Goal: Communication & Community: Share content

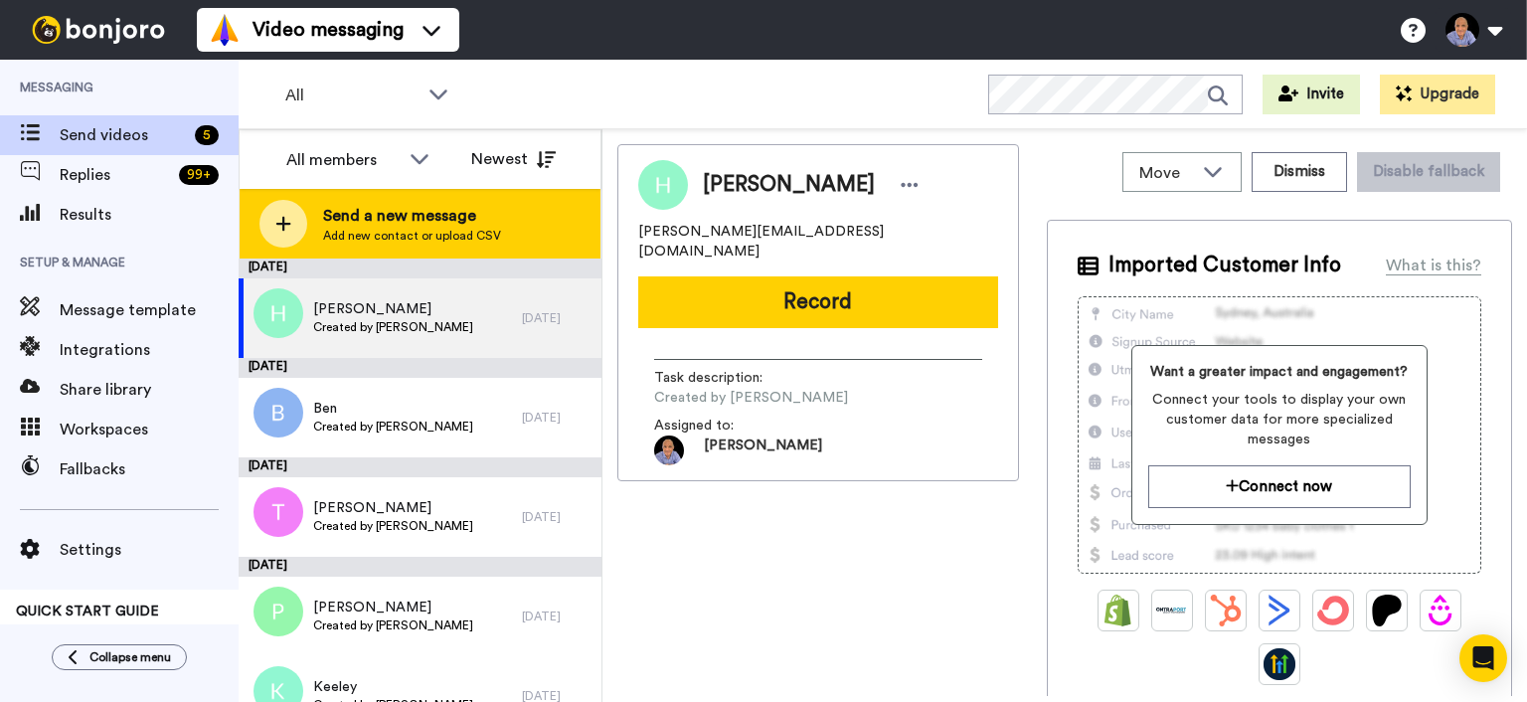
click at [331, 234] on span "Add new contact or upload CSV" at bounding box center [412, 236] width 178 height 16
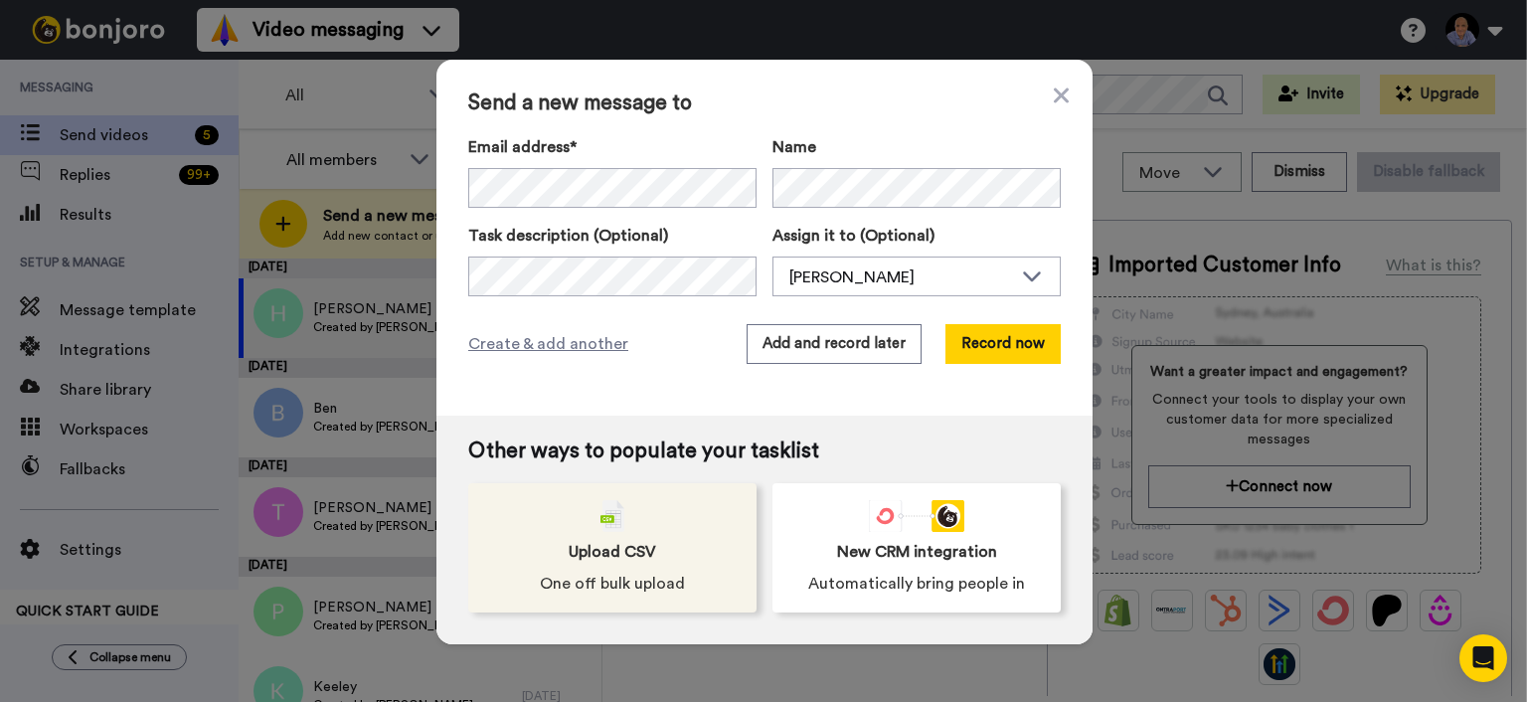
click at [646, 520] on div "Upload CSV One off bulk upload" at bounding box center [612, 547] width 288 height 129
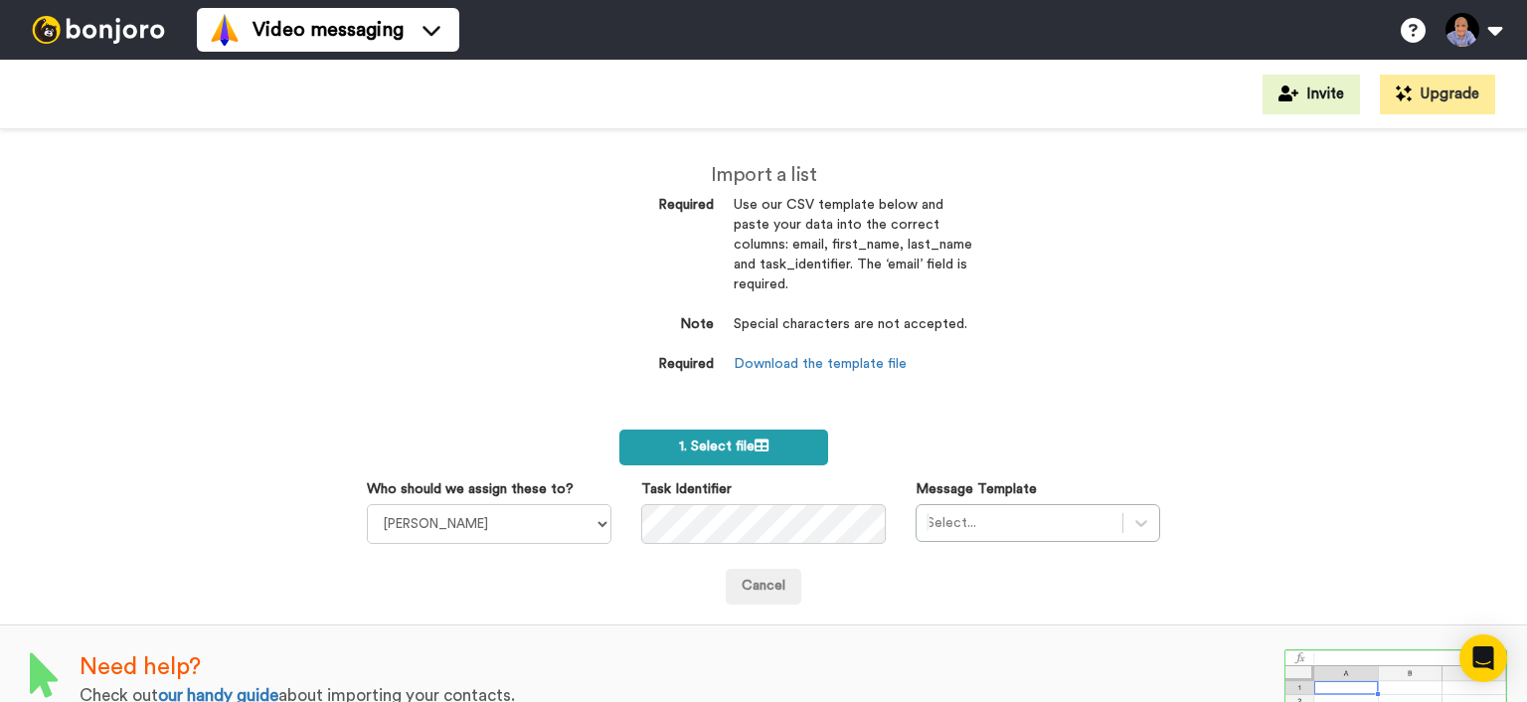
click at [686, 450] on span "1. Select file" at bounding box center [723, 447] width 89 height 14
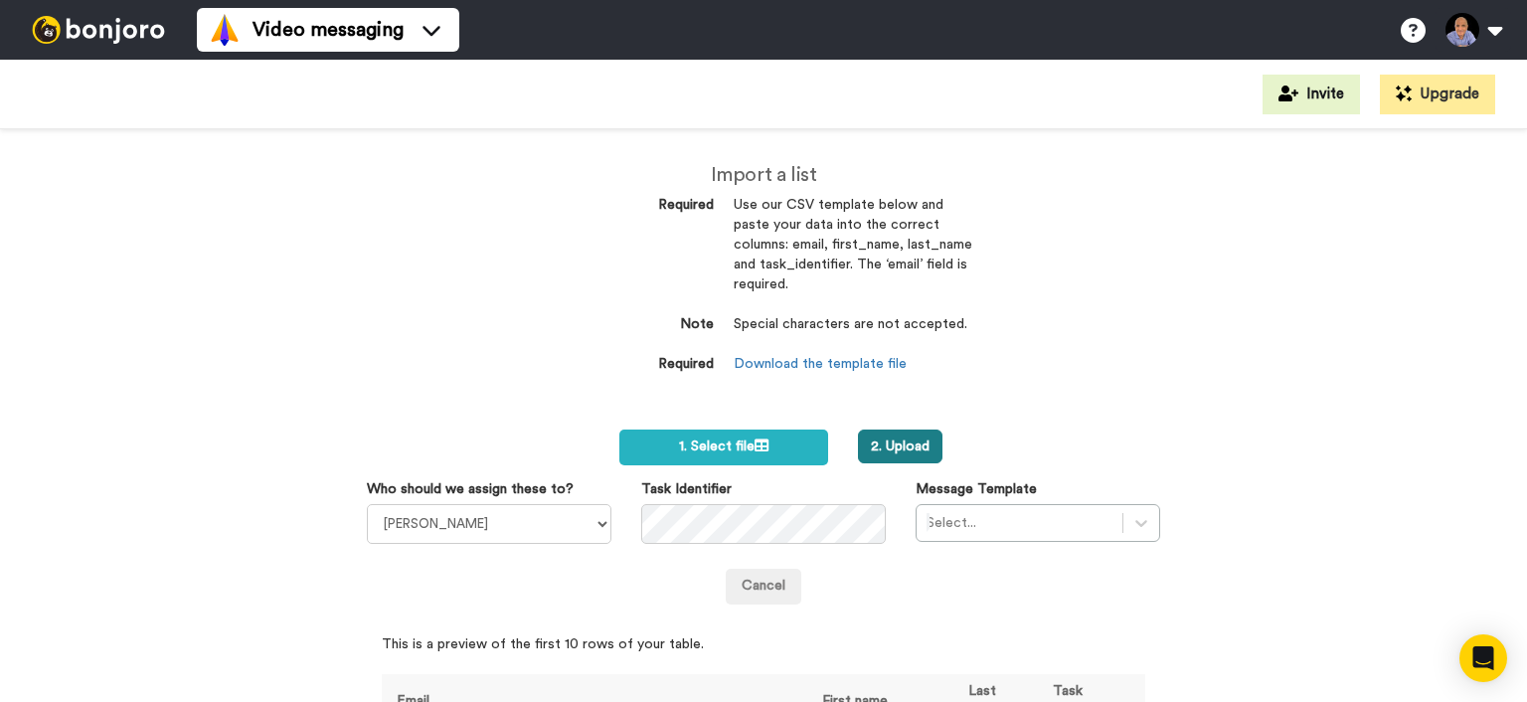
click at [920, 445] on button "2. Upload" at bounding box center [900, 447] width 85 height 34
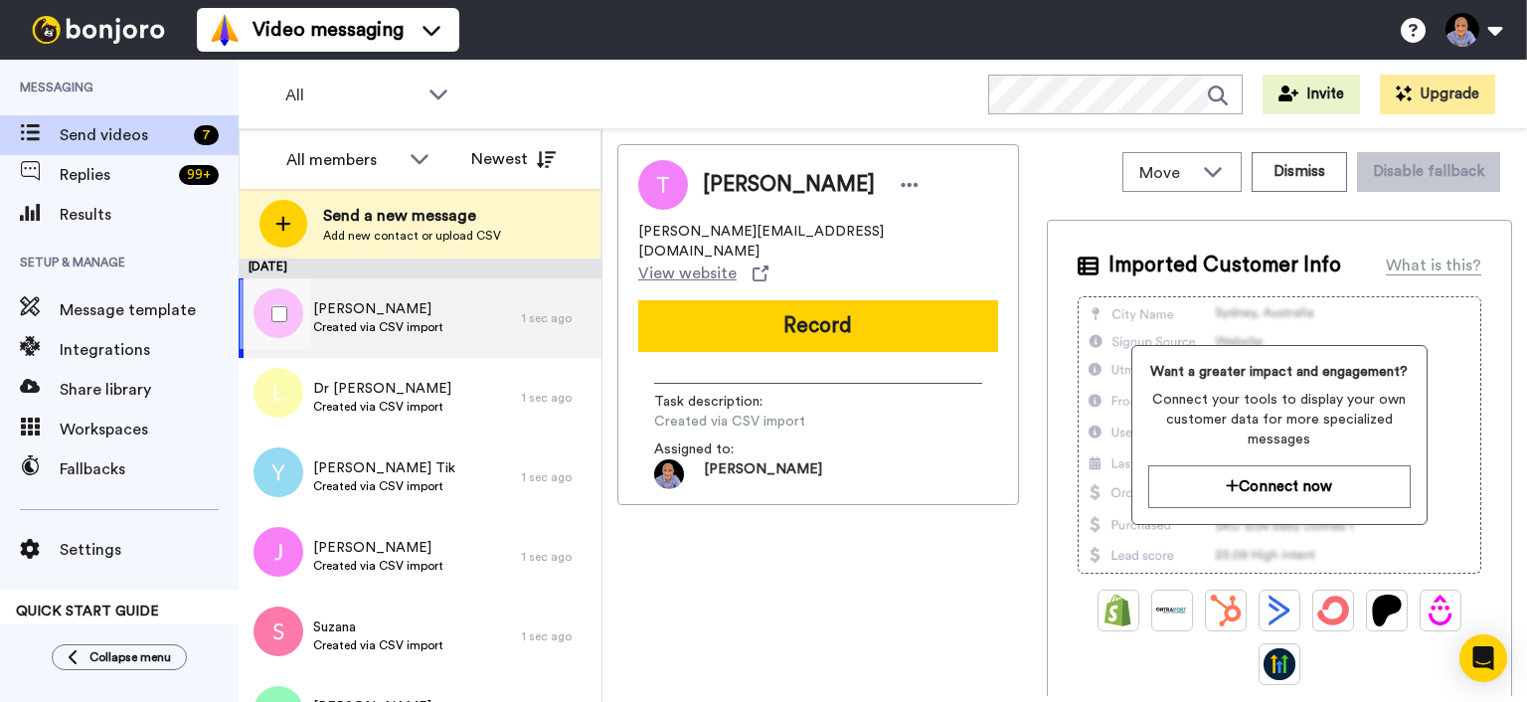
click at [261, 316] on div at bounding box center [276, 314] width 72 height 70
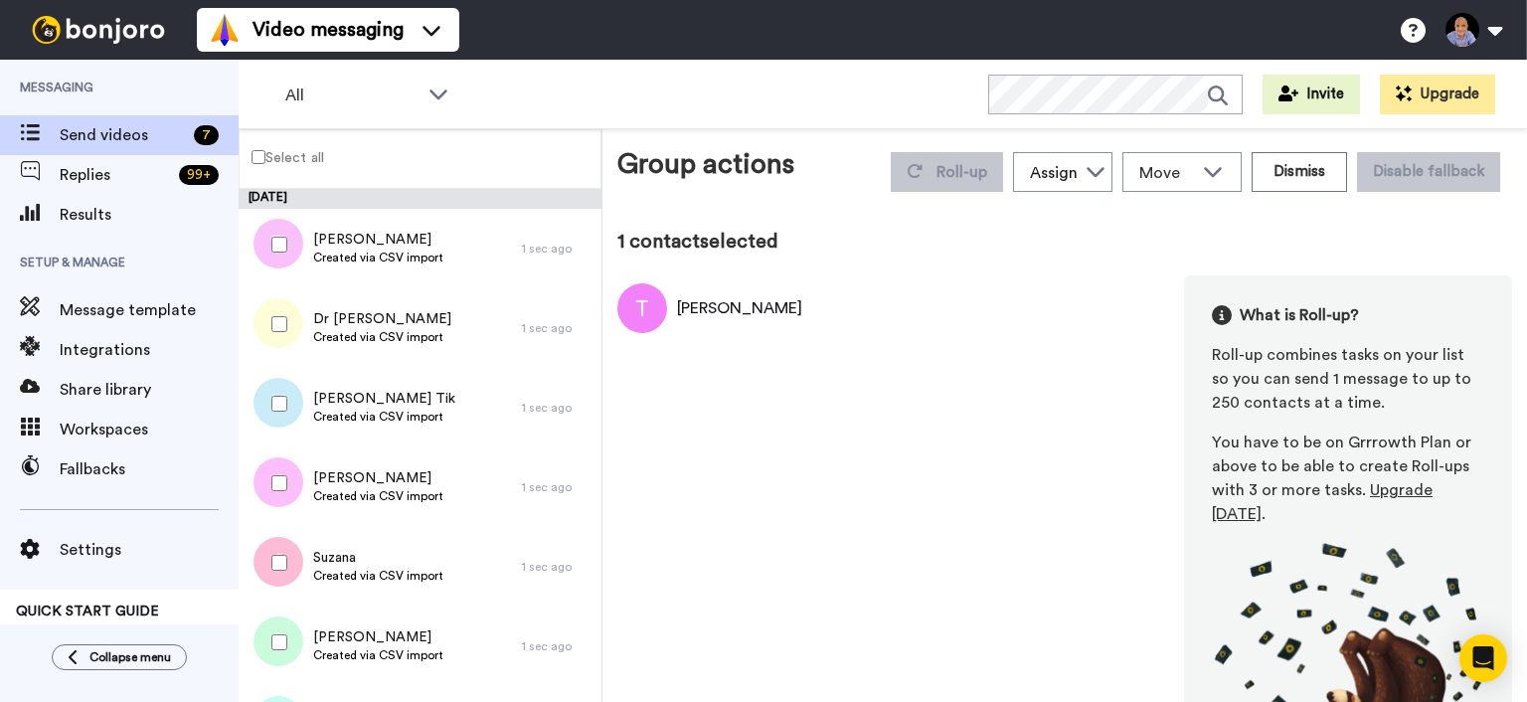
click at [283, 335] on div at bounding box center [276, 324] width 72 height 70
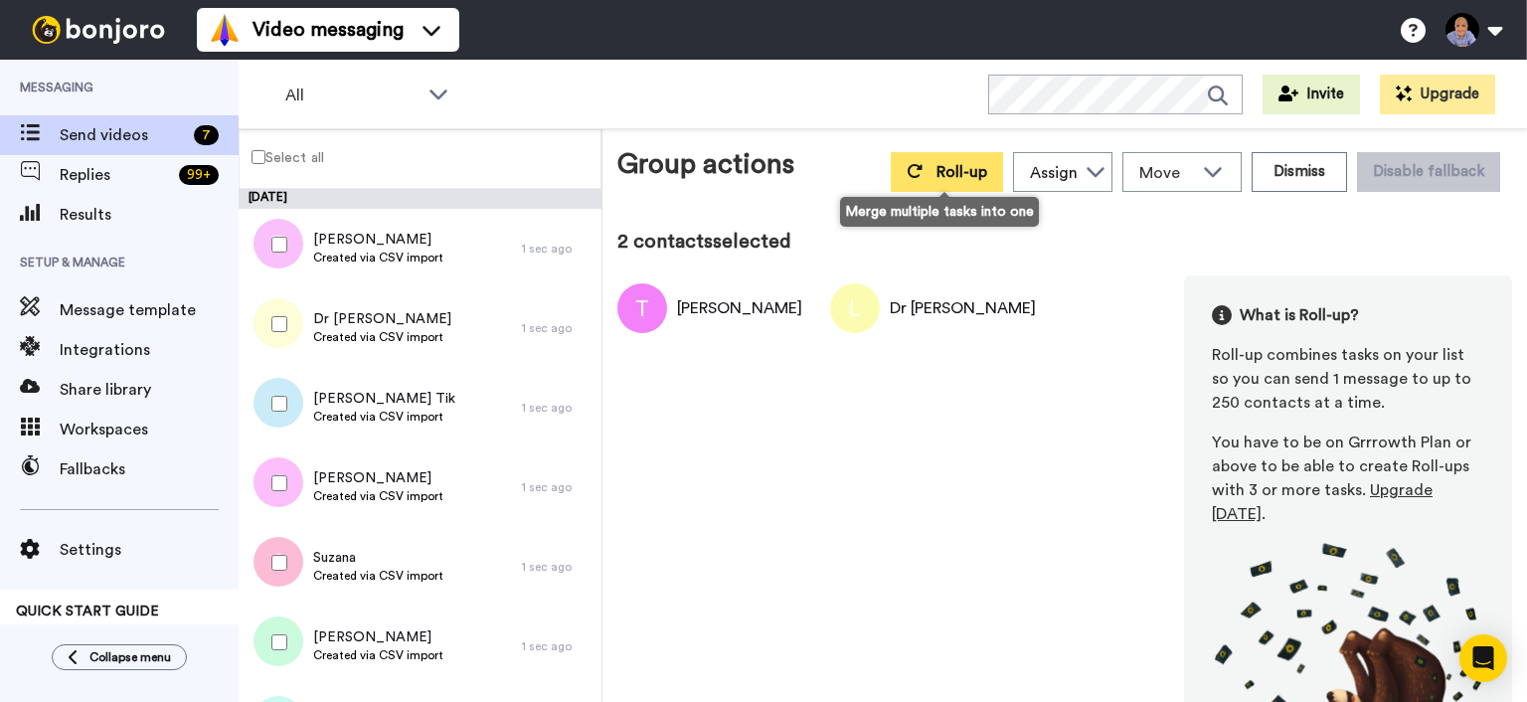
click at [940, 174] on span "Roll-up" at bounding box center [962, 172] width 51 height 16
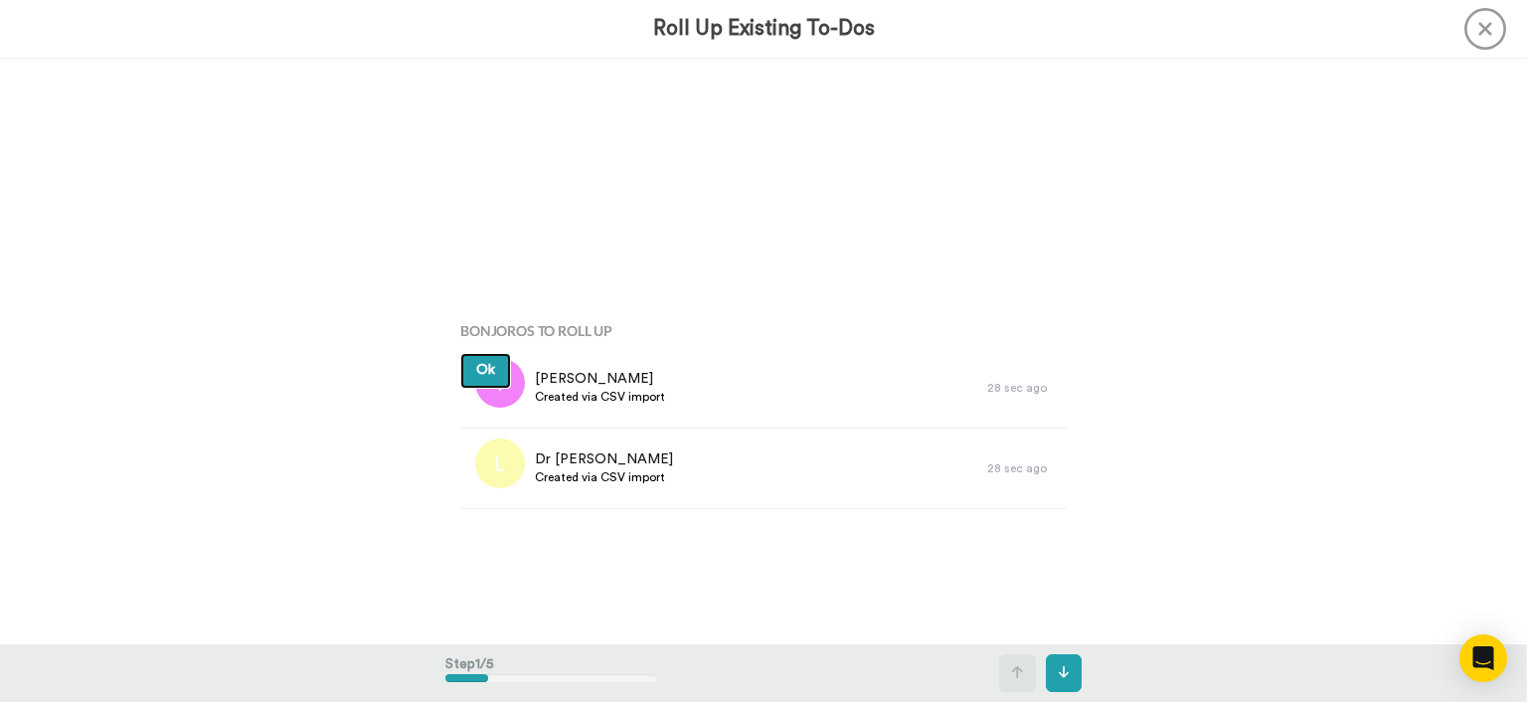
click at [488, 380] on button "Ok" at bounding box center [485, 371] width 51 height 36
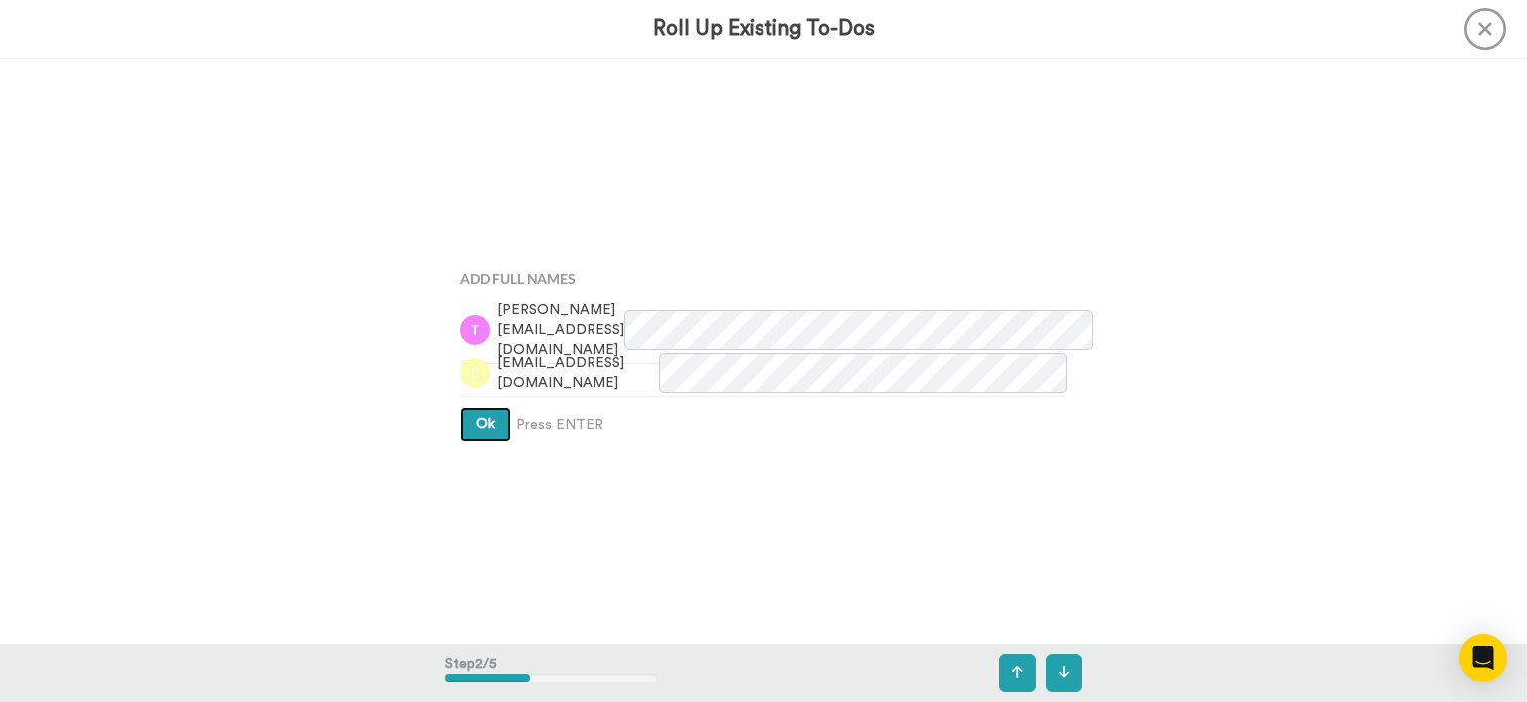
click at [488, 412] on button "Ok" at bounding box center [485, 425] width 51 height 36
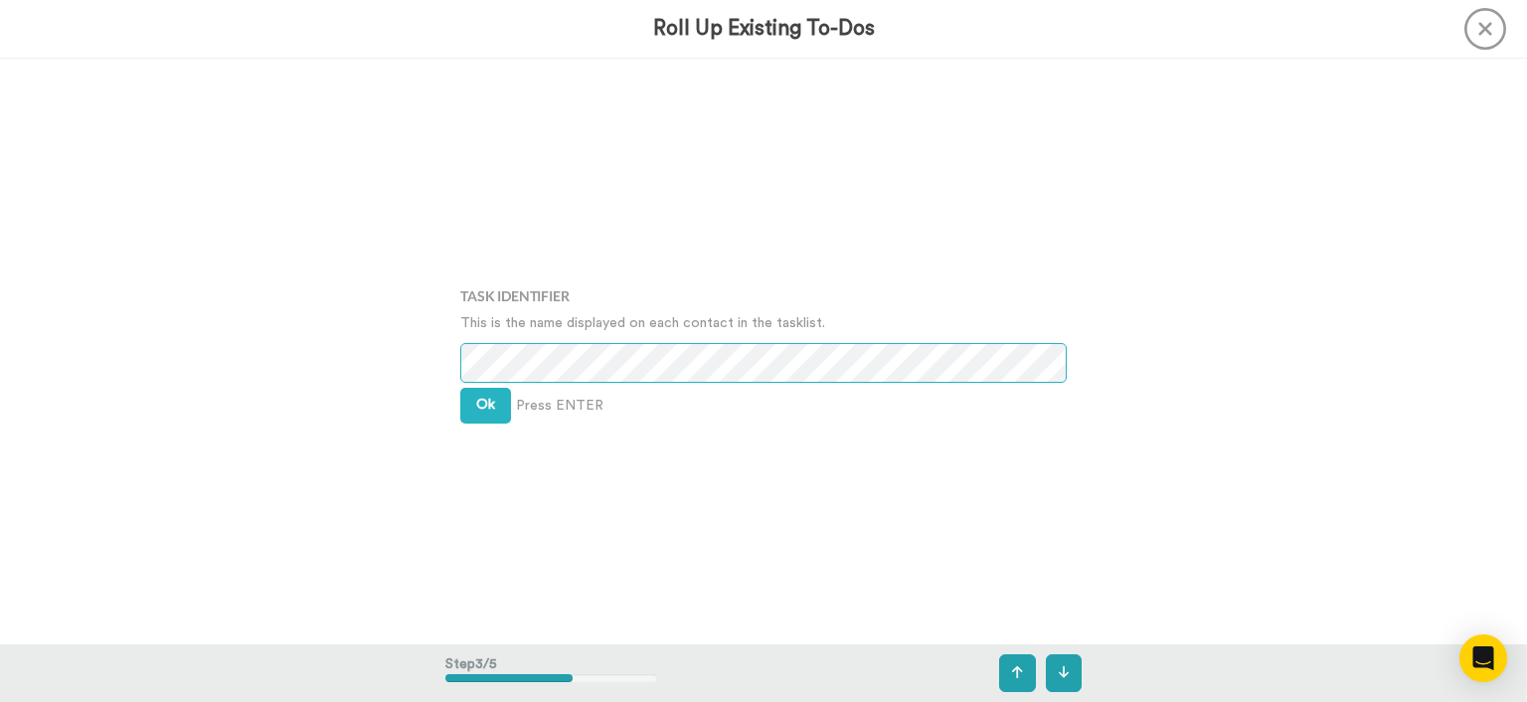
scroll to position [1171, 0]
click at [484, 410] on span "Ok" at bounding box center [485, 405] width 19 height 14
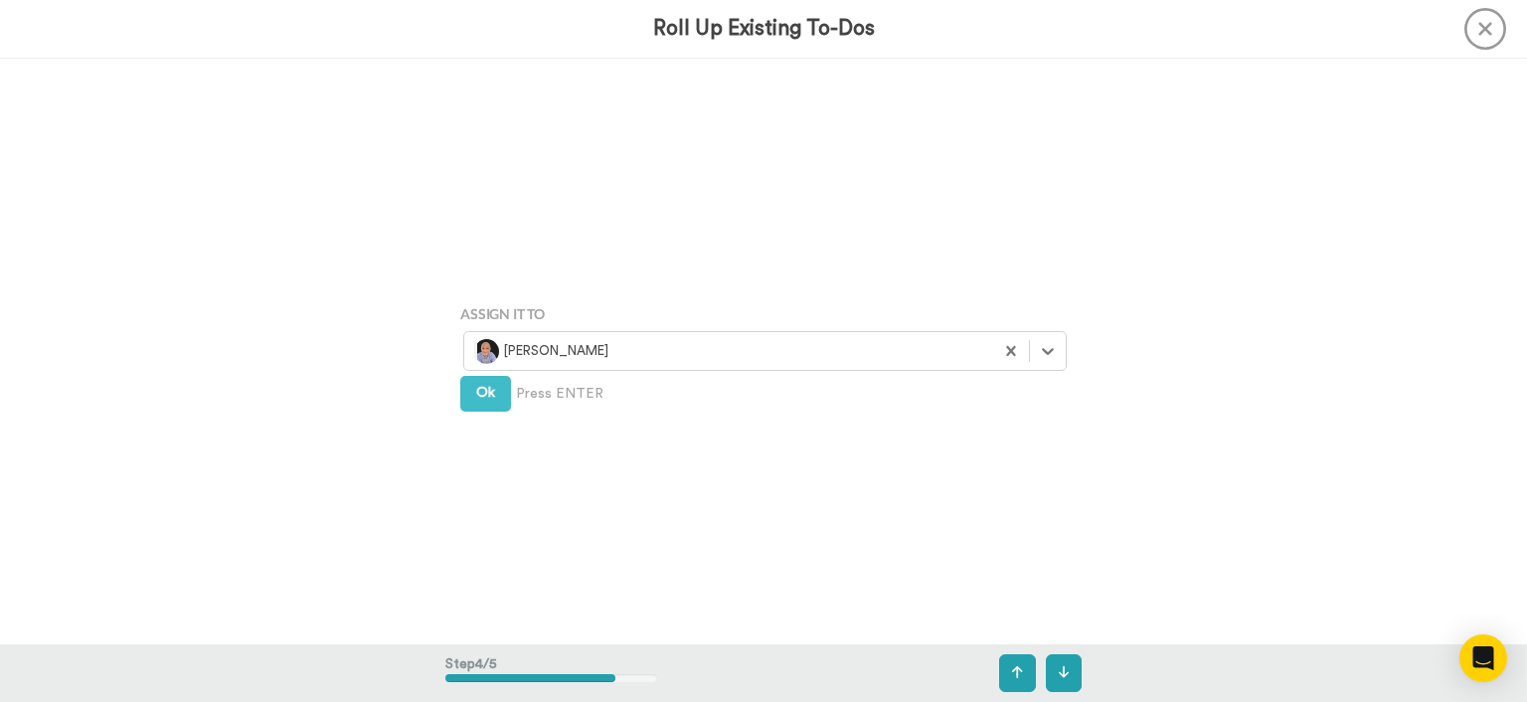
scroll to position [1757, 0]
click at [484, 410] on div "Assign It To Wayne Mahmoud Ok Press ENTER" at bounding box center [763, 351] width 636 height 351
click at [494, 386] on span "Ok" at bounding box center [485, 390] width 19 height 14
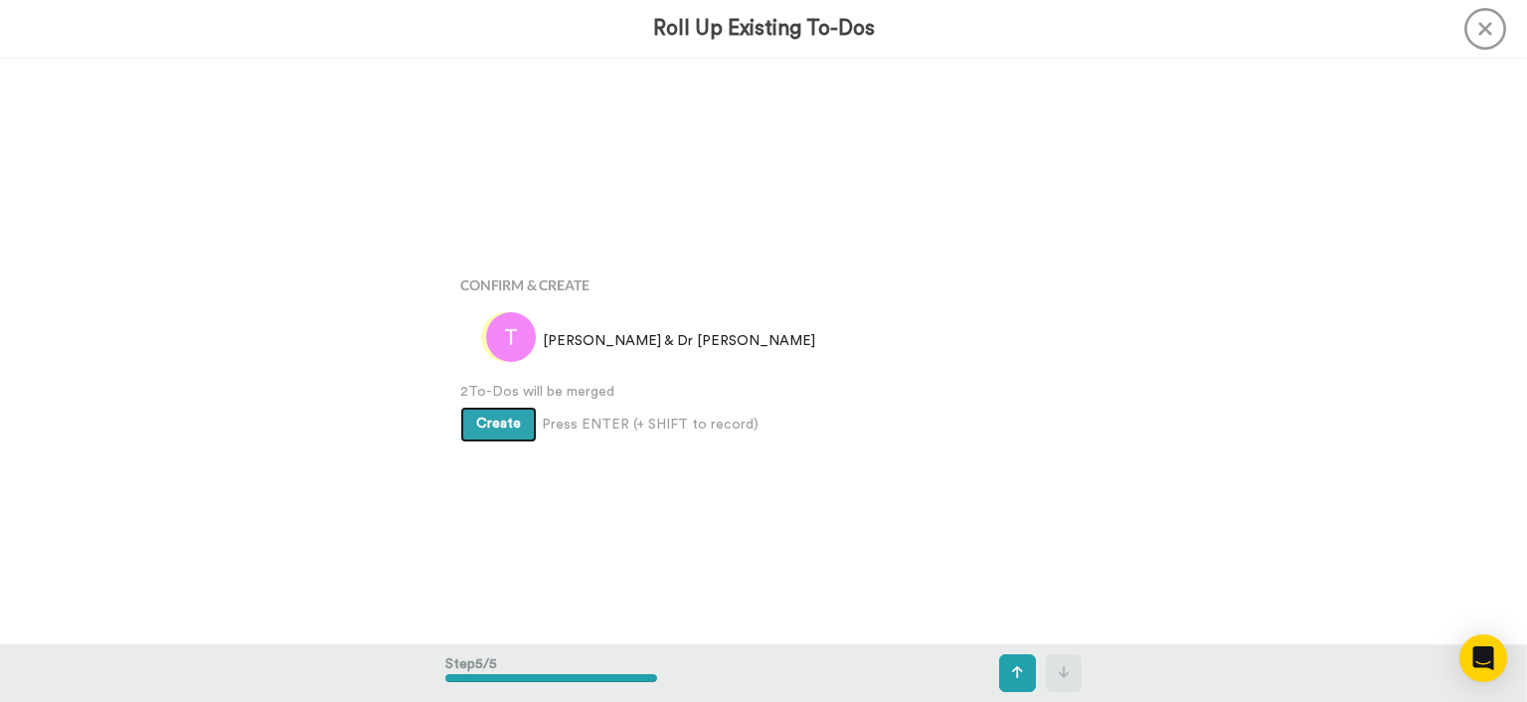
scroll to position [2341, 0]
click at [494, 412] on button "Create" at bounding box center [498, 423] width 77 height 36
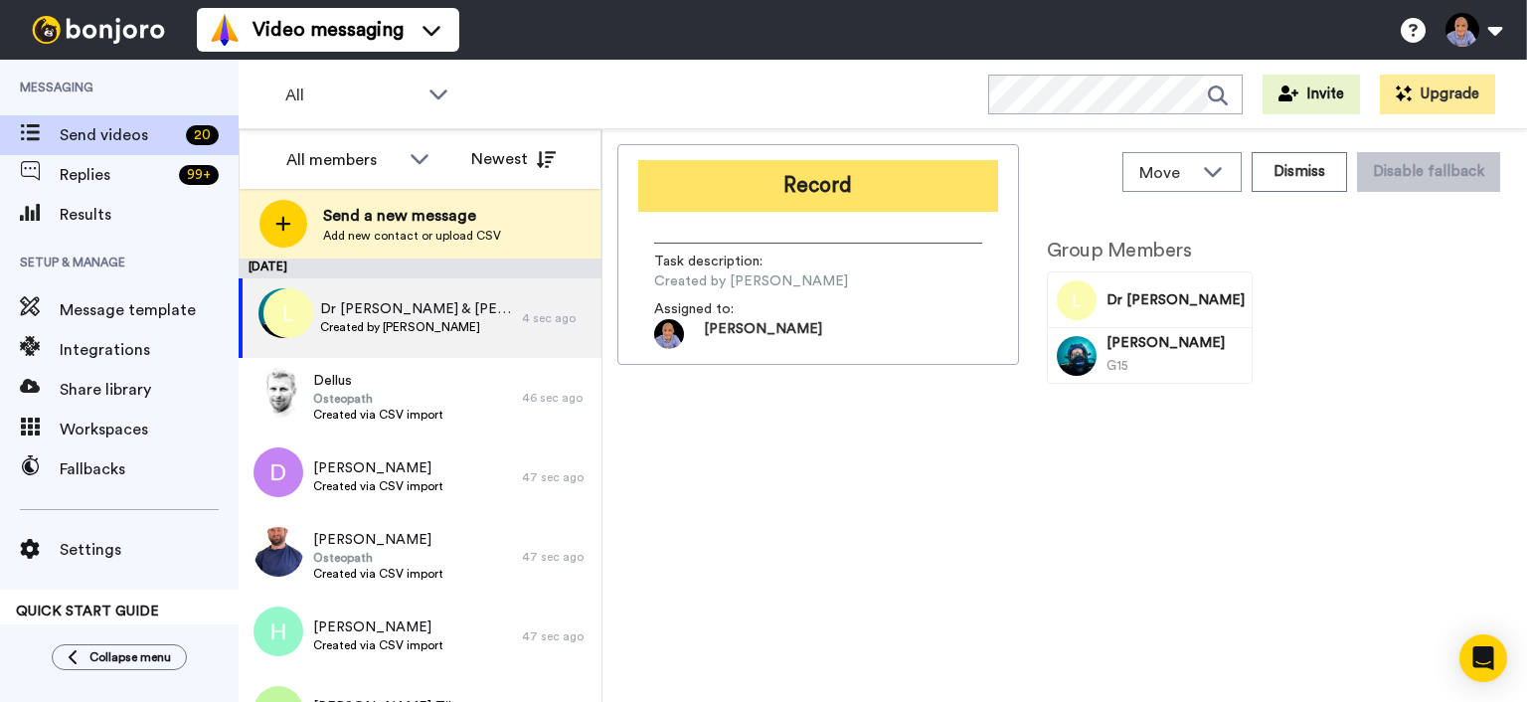
click at [871, 202] on button "Record" at bounding box center [818, 186] width 360 height 52
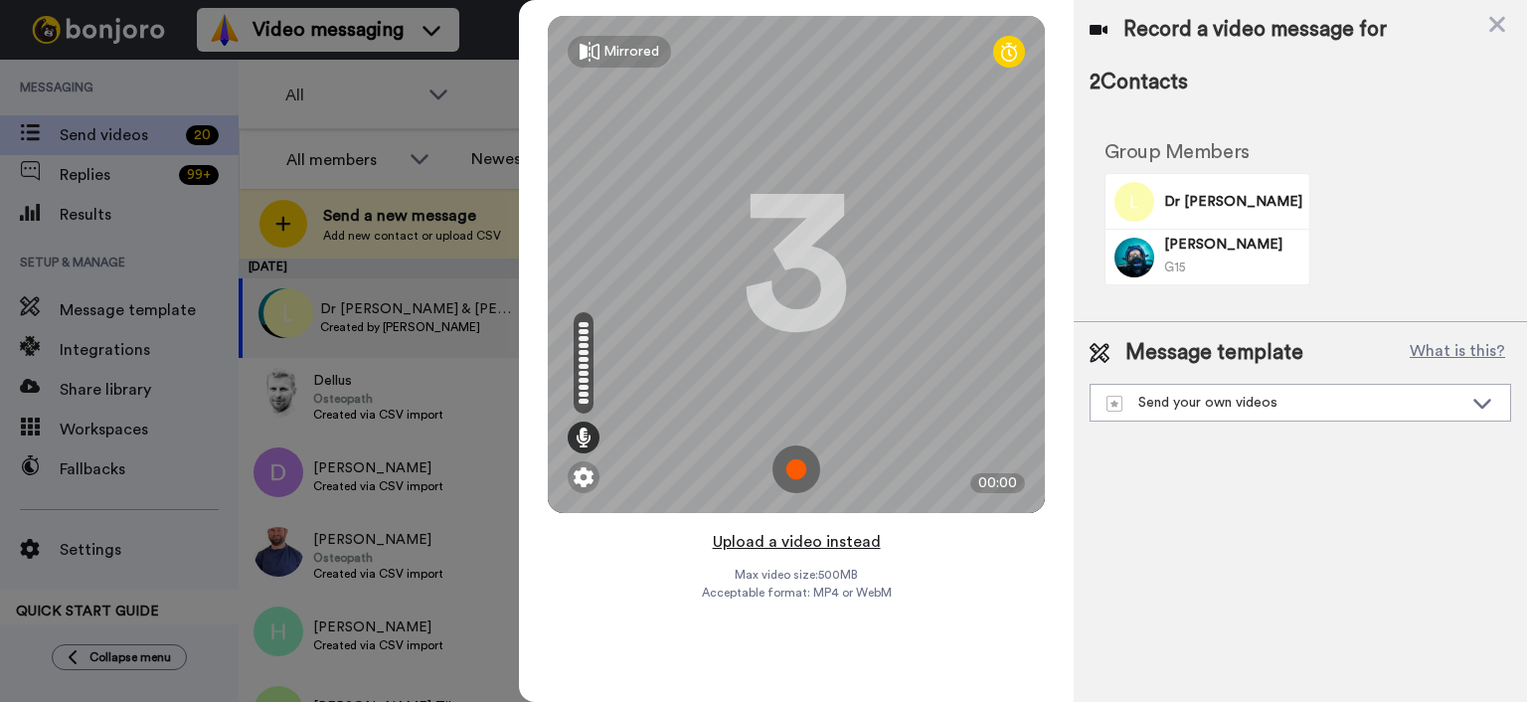
click at [805, 548] on button "Upload a video instead" at bounding box center [797, 542] width 180 height 26
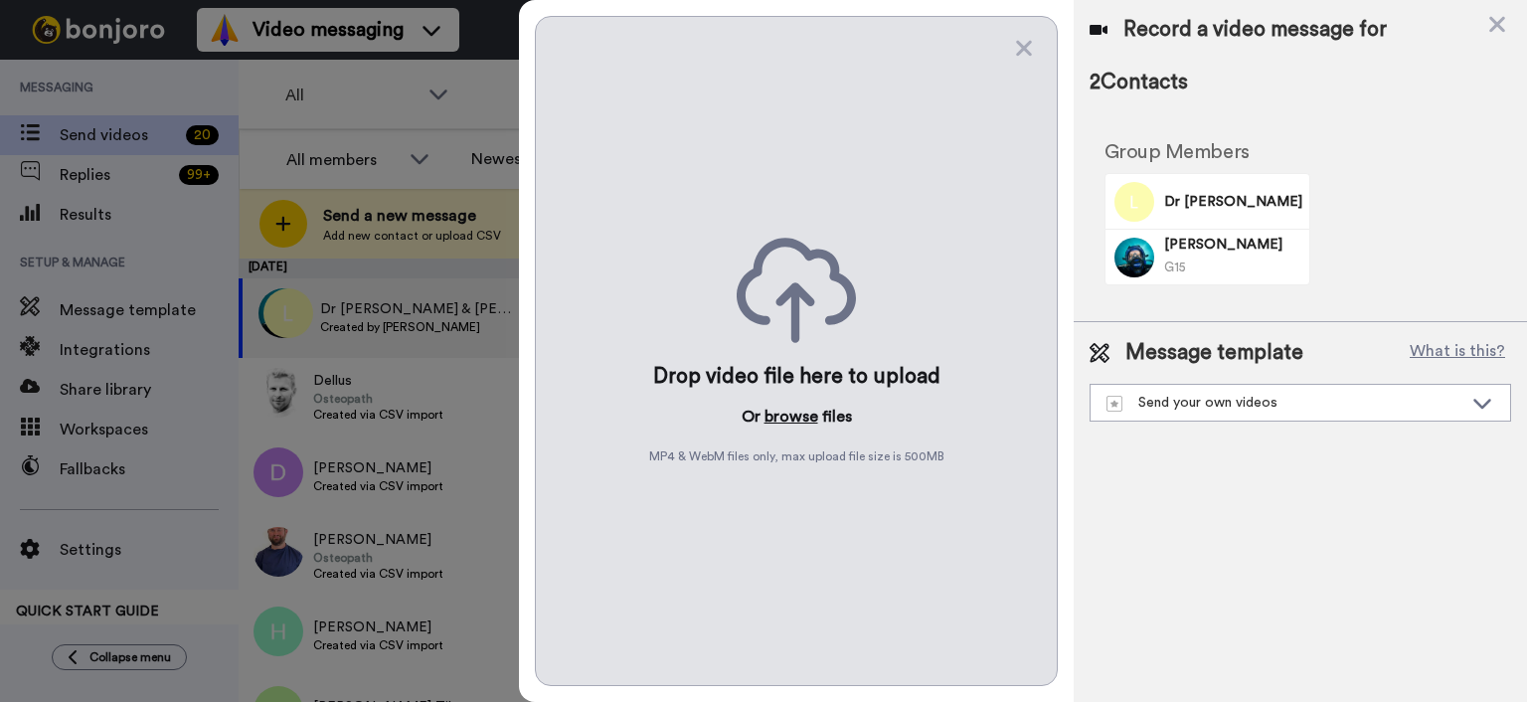
click at [792, 416] on button "browse" at bounding box center [792, 417] width 54 height 24
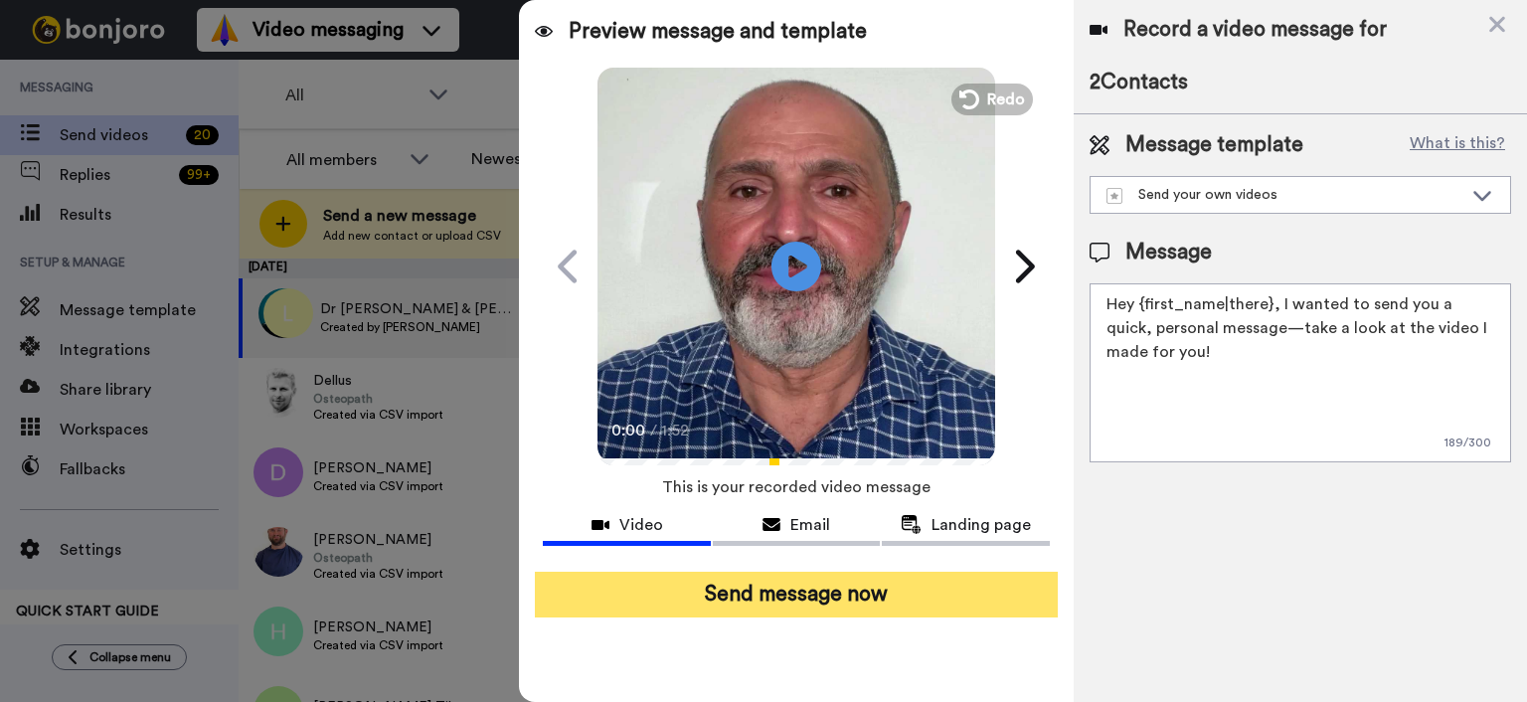
click at [989, 608] on button "Send message now" at bounding box center [796, 595] width 523 height 46
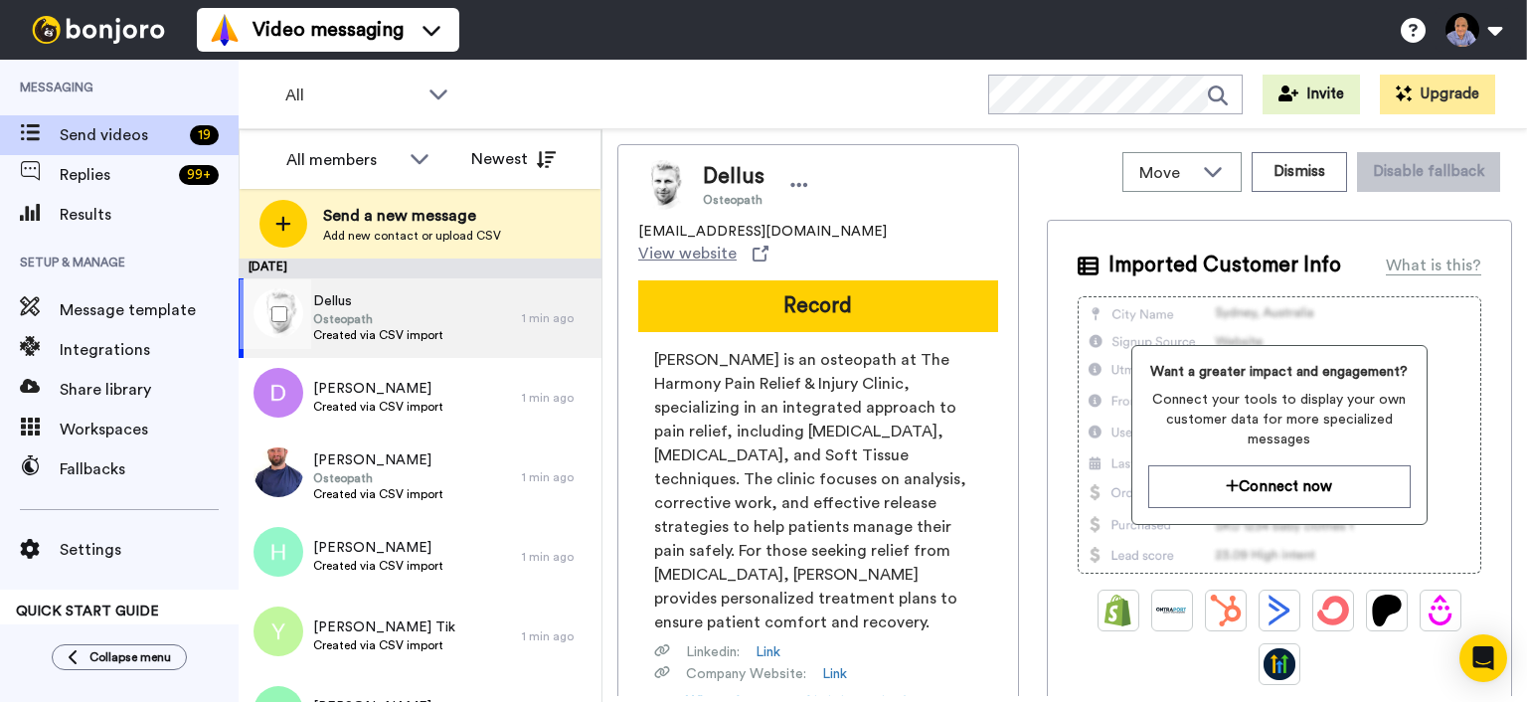
click at [280, 325] on div at bounding box center [276, 314] width 72 height 70
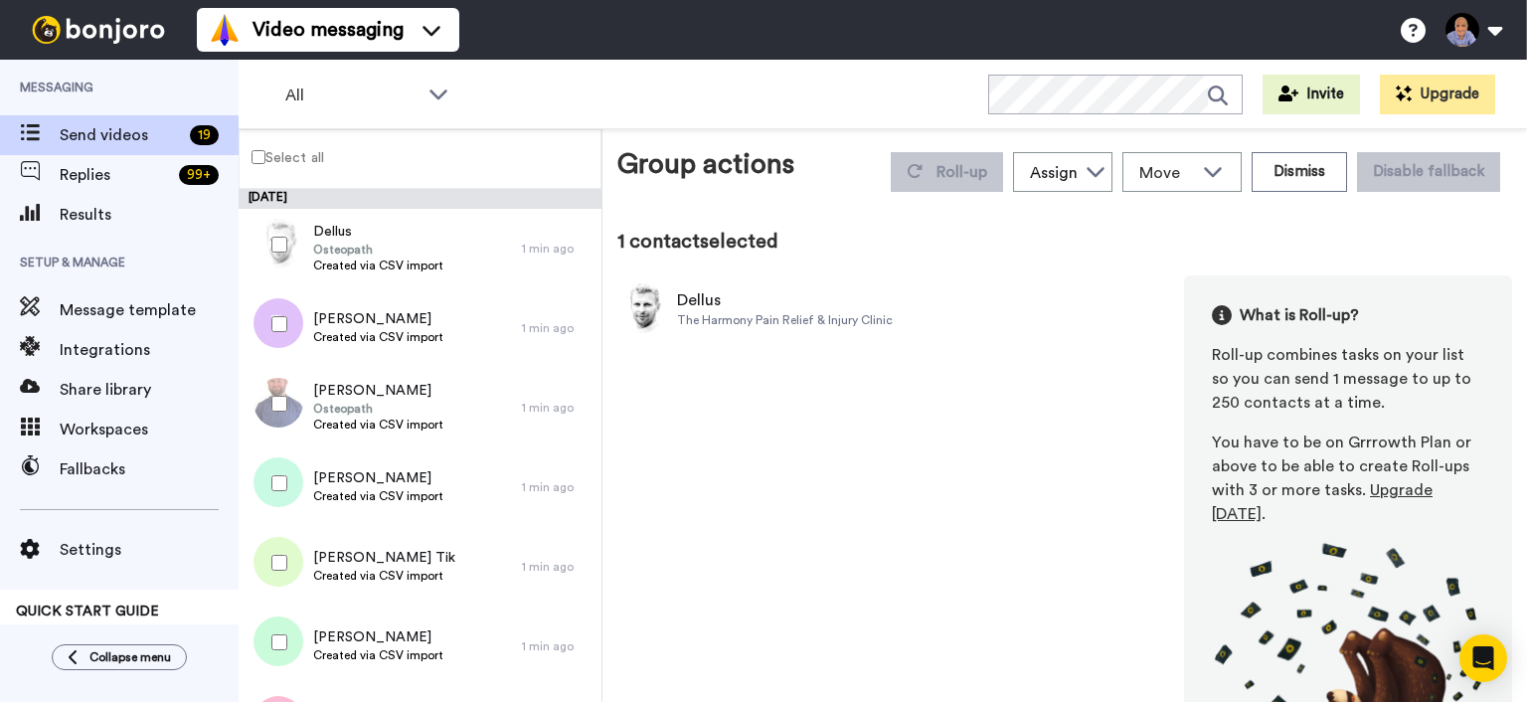
click at [284, 349] on div at bounding box center [276, 324] width 72 height 70
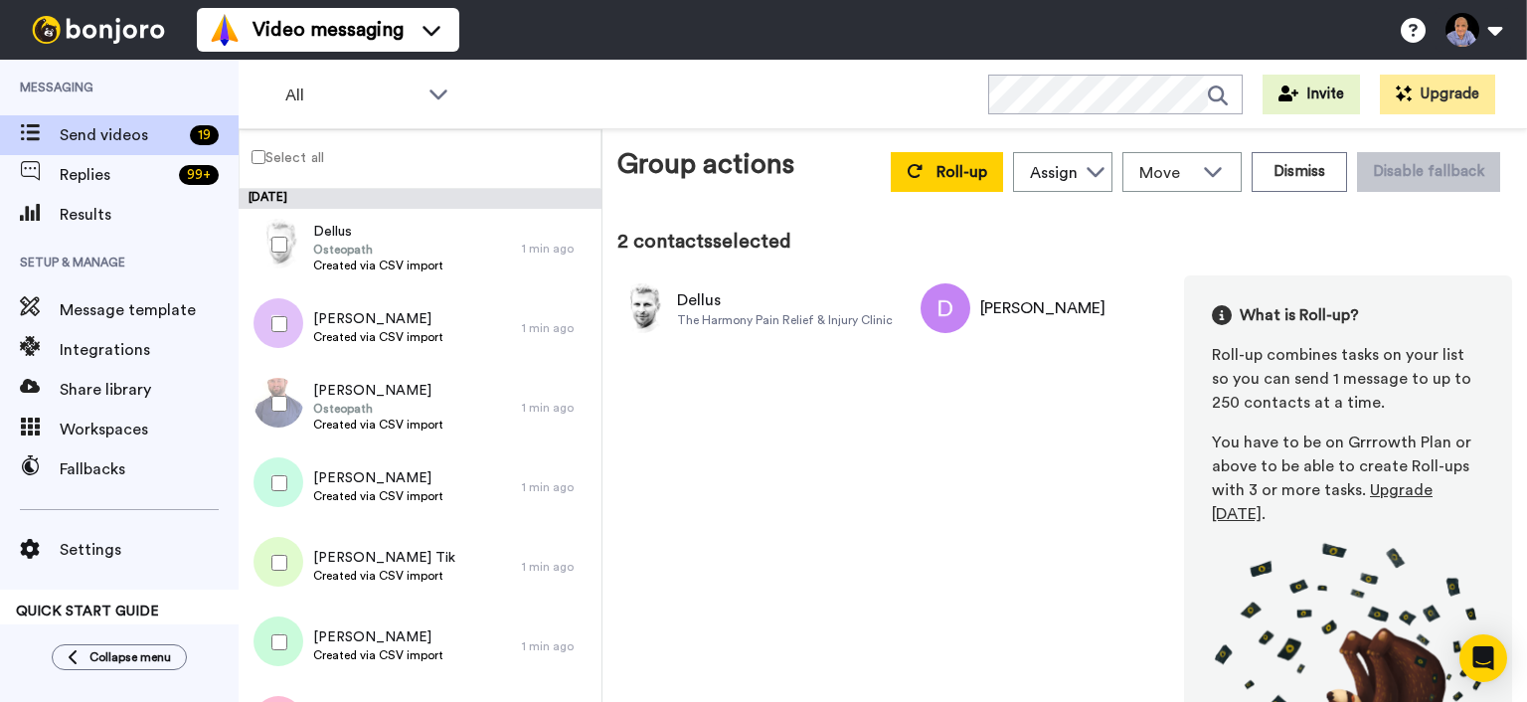
click at [885, 169] on div "Roll-up Assign Wayne Mahmoud Move WORKSPACES View all Default Personalised Vide…" at bounding box center [1195, 172] width 633 height 56
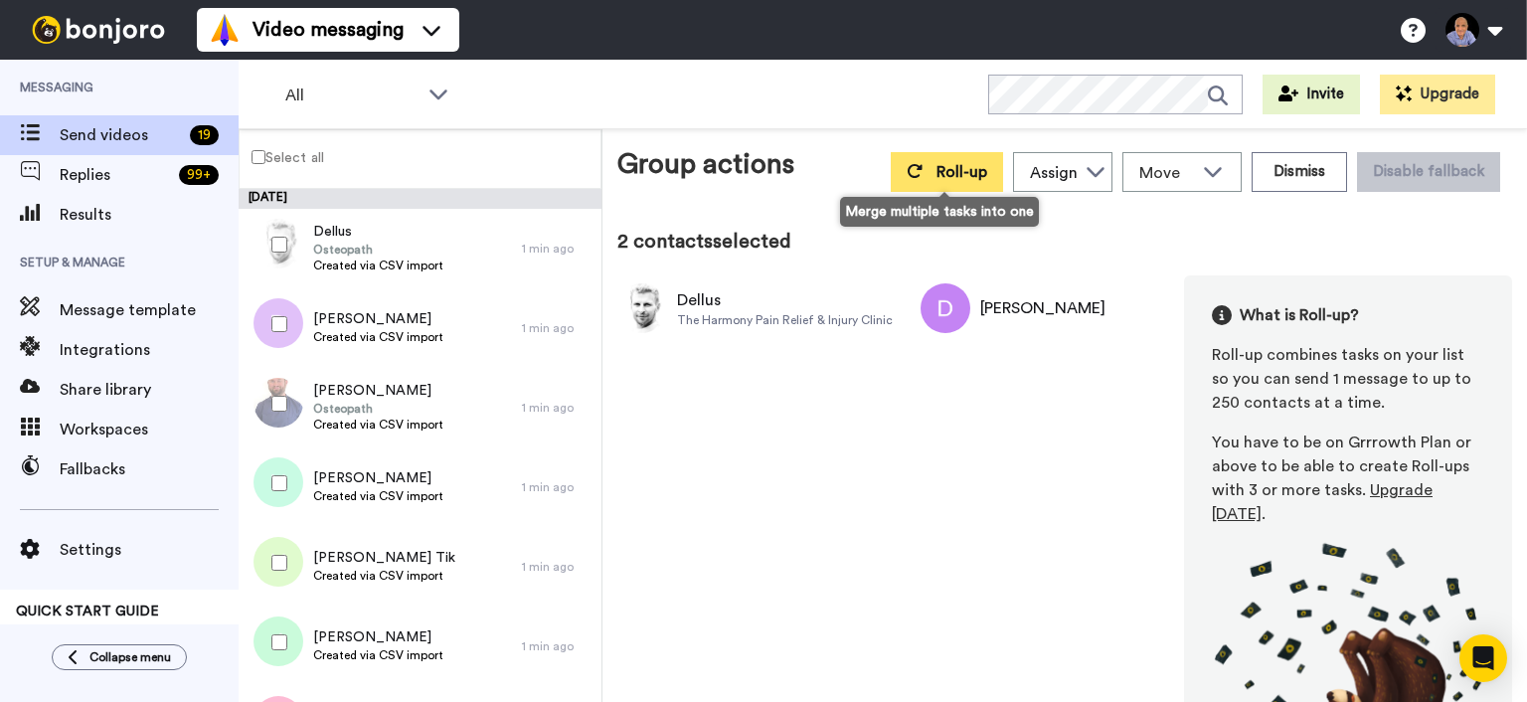
click at [908, 169] on icon at bounding box center [915, 171] width 16 height 16
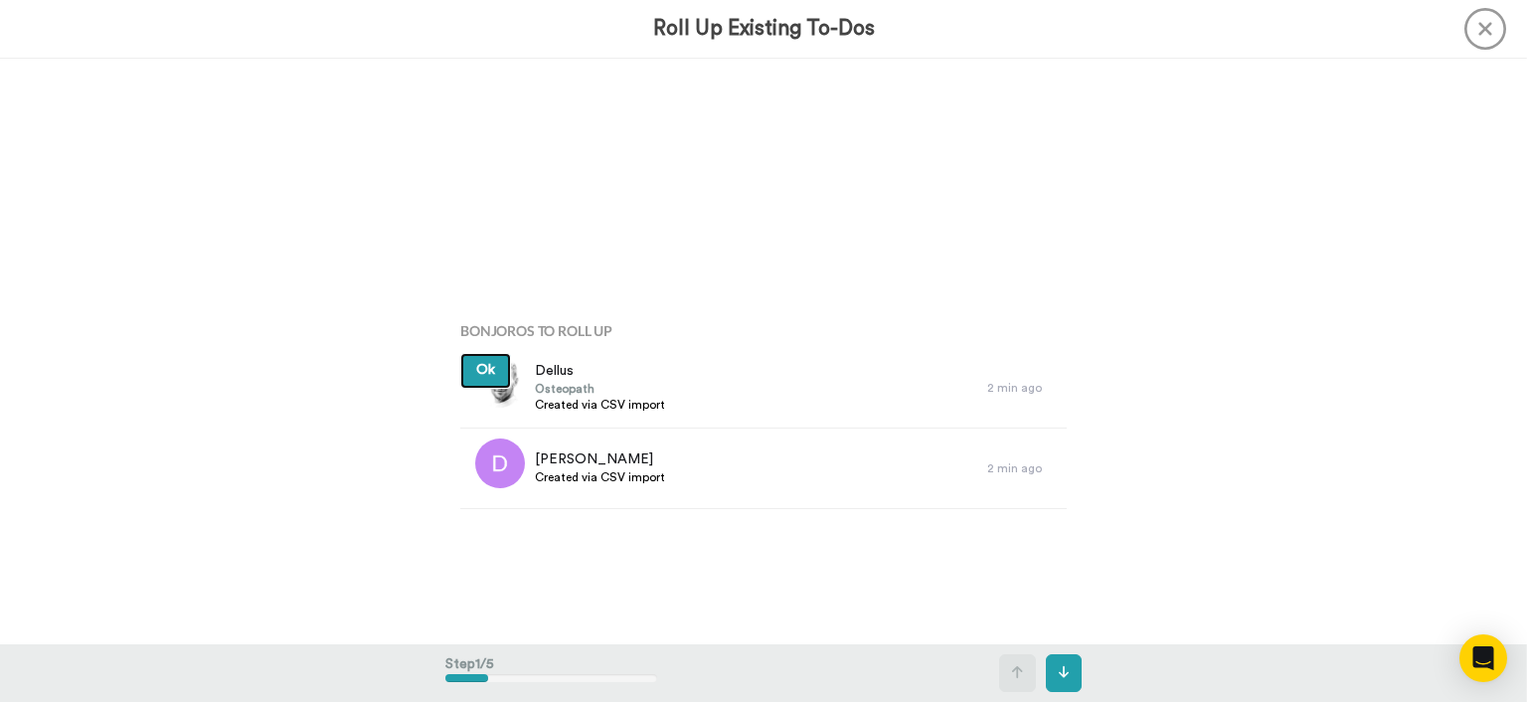
click at [486, 372] on span "Ok" at bounding box center [485, 370] width 19 height 14
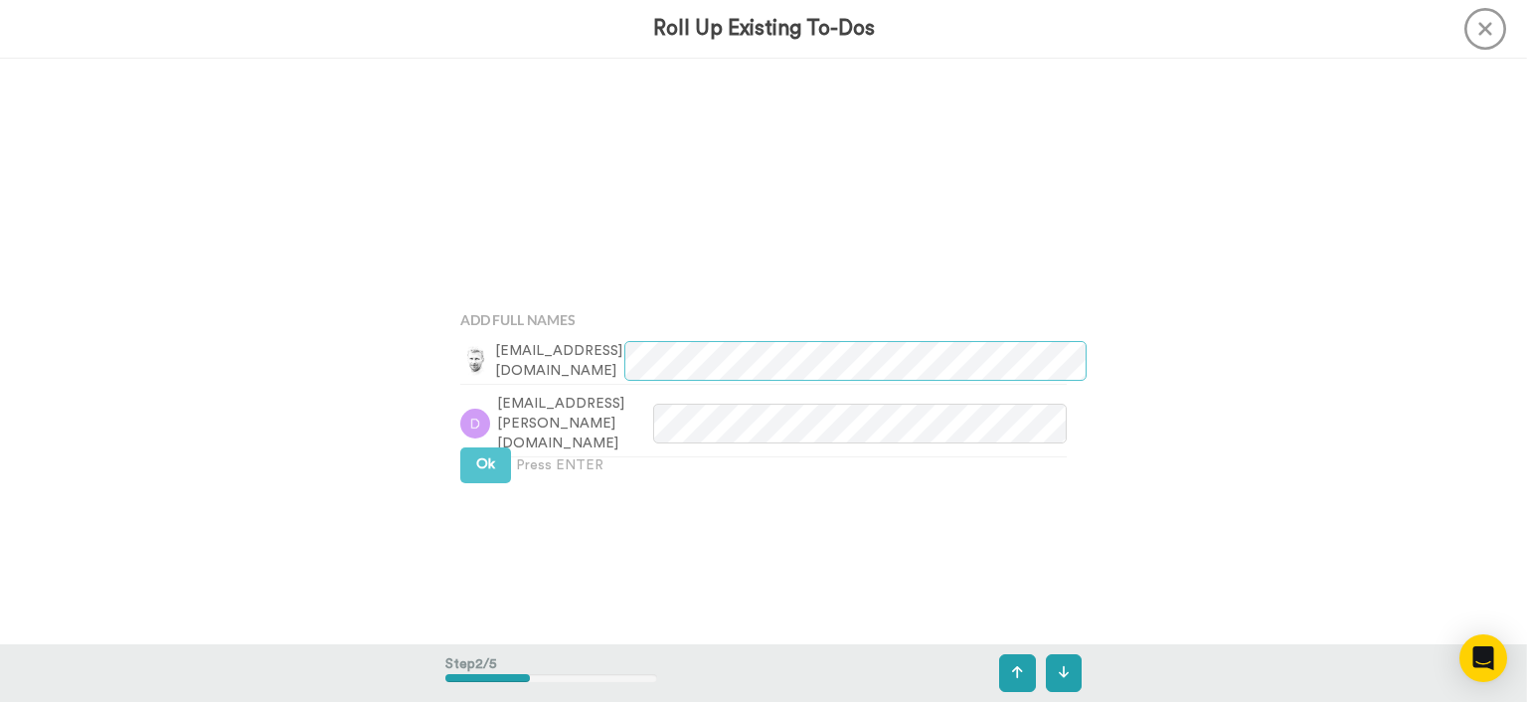
scroll to position [585, 0]
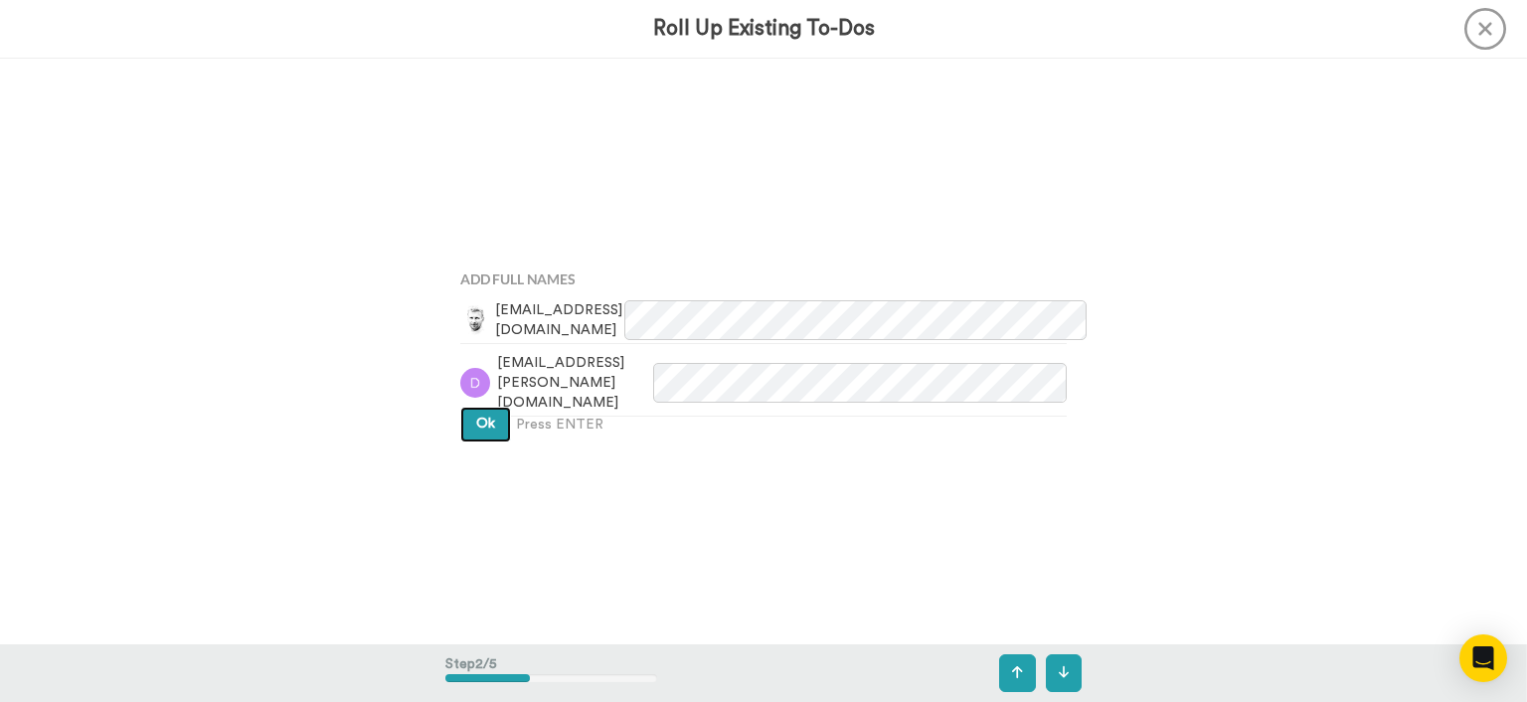
click at [490, 420] on span "Ok" at bounding box center [485, 424] width 19 height 14
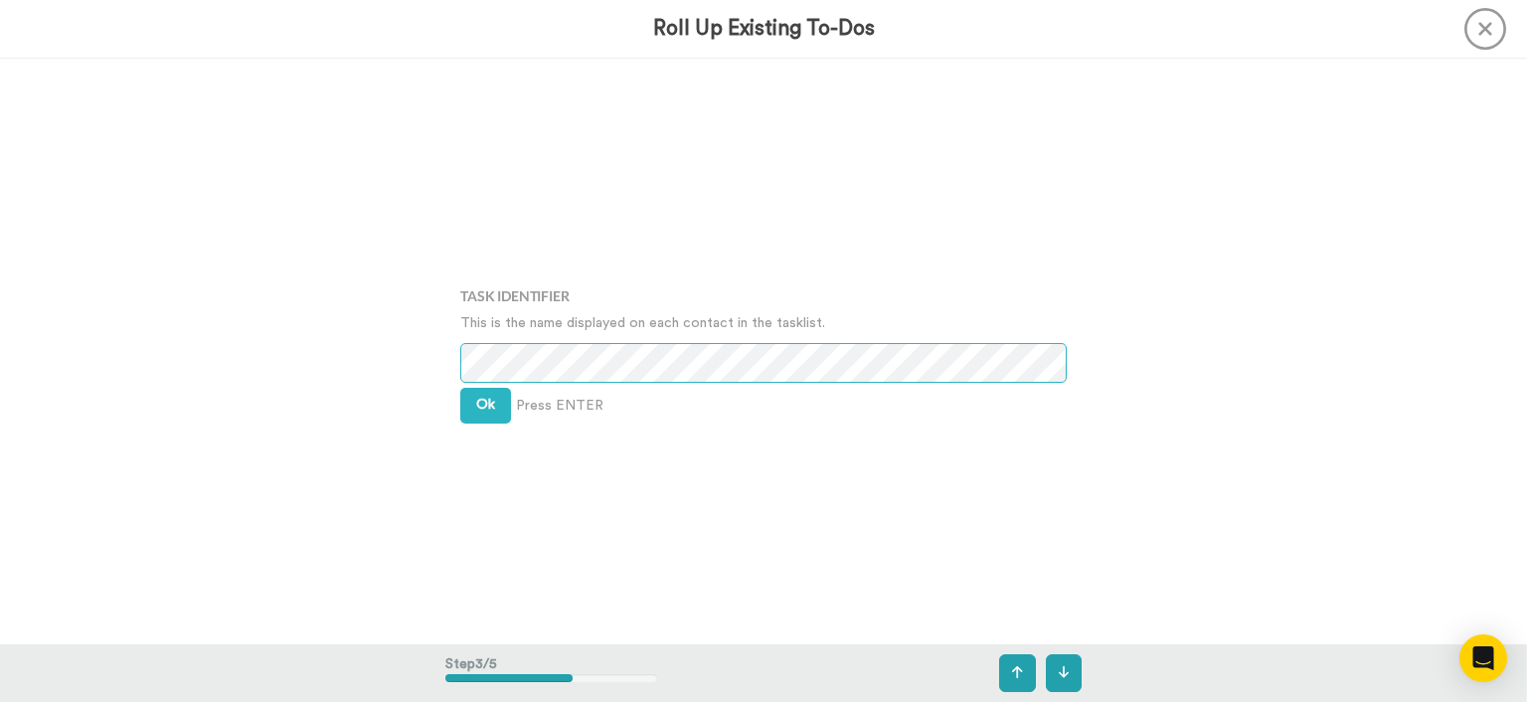
scroll to position [1171, 0]
click at [498, 406] on button "Ok" at bounding box center [485, 406] width 51 height 36
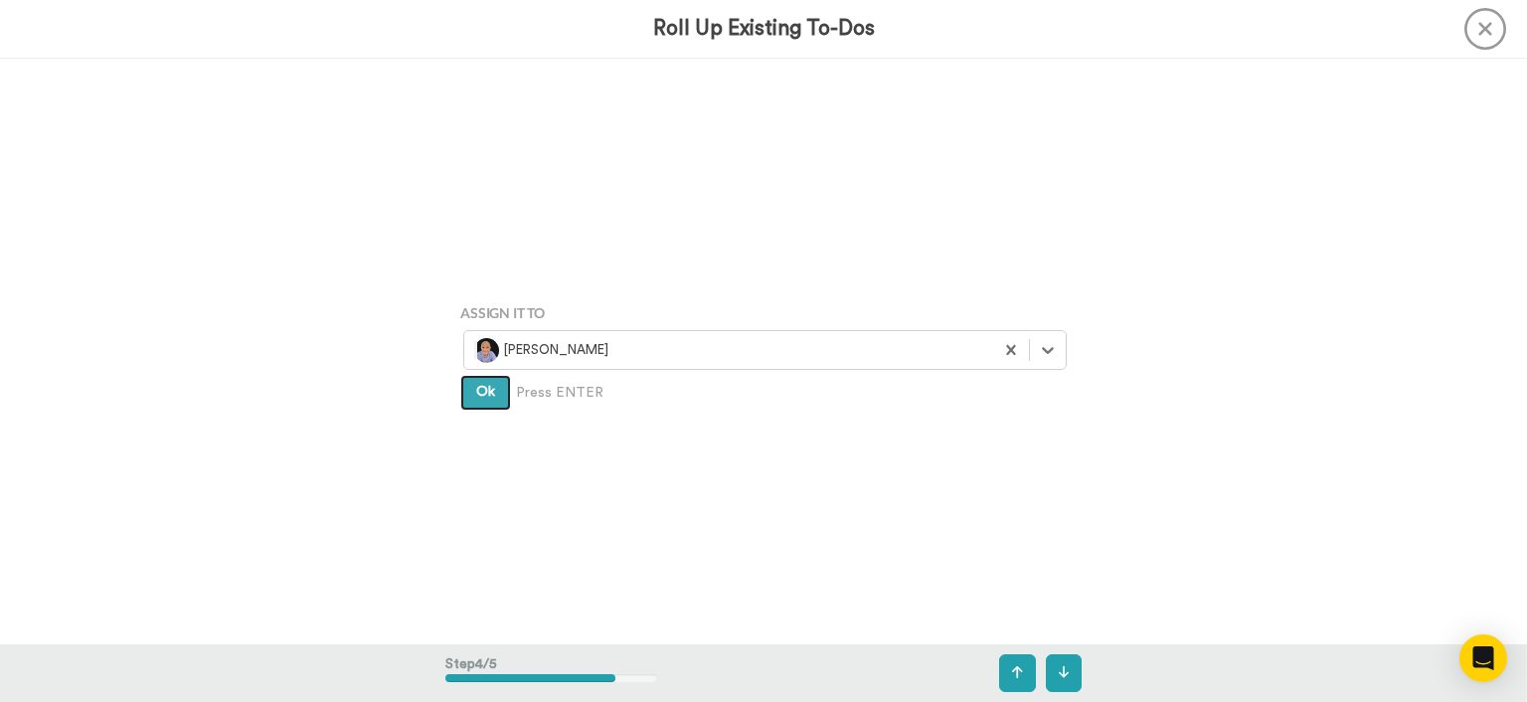
click at [494, 400] on button "Ok" at bounding box center [485, 393] width 51 height 36
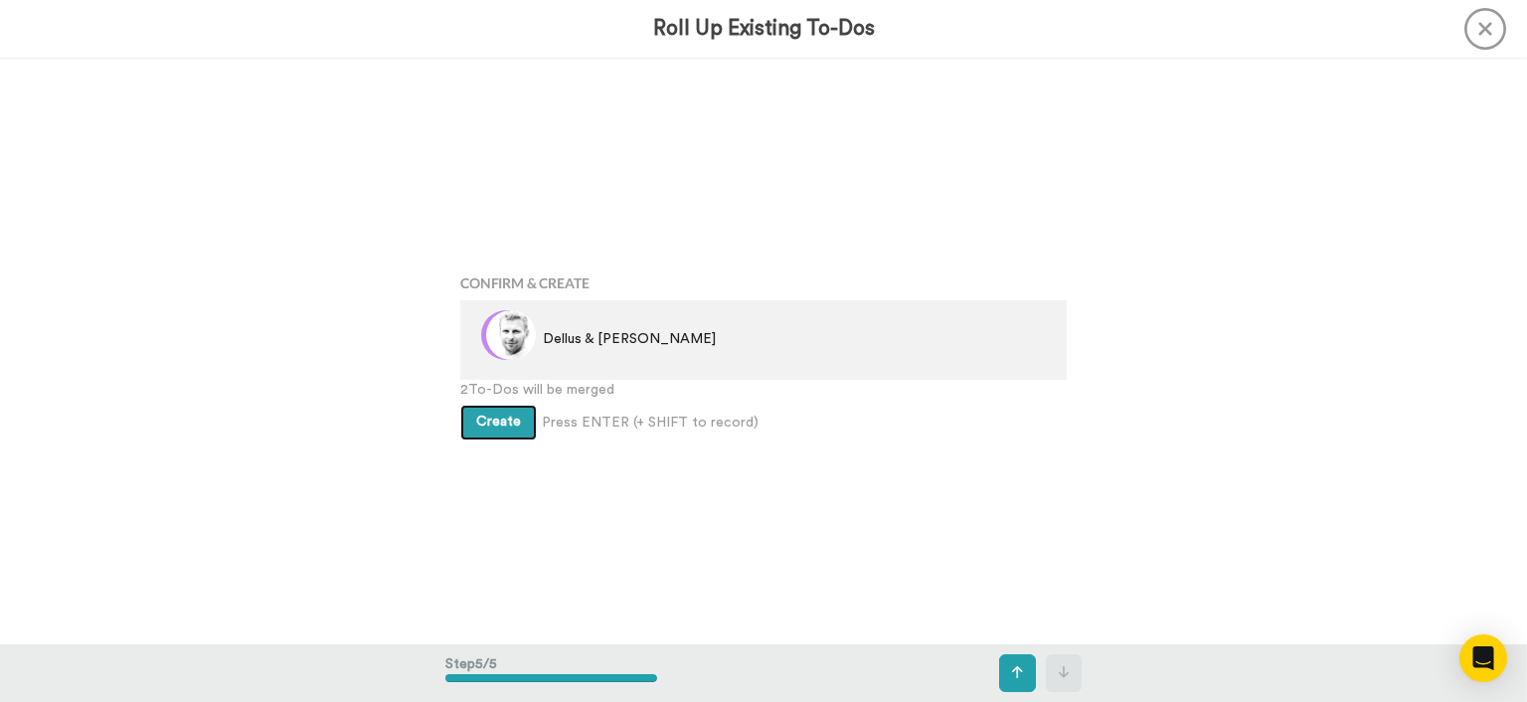
scroll to position [2341, 0]
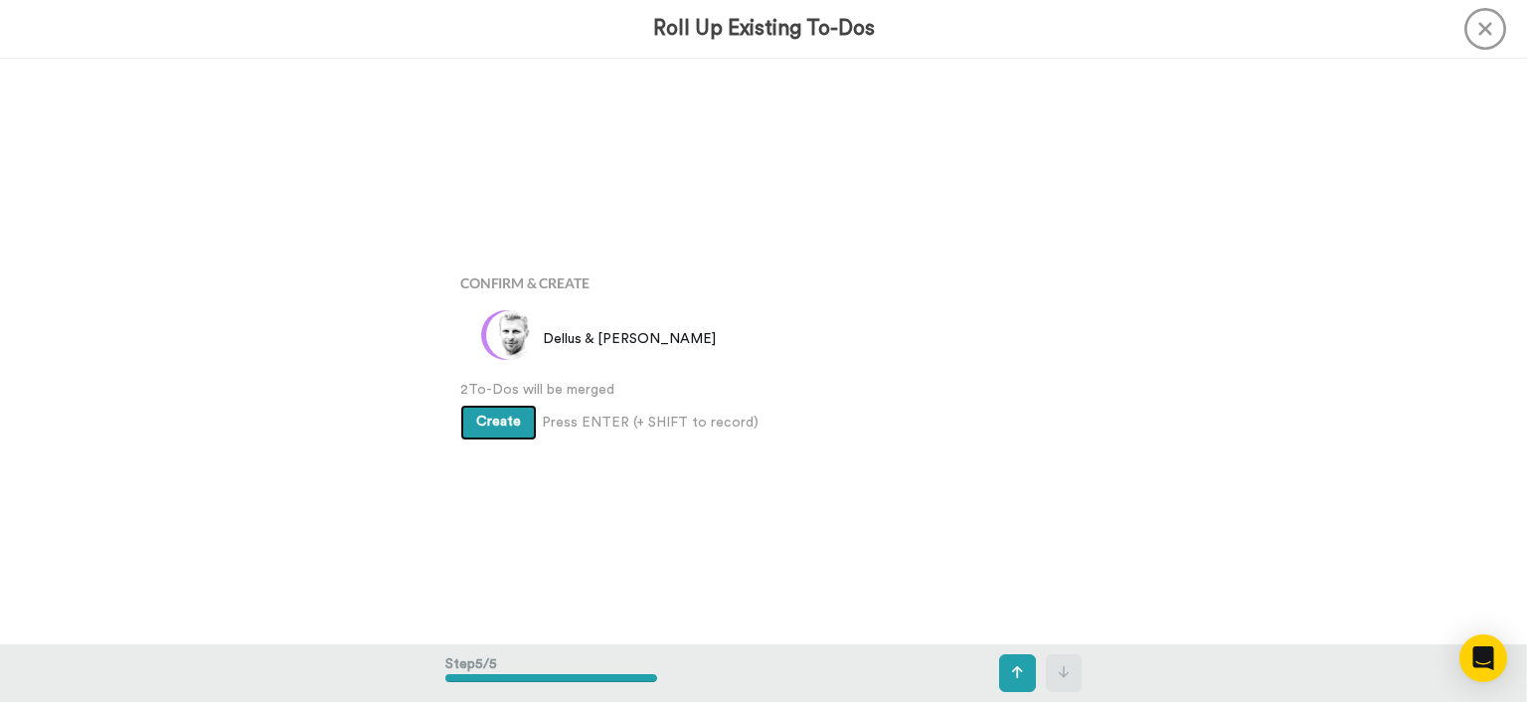
click at [479, 408] on button "Create" at bounding box center [498, 423] width 77 height 36
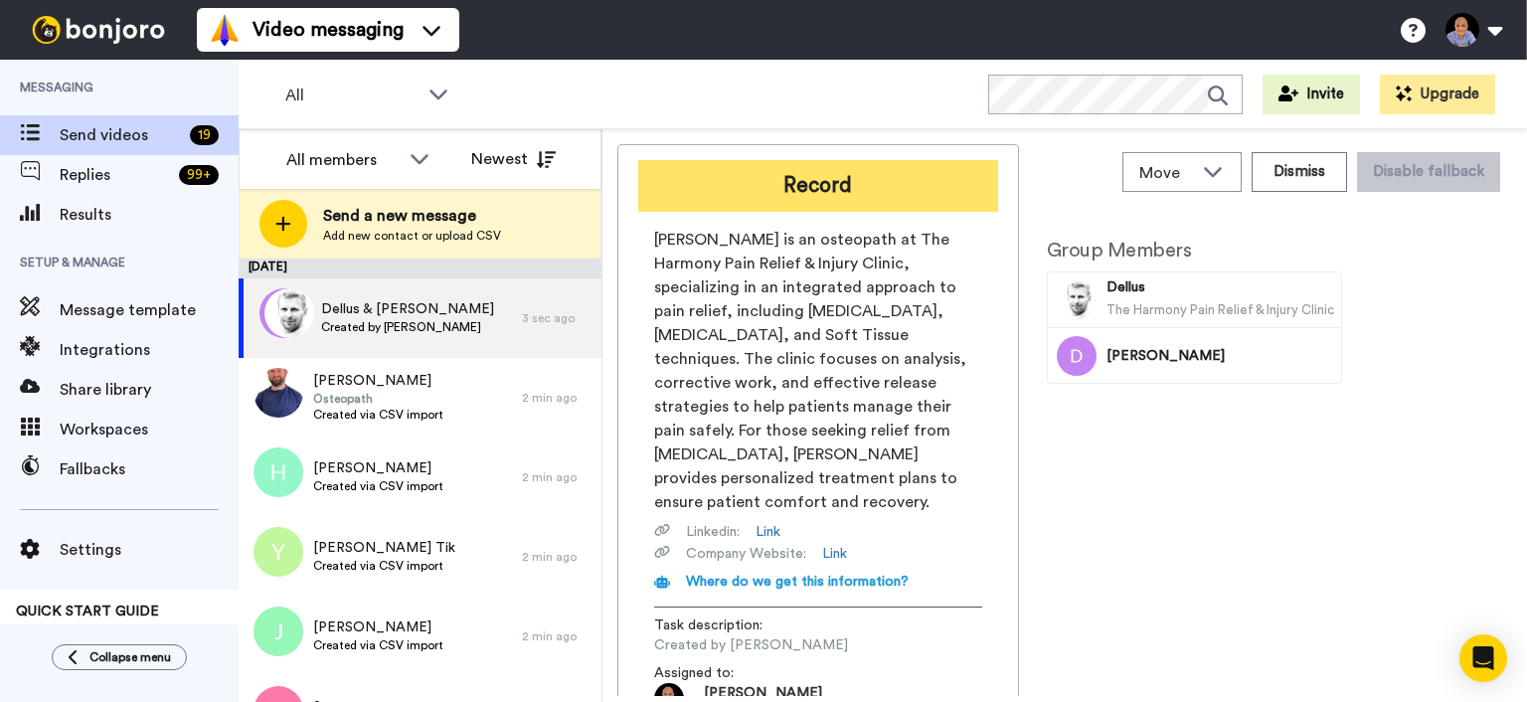
click at [829, 198] on button "Record" at bounding box center [818, 186] width 360 height 52
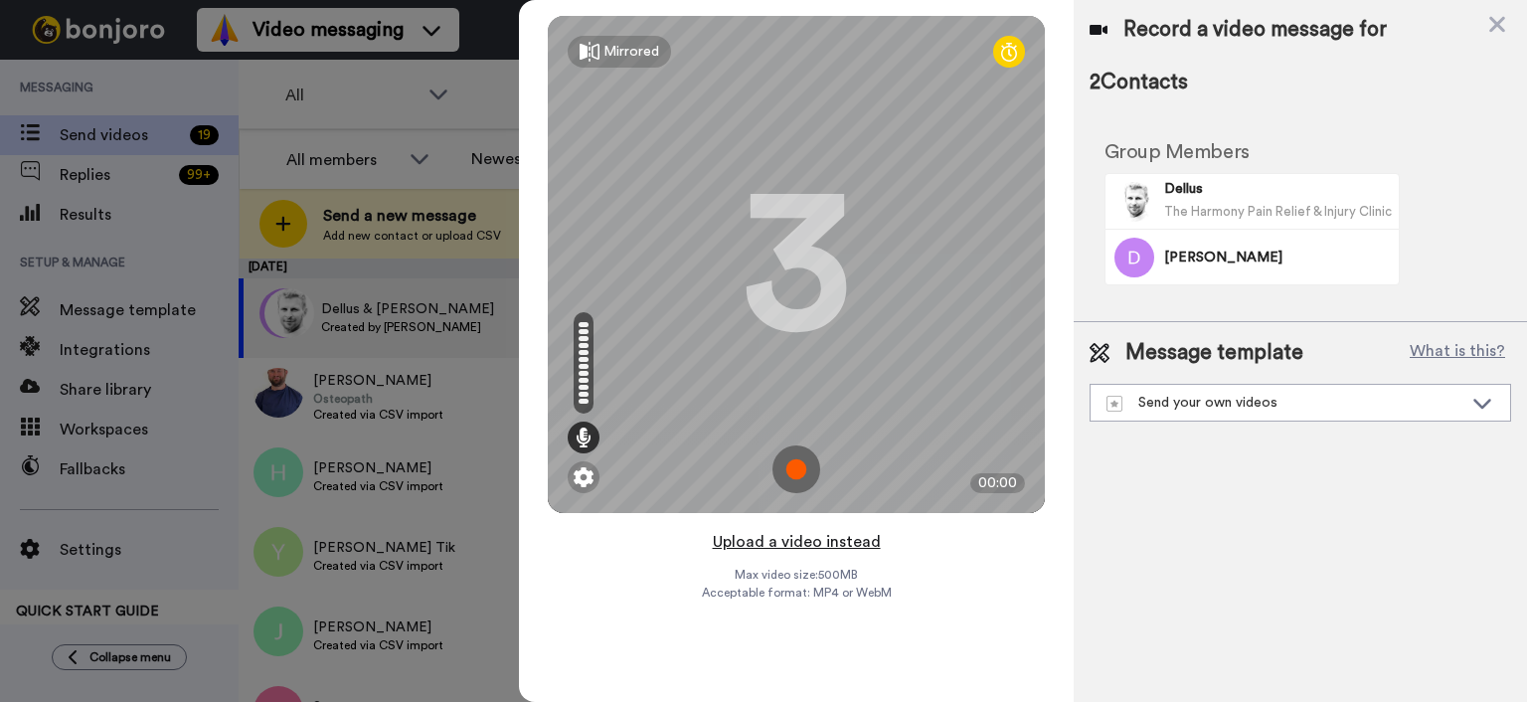
click at [824, 533] on button "Upload a video instead" at bounding box center [797, 542] width 180 height 26
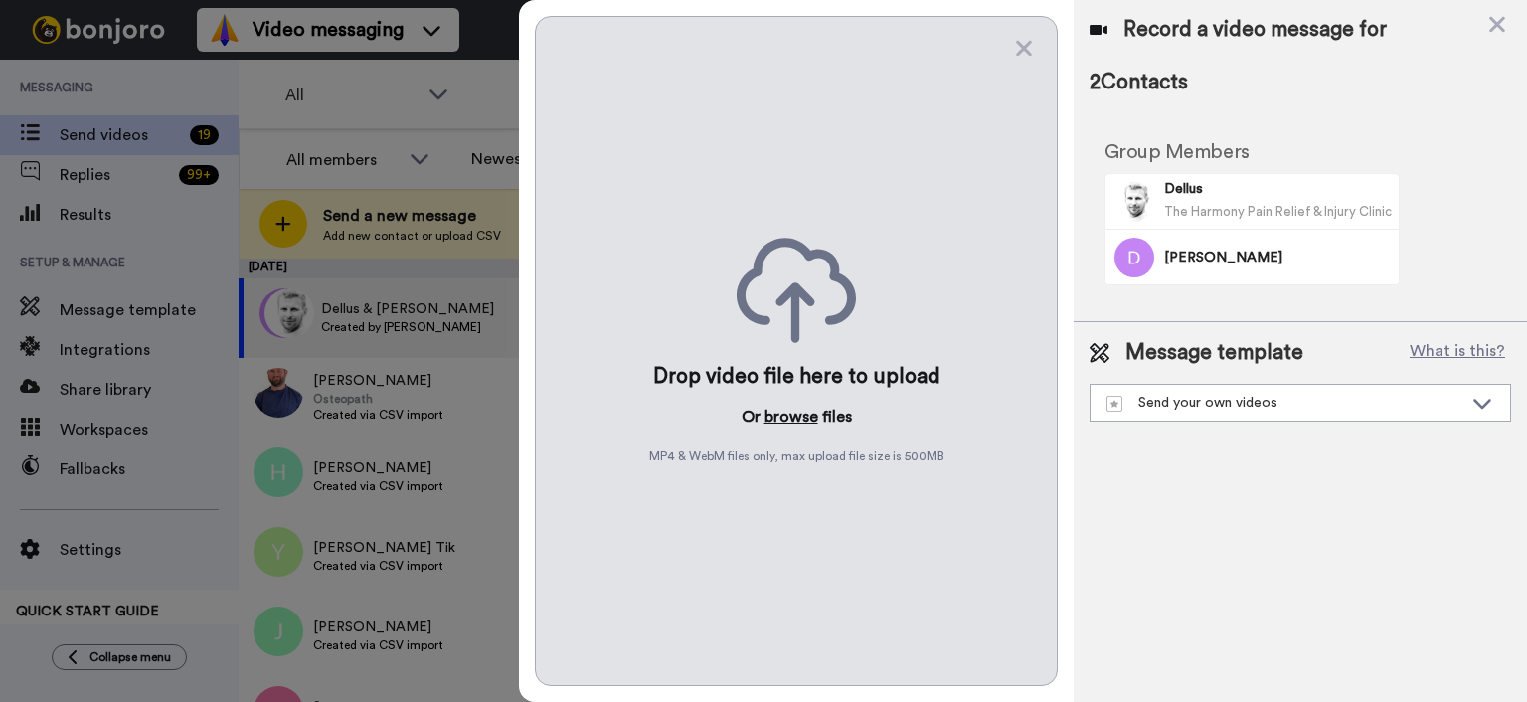
click at [787, 417] on button "browse" at bounding box center [792, 417] width 54 height 24
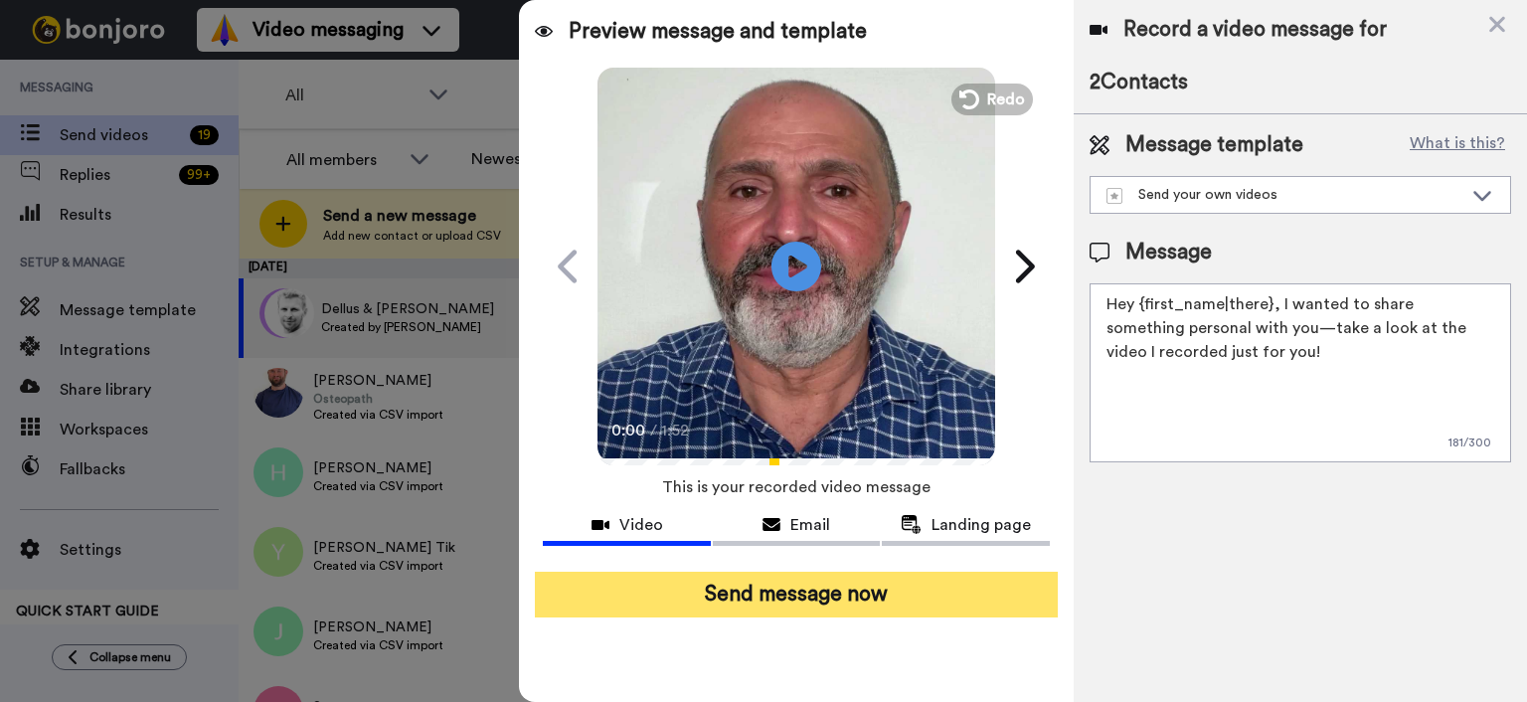
click at [965, 581] on button "Send message now" at bounding box center [796, 595] width 523 height 46
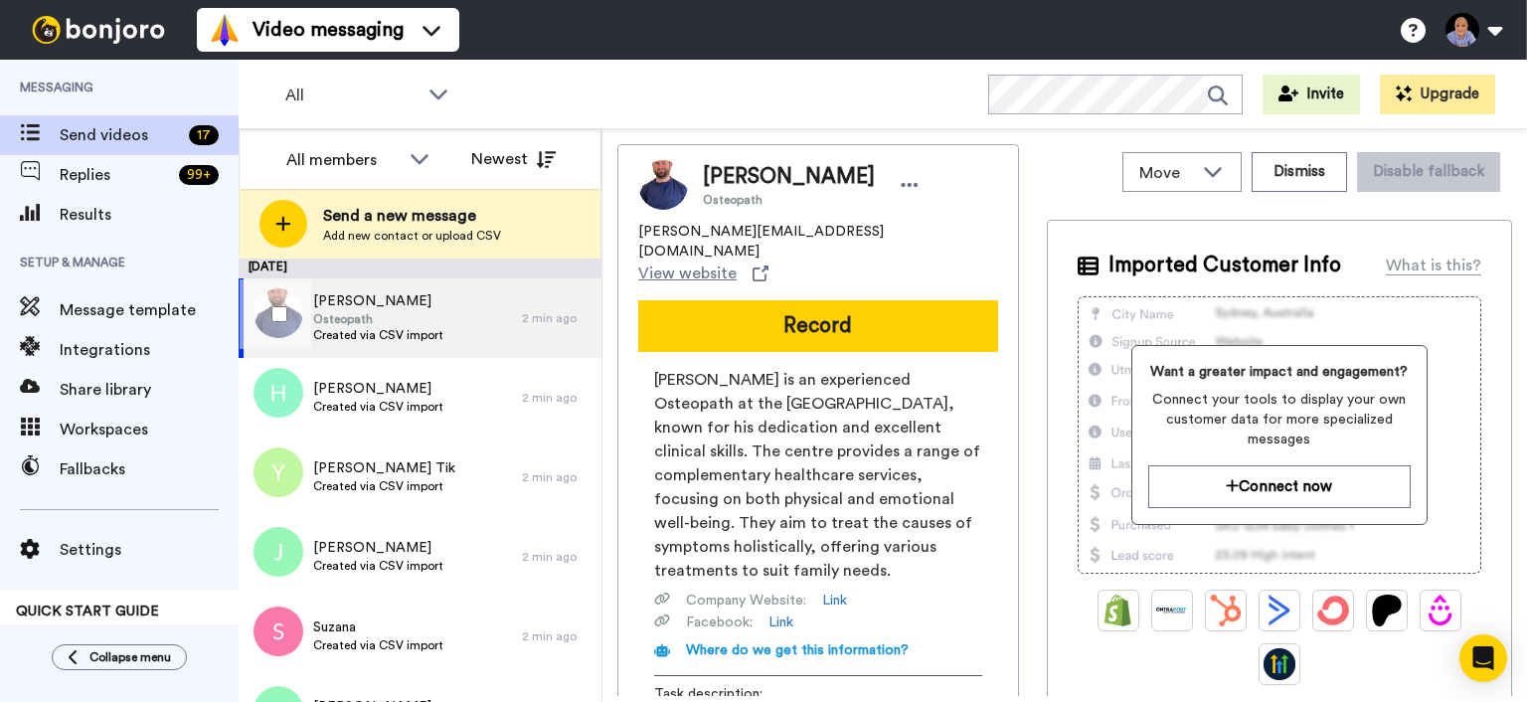
click at [292, 313] on div at bounding box center [276, 314] width 72 height 70
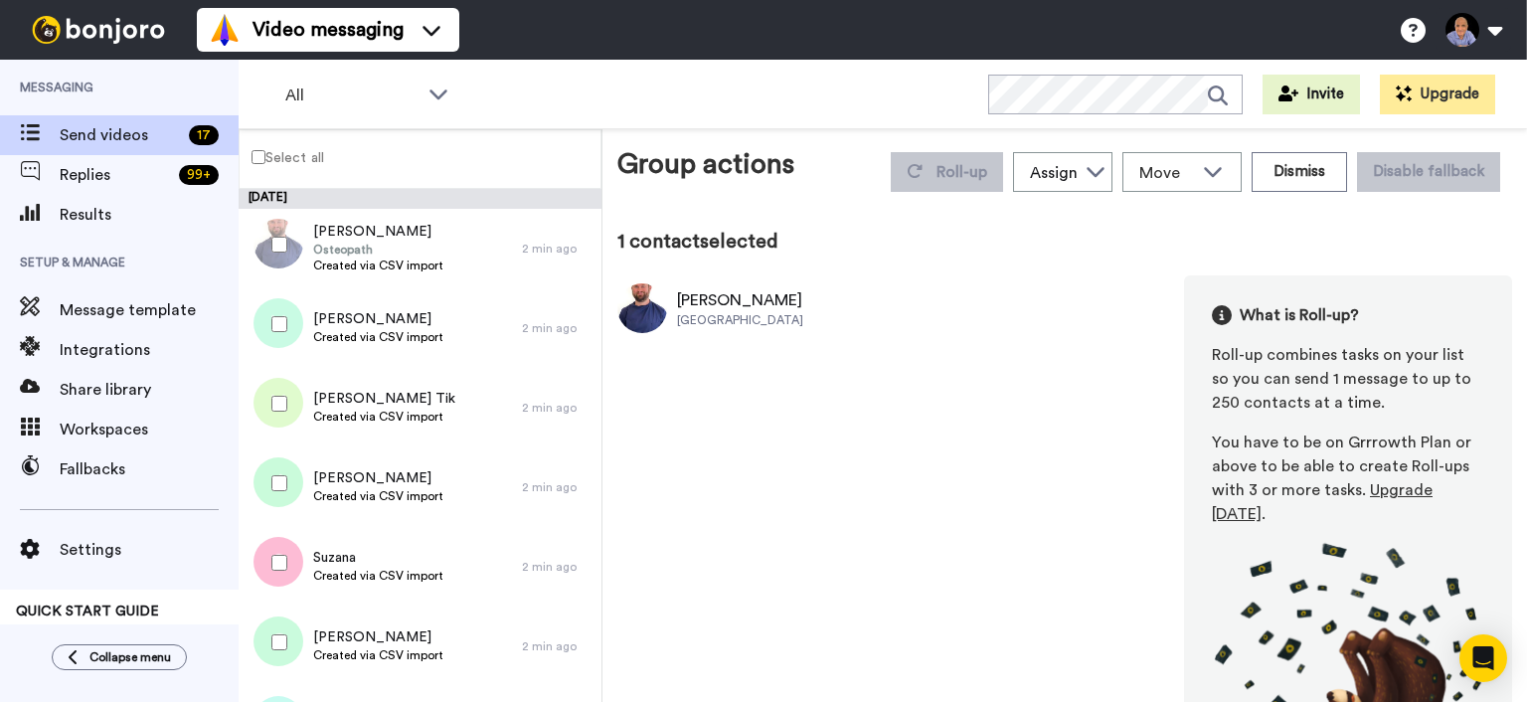
click at [285, 336] on div at bounding box center [276, 324] width 72 height 70
click at [964, 154] on button "Roll-up" at bounding box center [947, 172] width 112 height 40
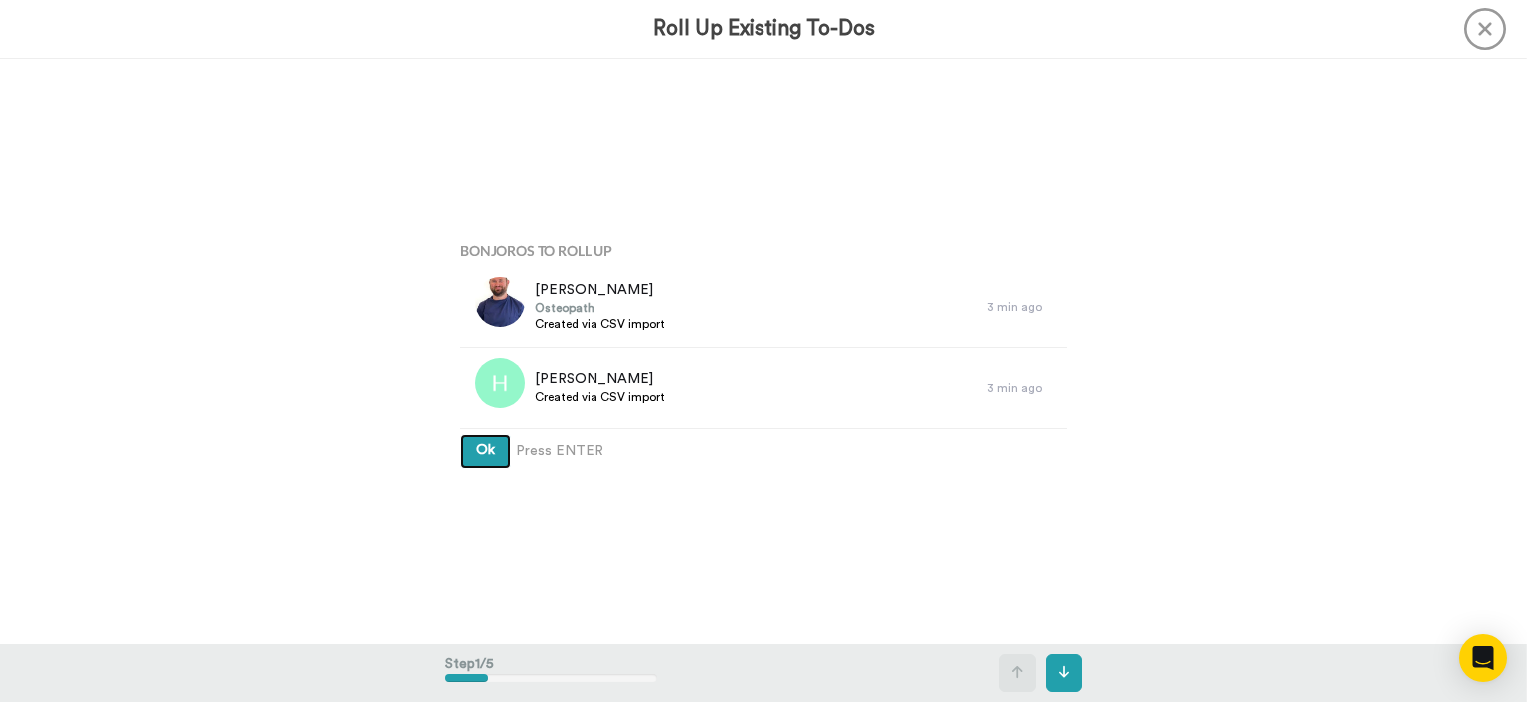
click at [472, 450] on button "Ok" at bounding box center [485, 452] width 51 height 36
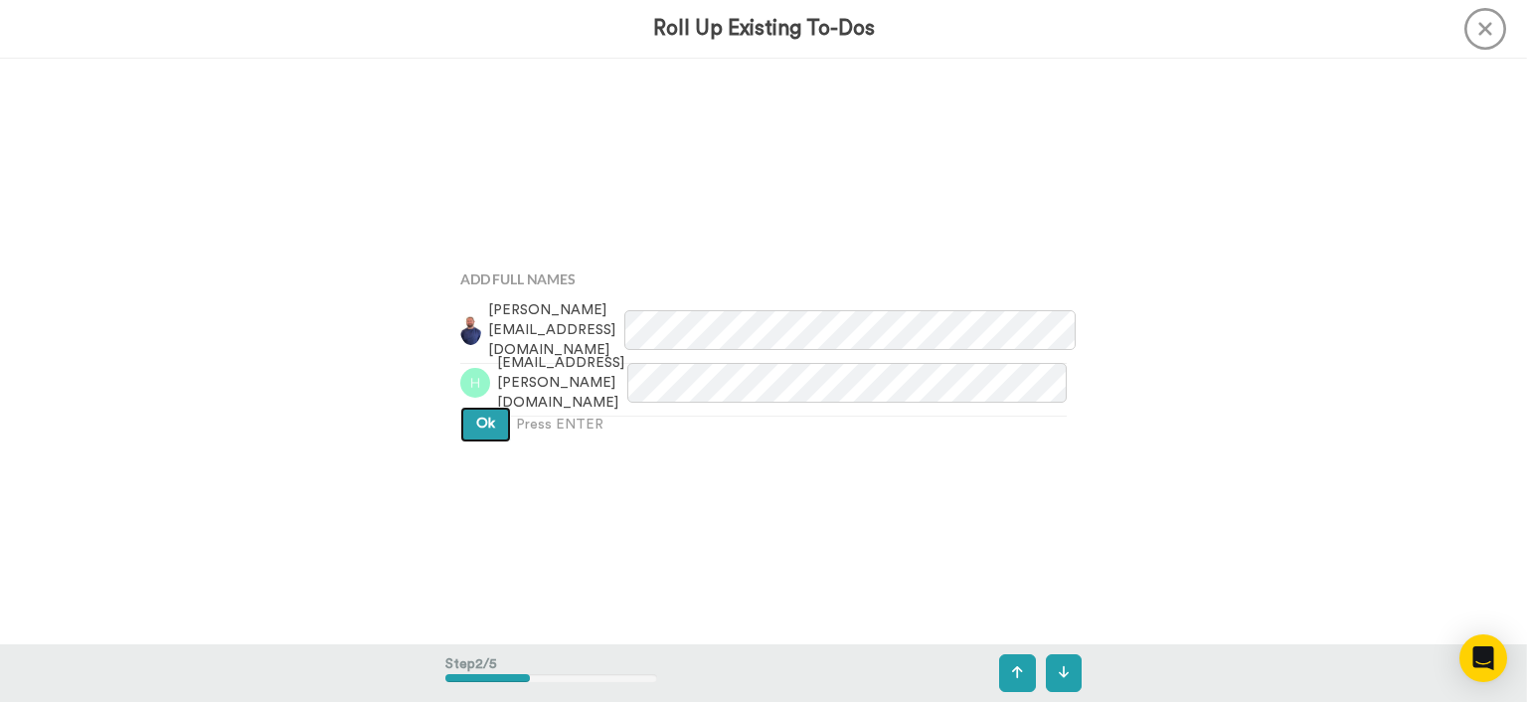
click at [472, 441] on button "Ok" at bounding box center [485, 425] width 51 height 36
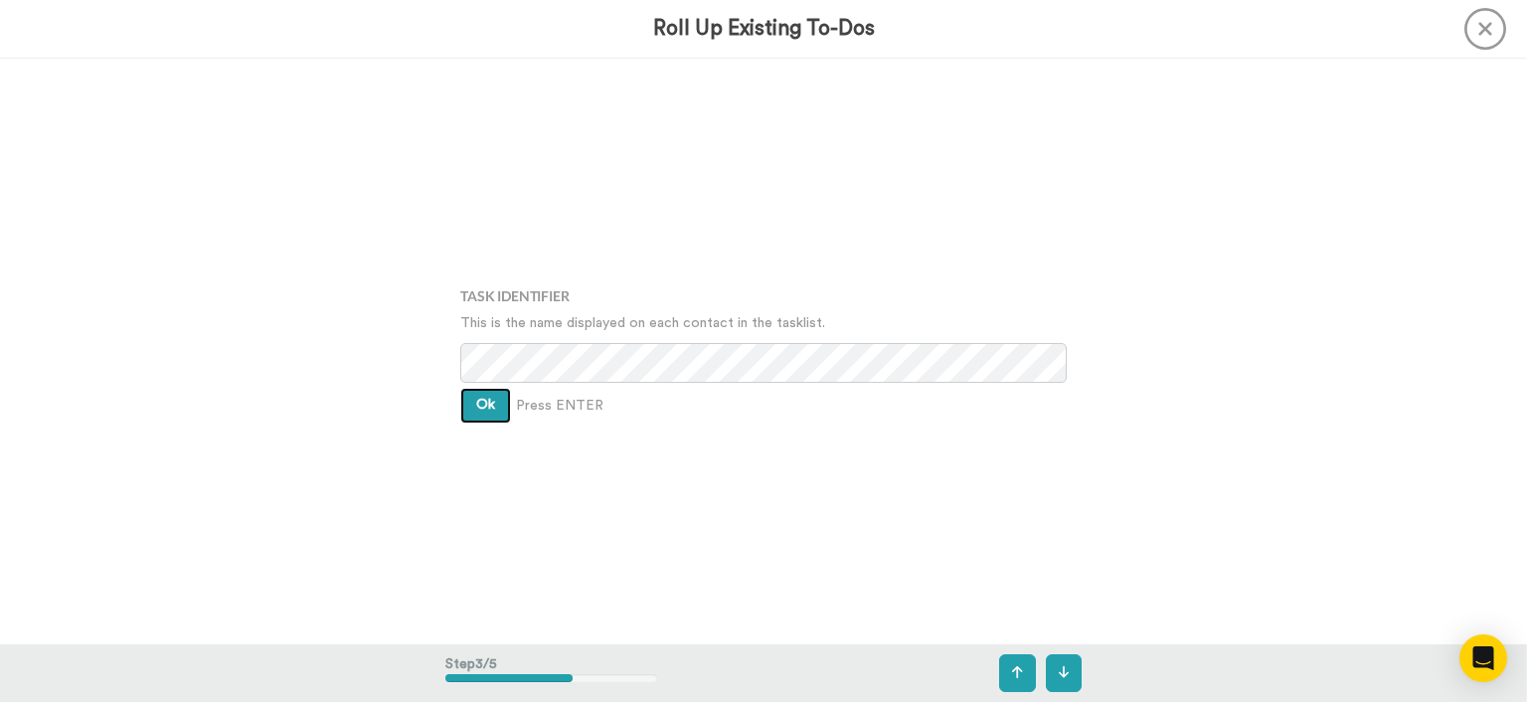
click at [471, 408] on button "Ok" at bounding box center [485, 406] width 51 height 36
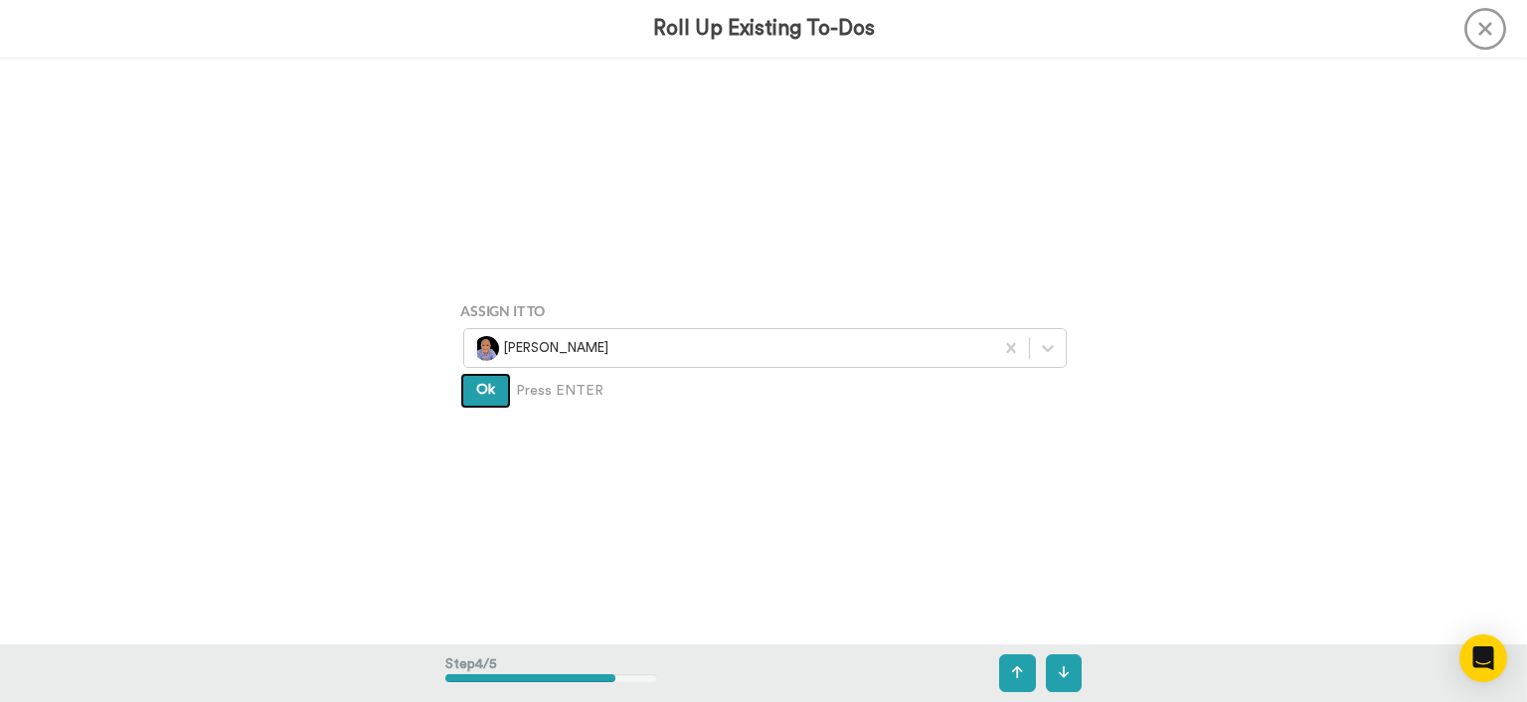
click at [471, 394] on button "Ok" at bounding box center [485, 391] width 51 height 36
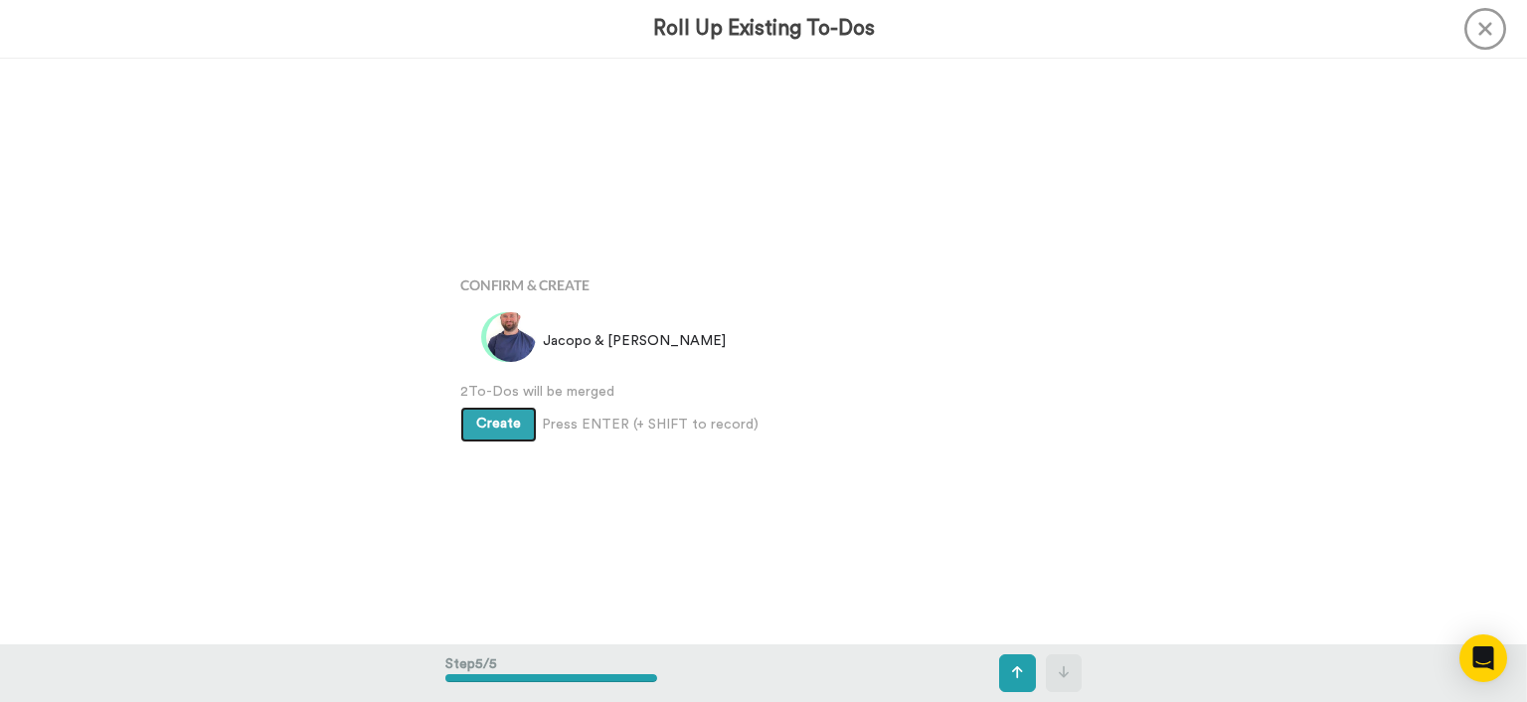
scroll to position [2341, 0]
click at [471, 424] on button "Create" at bounding box center [498, 423] width 77 height 36
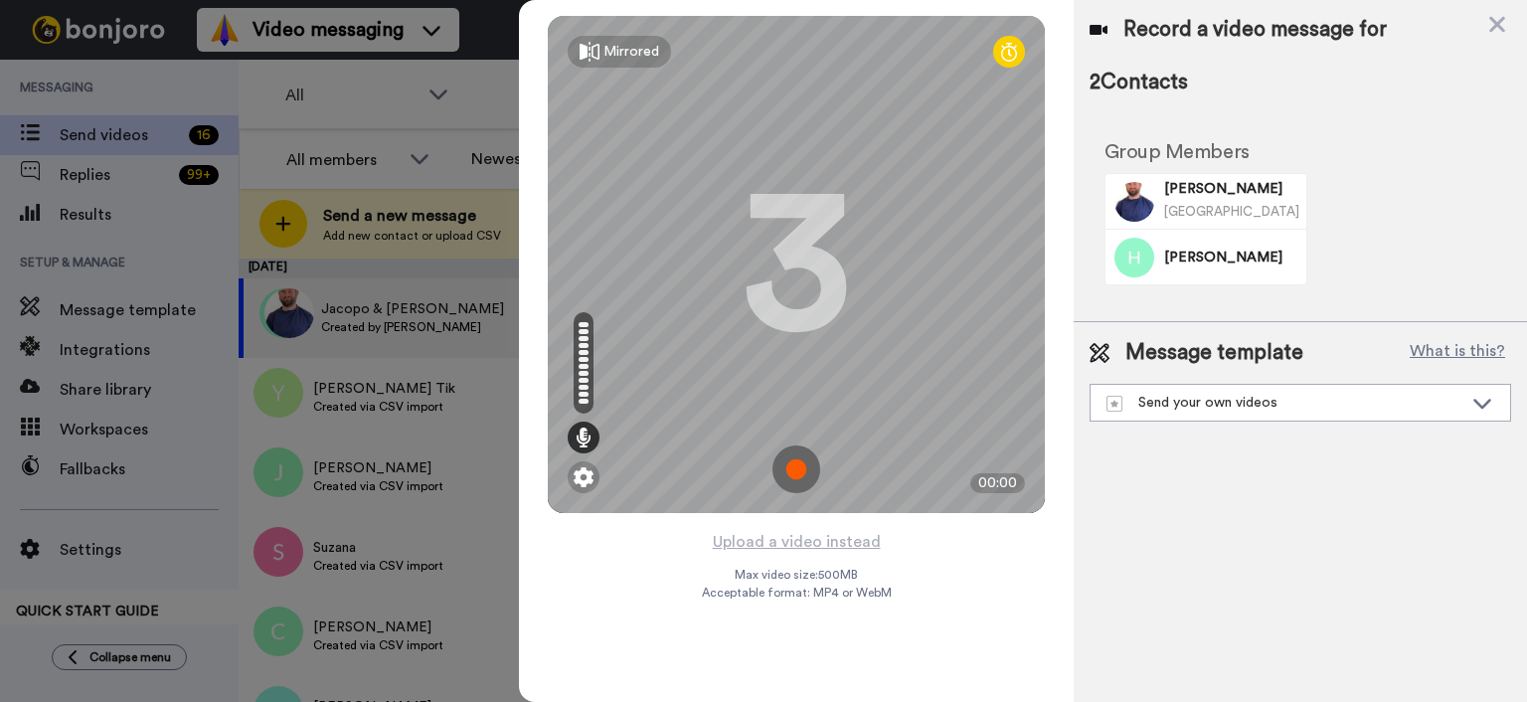
click at [755, 514] on div "Mirrored Redo 3 00:00" at bounding box center [796, 264] width 555 height 529
click at [761, 543] on button "Upload a video instead" at bounding box center [797, 542] width 180 height 26
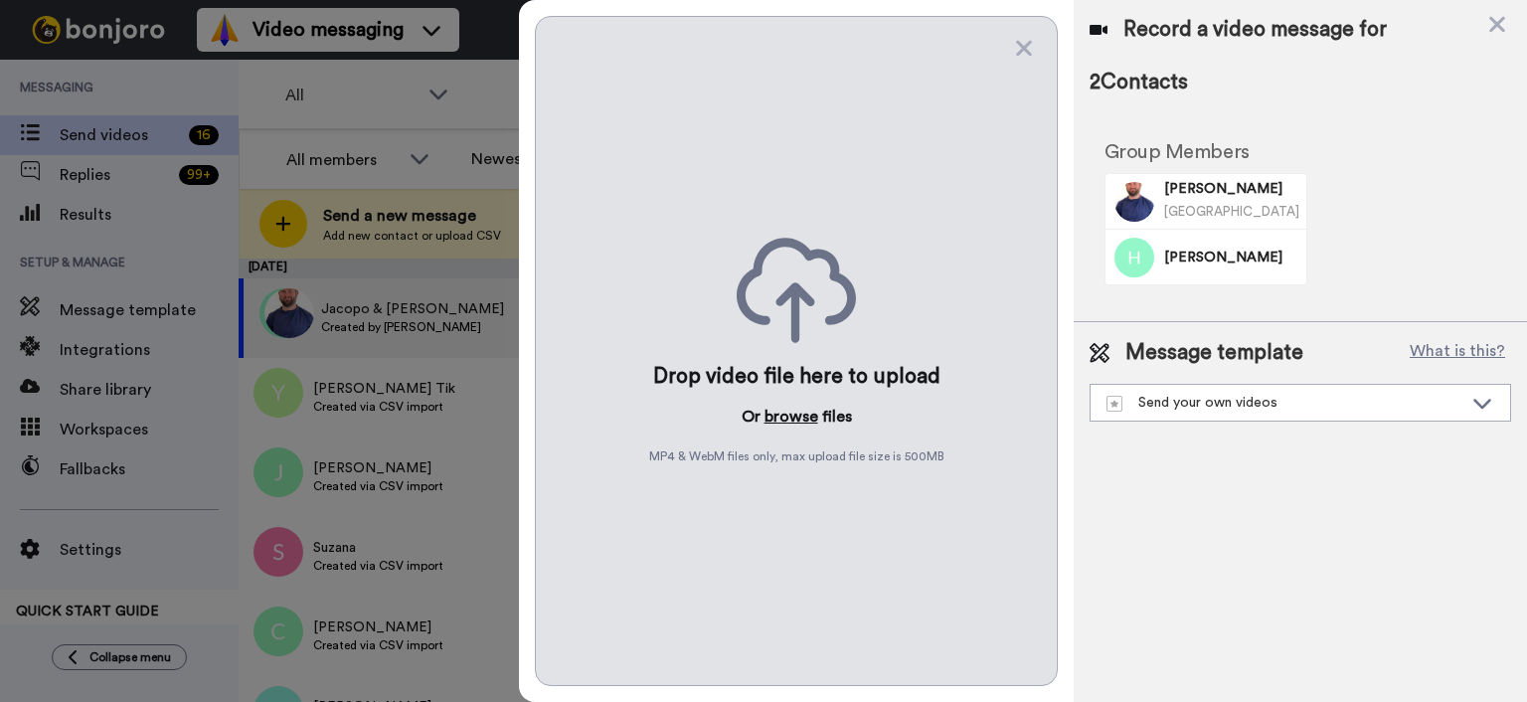
click at [797, 407] on button "browse" at bounding box center [792, 417] width 54 height 24
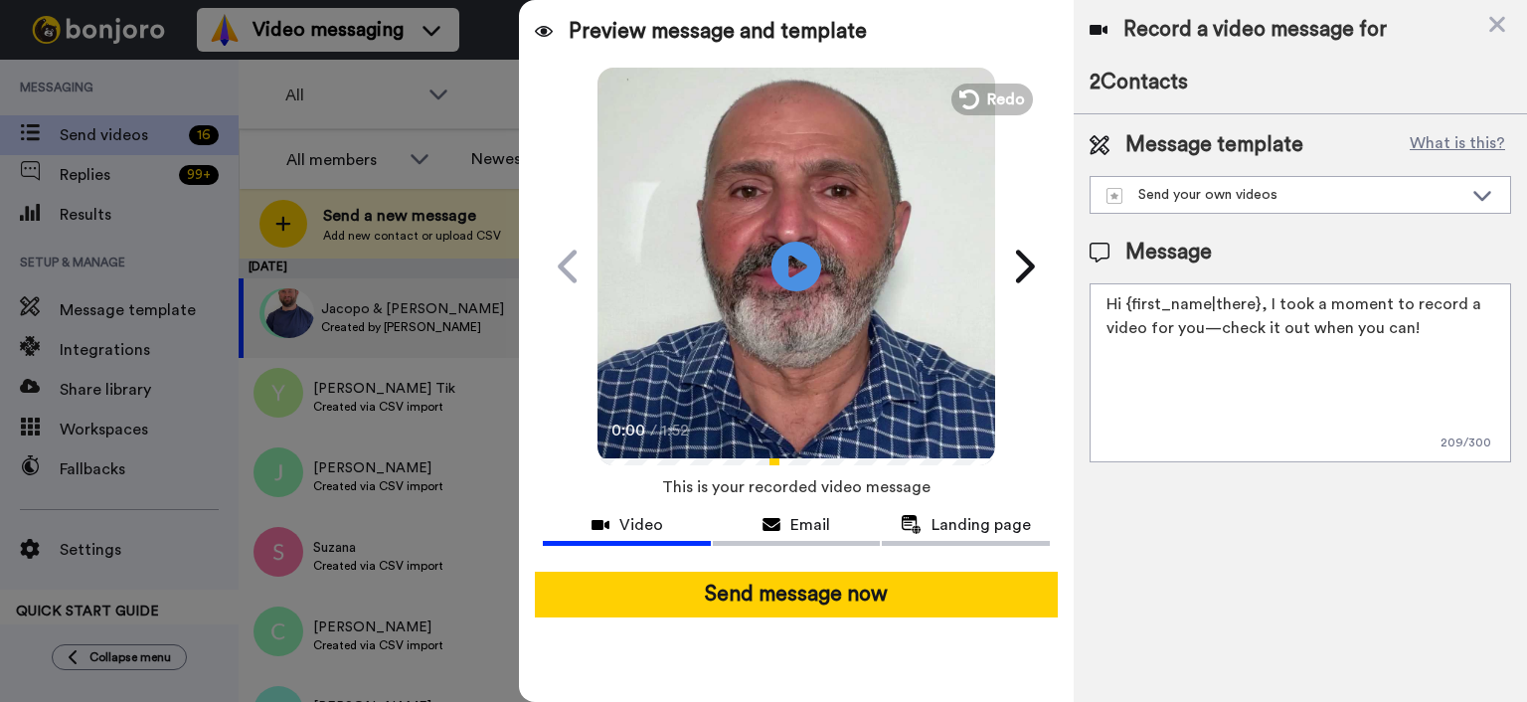
click at [1028, 621] on div "Send message now" at bounding box center [796, 595] width 555 height 78
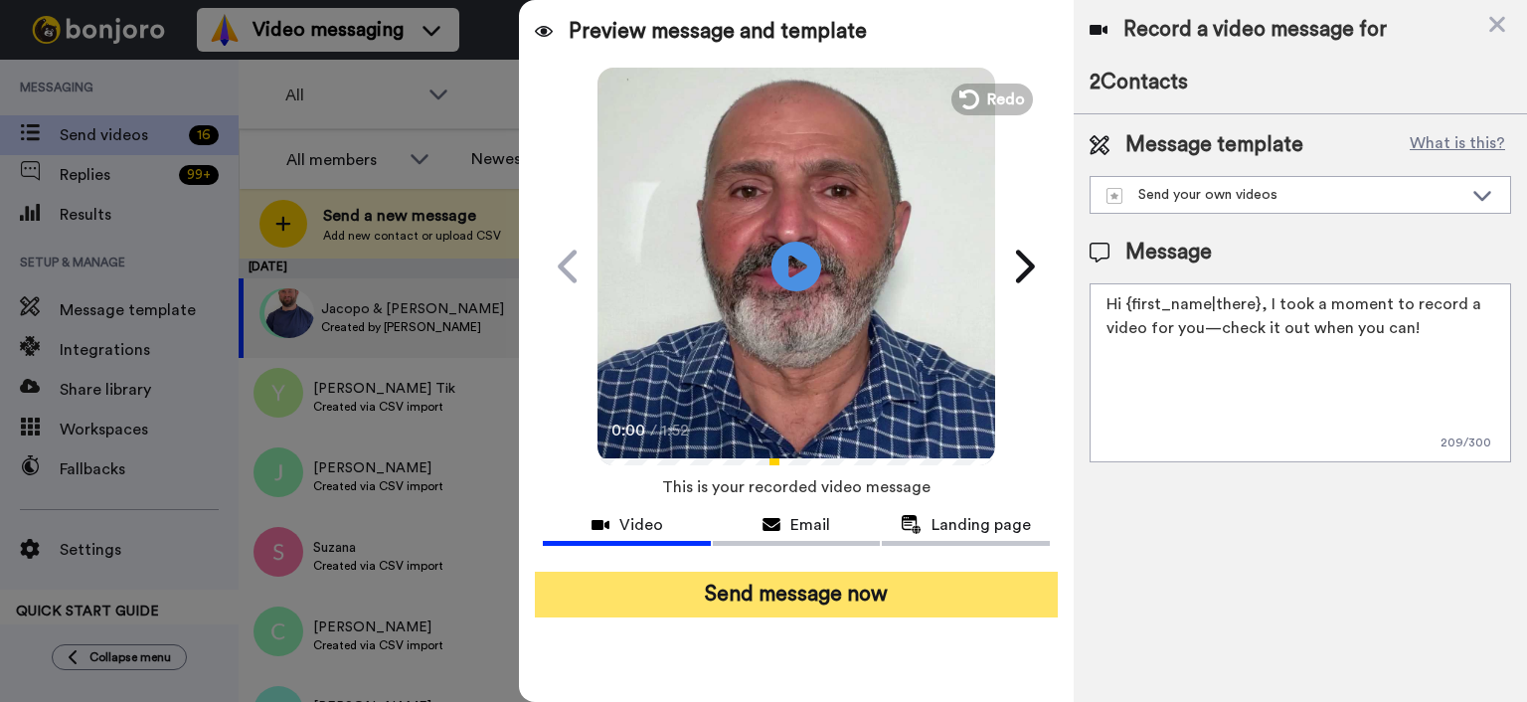
click at [1004, 595] on button "Send message now" at bounding box center [796, 595] width 523 height 46
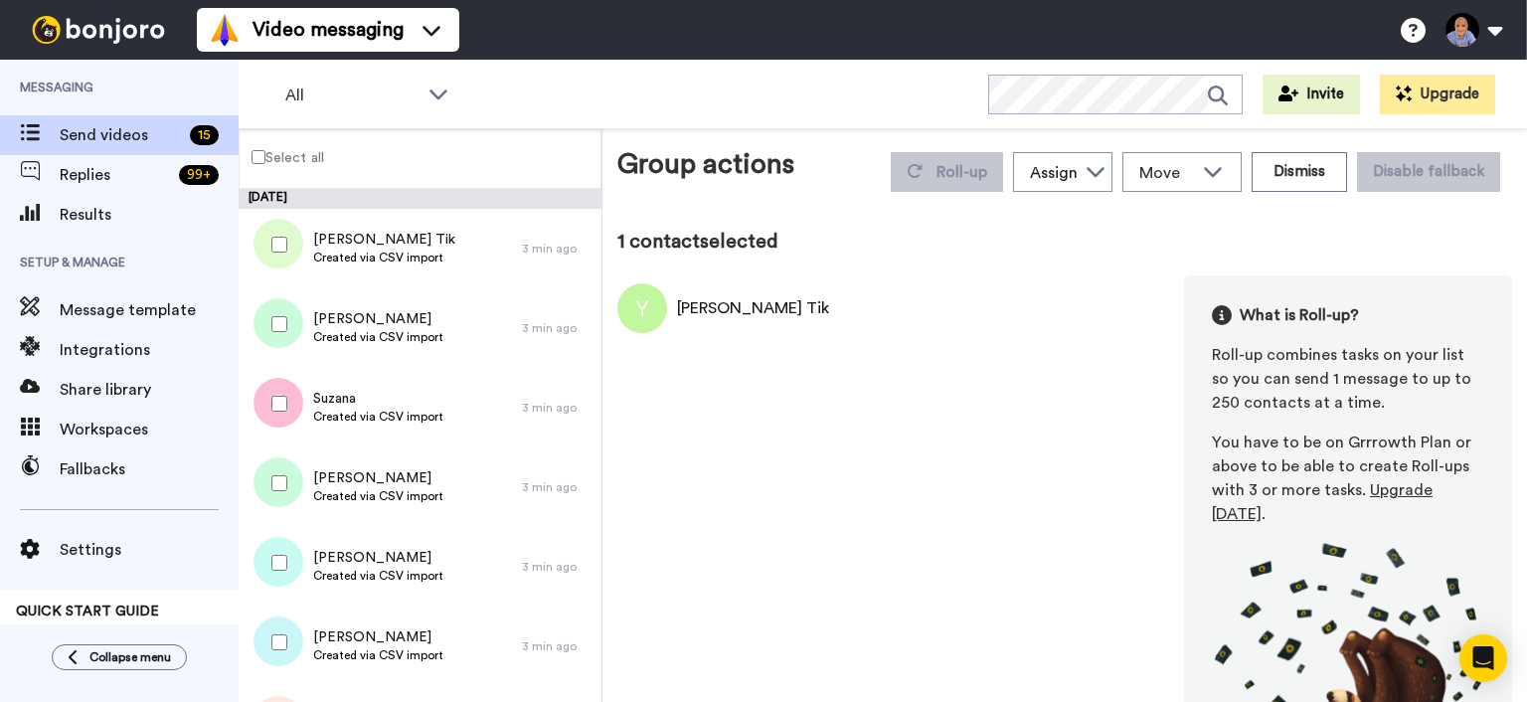
click at [283, 352] on div at bounding box center [276, 324] width 72 height 70
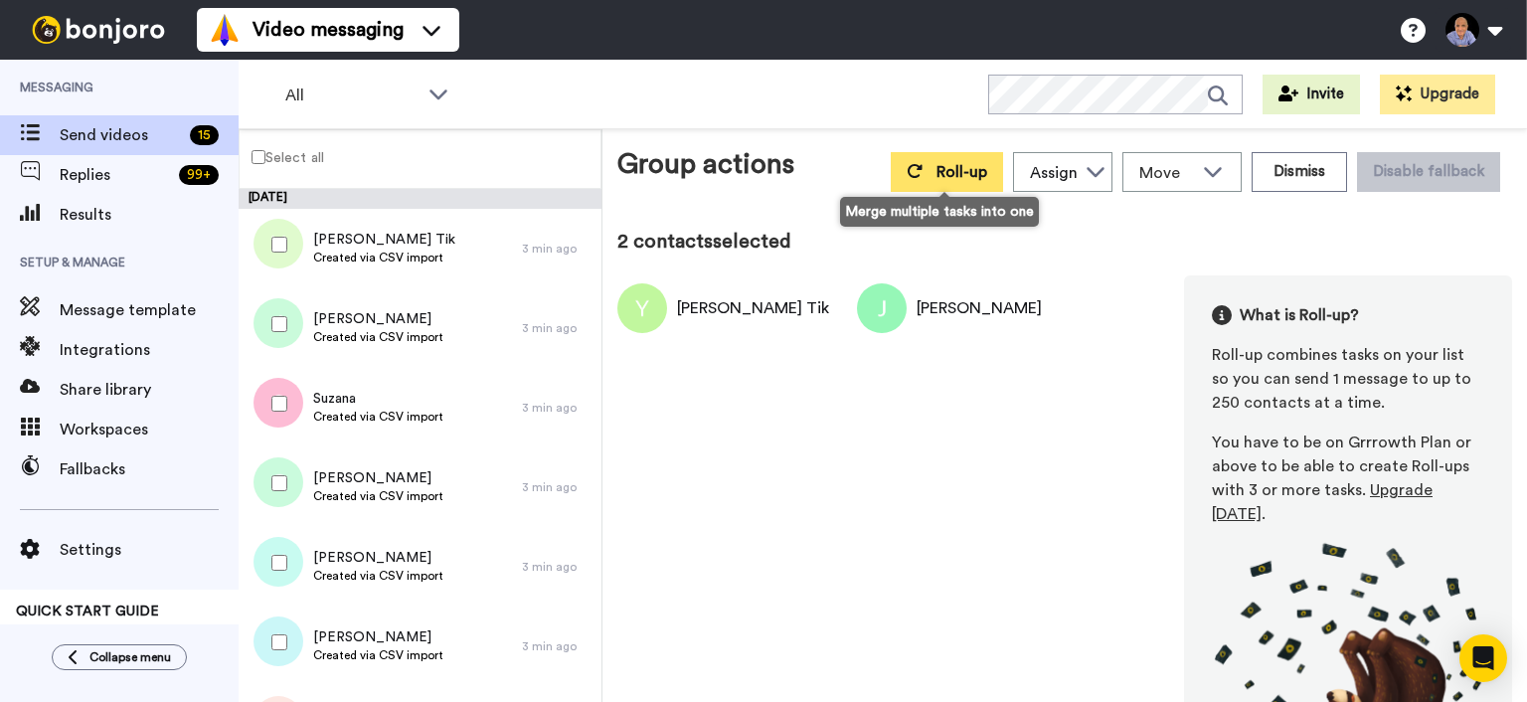
click at [953, 168] on span "Roll-up" at bounding box center [962, 172] width 51 height 16
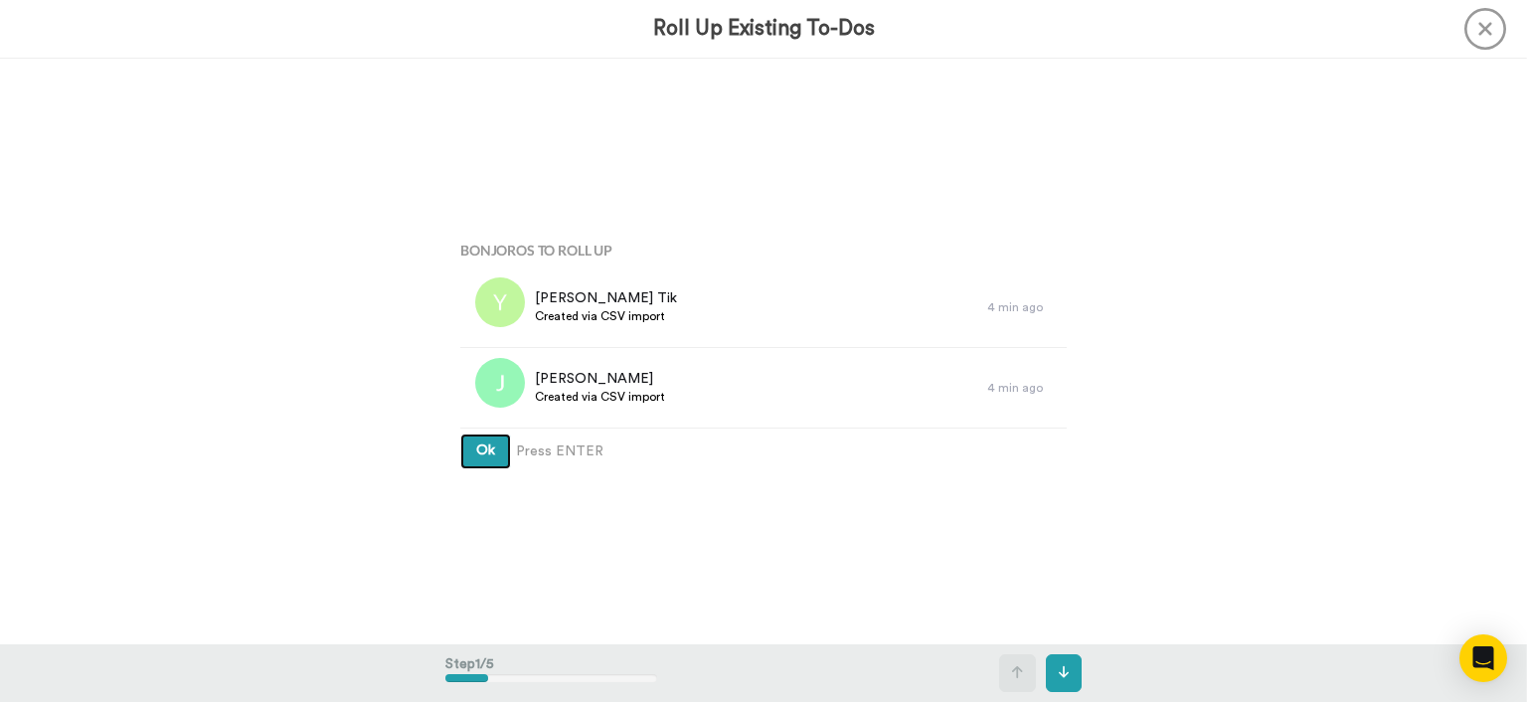
click at [500, 446] on button "Ok" at bounding box center [485, 452] width 51 height 36
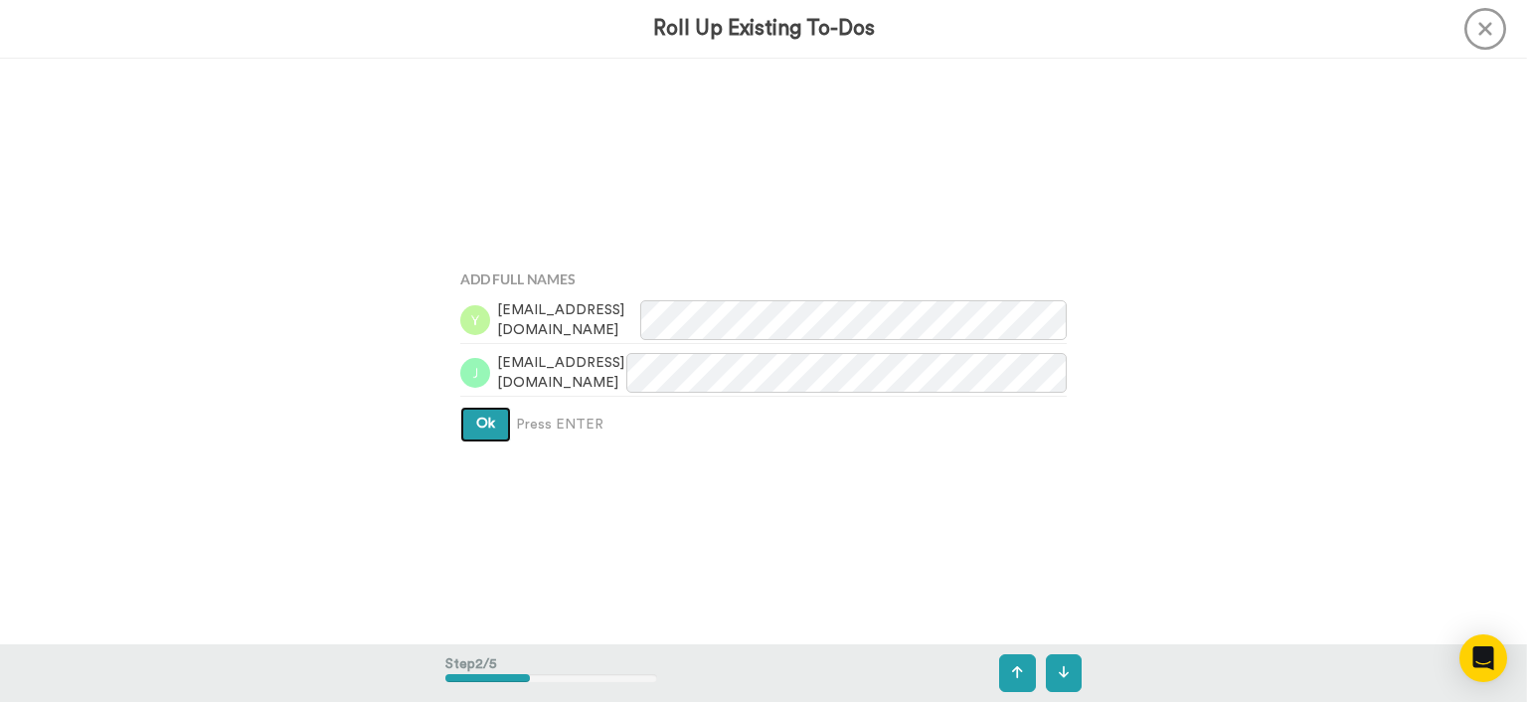
click at [491, 435] on button "Ok" at bounding box center [485, 425] width 51 height 36
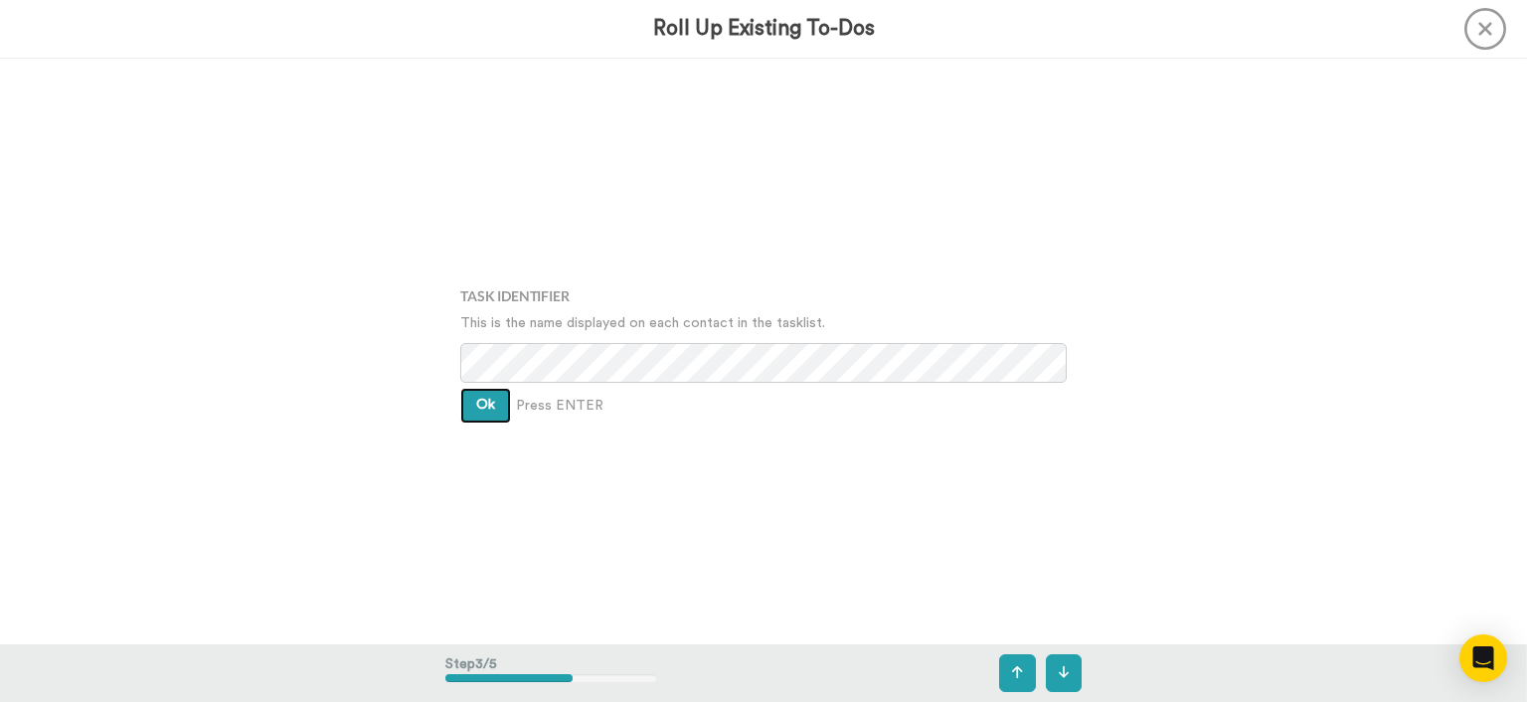
click at [483, 423] on button "Ok" at bounding box center [485, 406] width 51 height 36
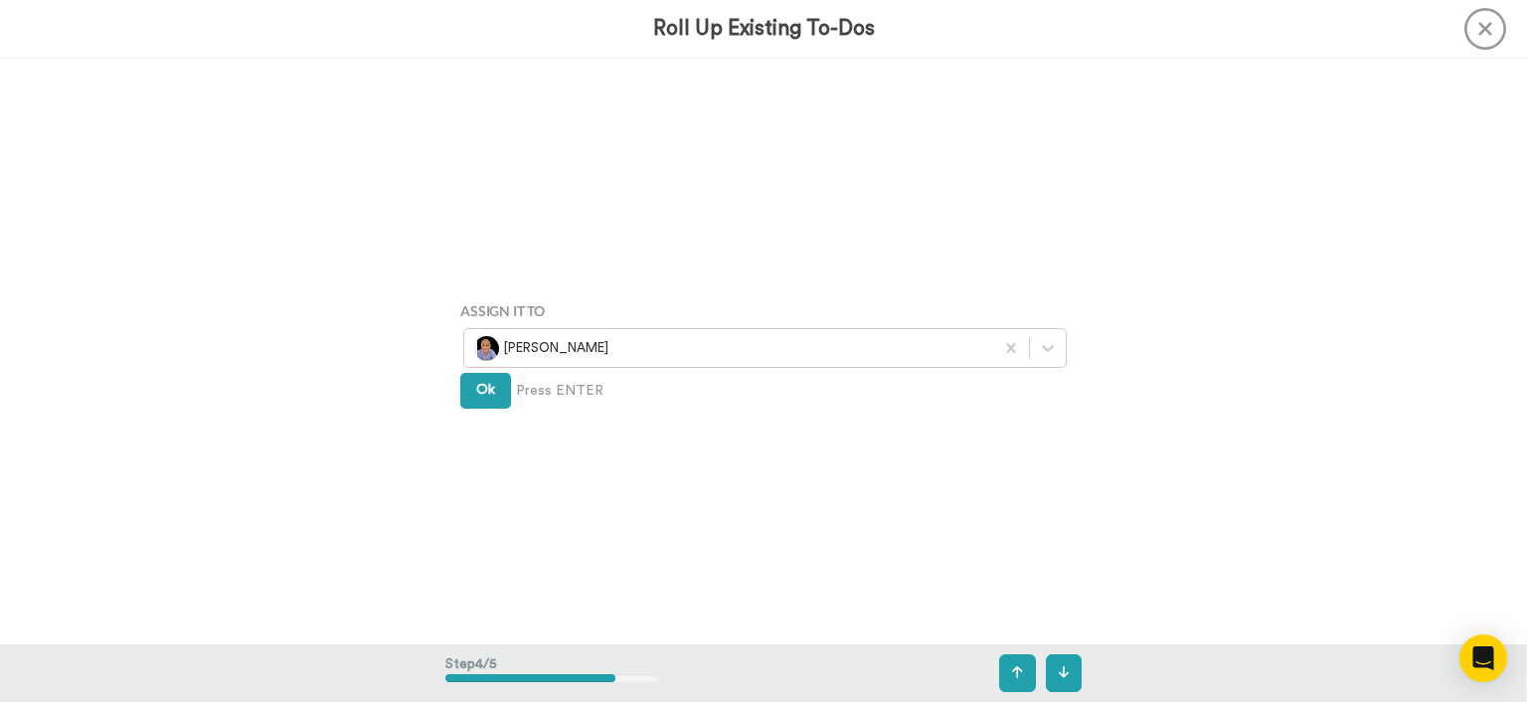
drag, startPoint x: 485, startPoint y: 411, endPoint x: 487, endPoint y: 400, distance: 11.1
click at [487, 400] on div "Assign It To Wayne Mahmoud Ok Press ENTER" at bounding box center [763, 351] width 636 height 351
click at [487, 397] on button "Ok" at bounding box center [485, 391] width 51 height 36
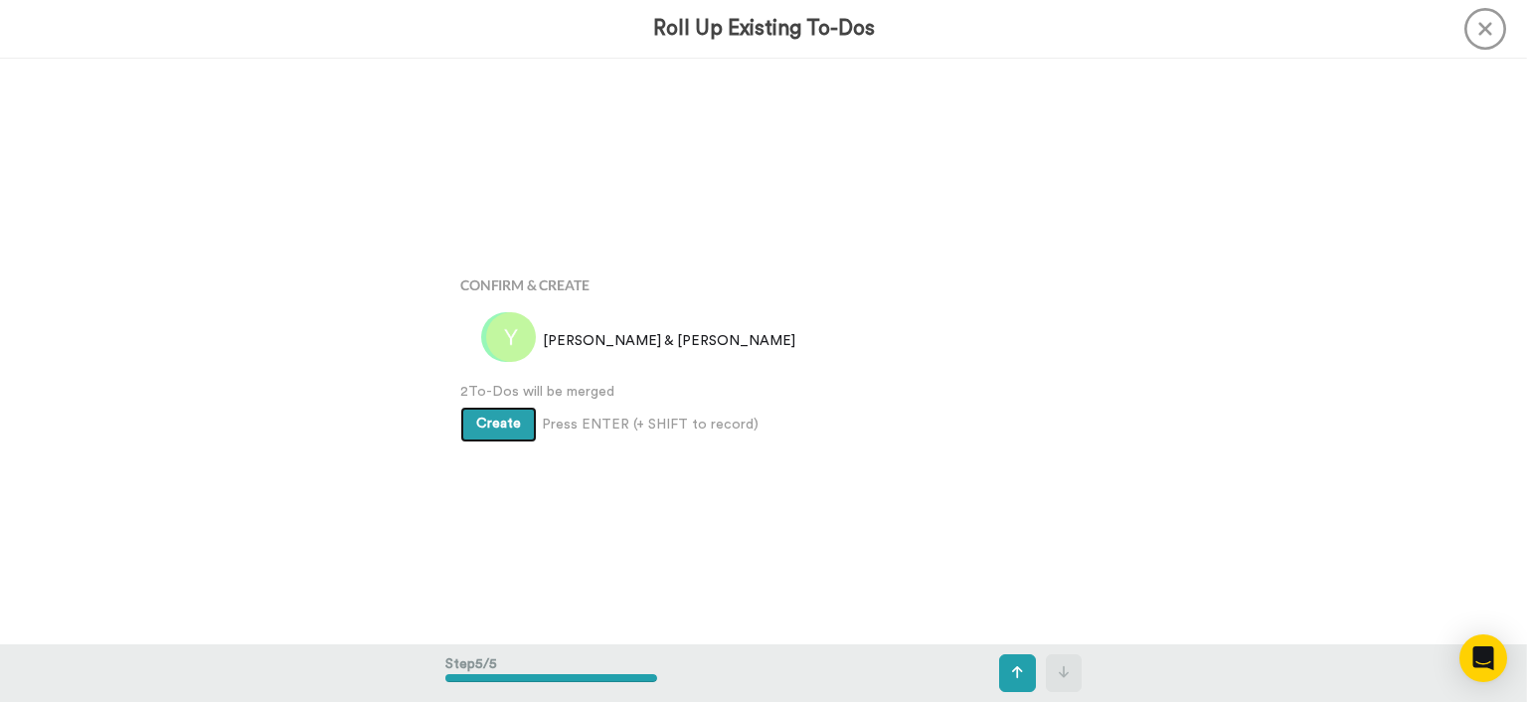
scroll to position [2341, 0]
click at [487, 416] on span "Create" at bounding box center [498, 422] width 45 height 14
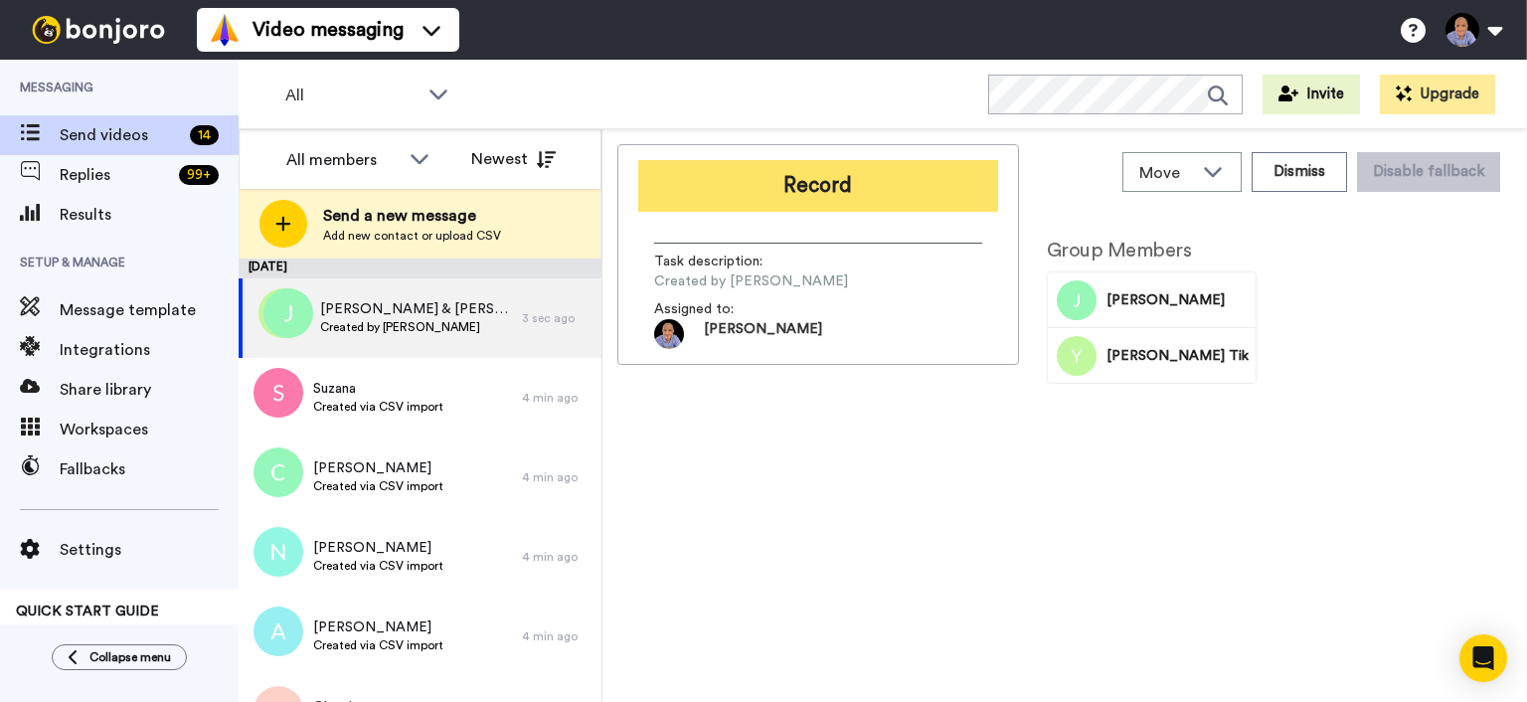
click at [775, 192] on button "Record" at bounding box center [818, 186] width 360 height 52
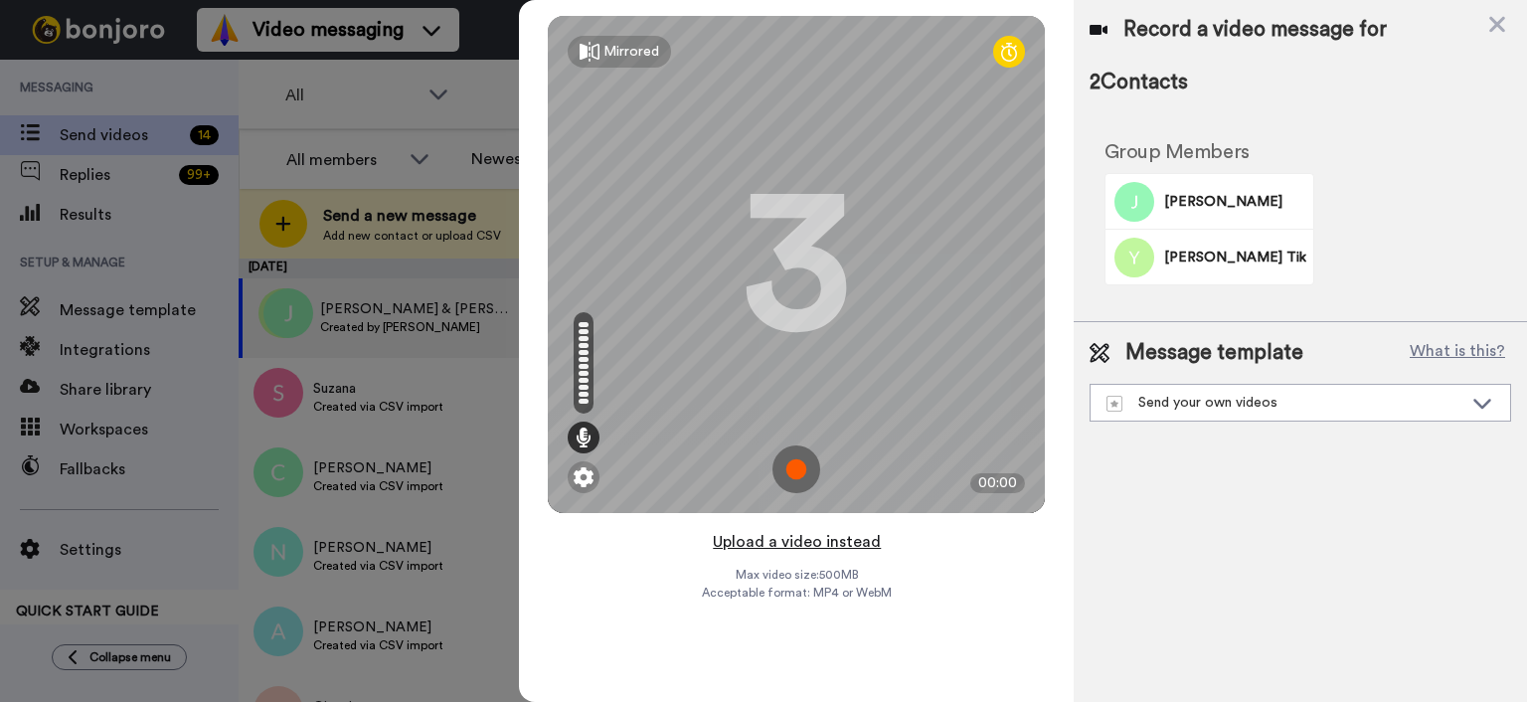
click at [817, 539] on button "Upload a video instead" at bounding box center [797, 542] width 180 height 26
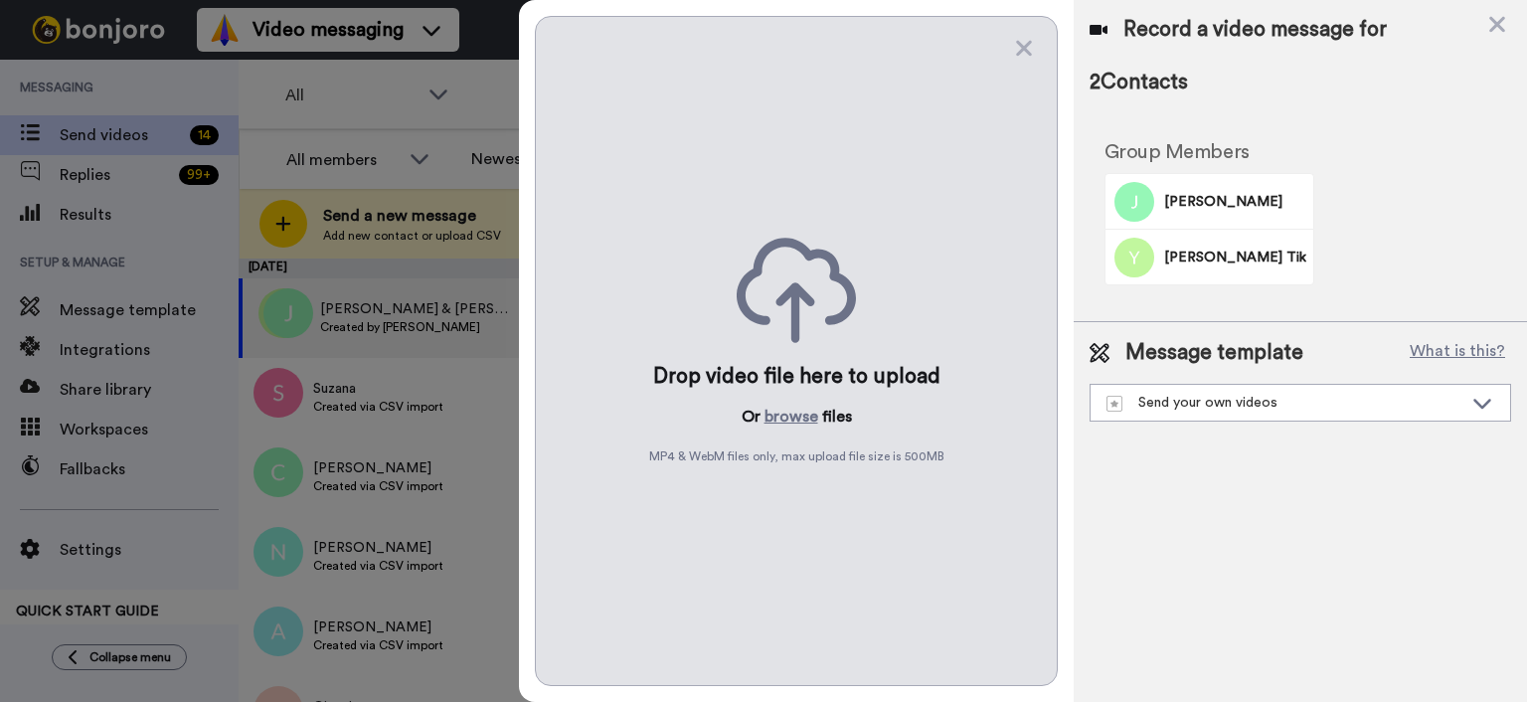
click at [778, 404] on div "Drop video file here to upload Or browse files MP4 & WebM files only, max uploa…" at bounding box center [796, 351] width 523 height 670
click at [777, 417] on button "browse" at bounding box center [792, 417] width 54 height 24
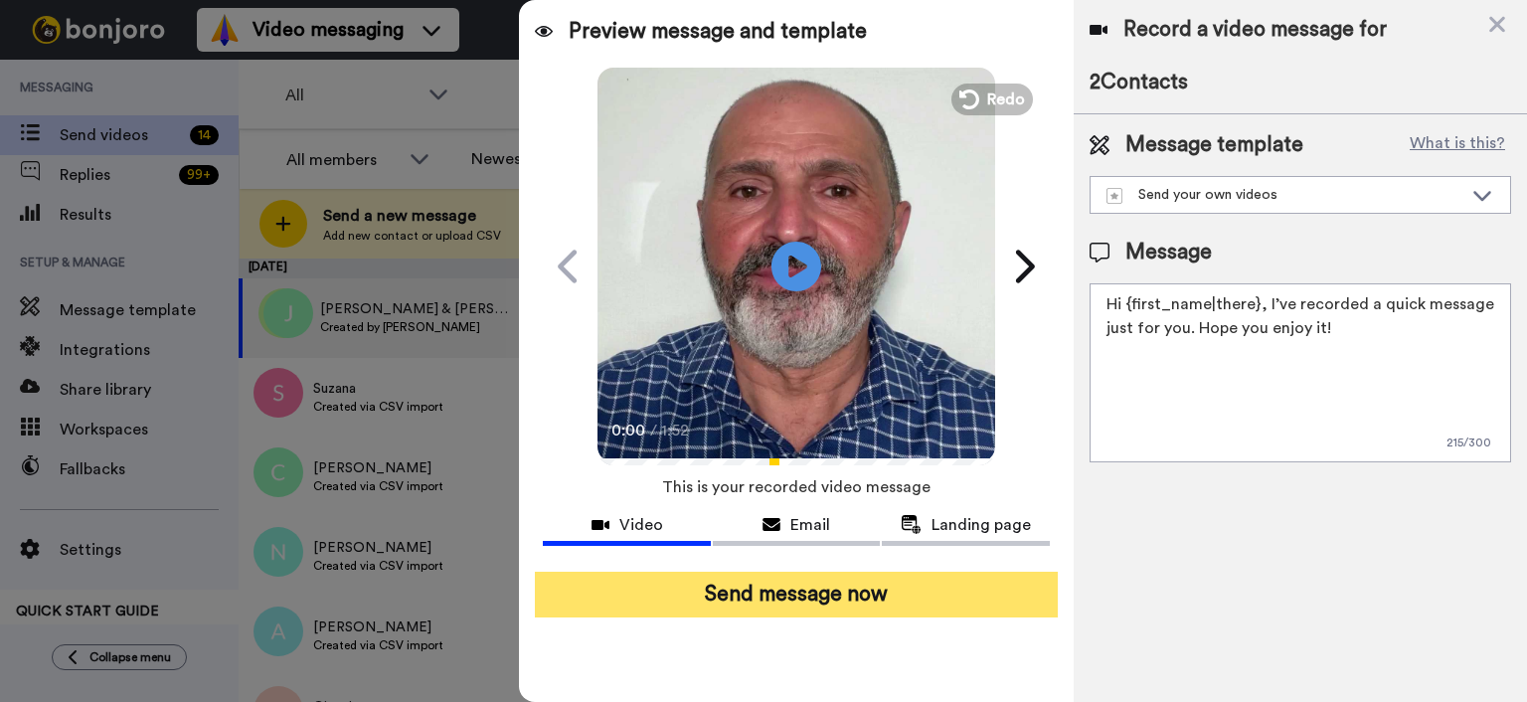
click at [901, 611] on button "Send message now" at bounding box center [796, 595] width 523 height 46
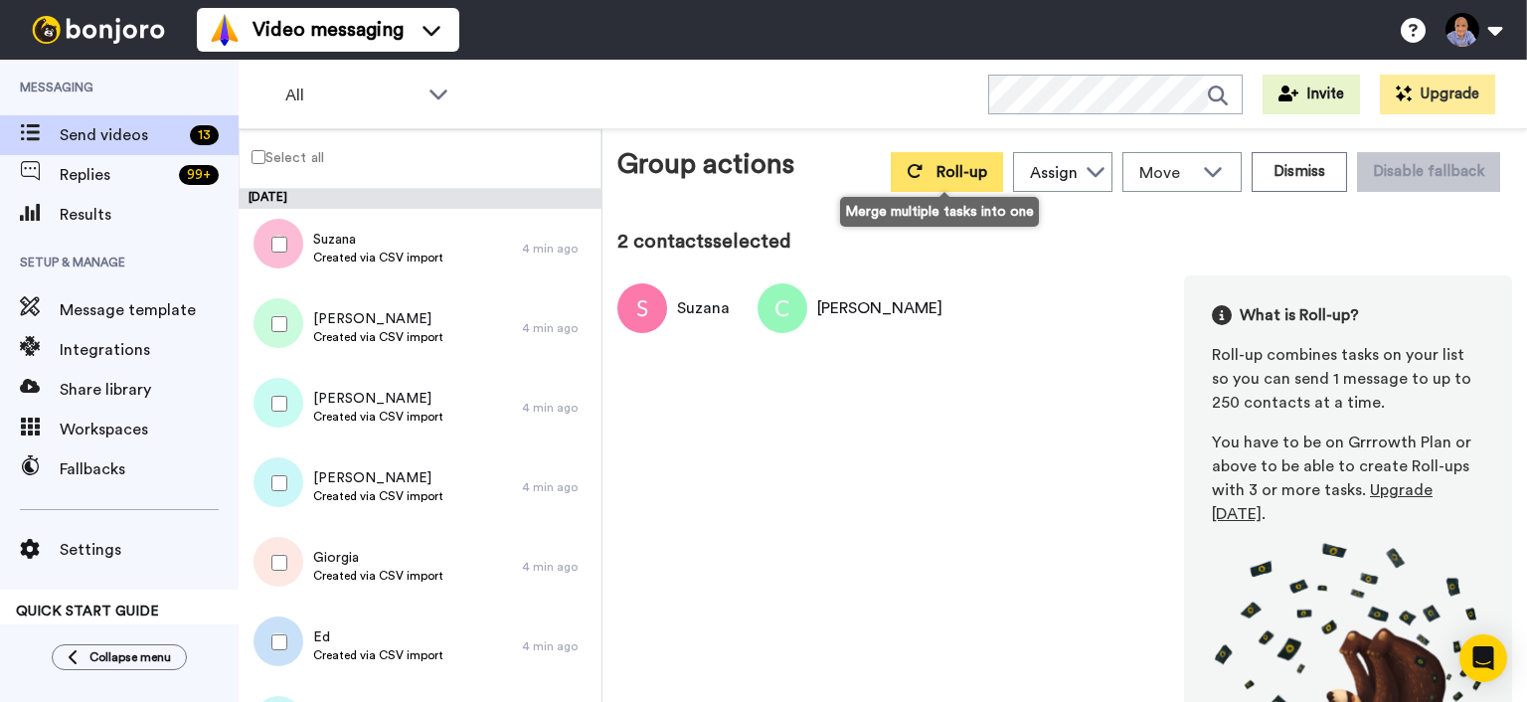
click at [929, 173] on button "Roll-up" at bounding box center [947, 172] width 112 height 40
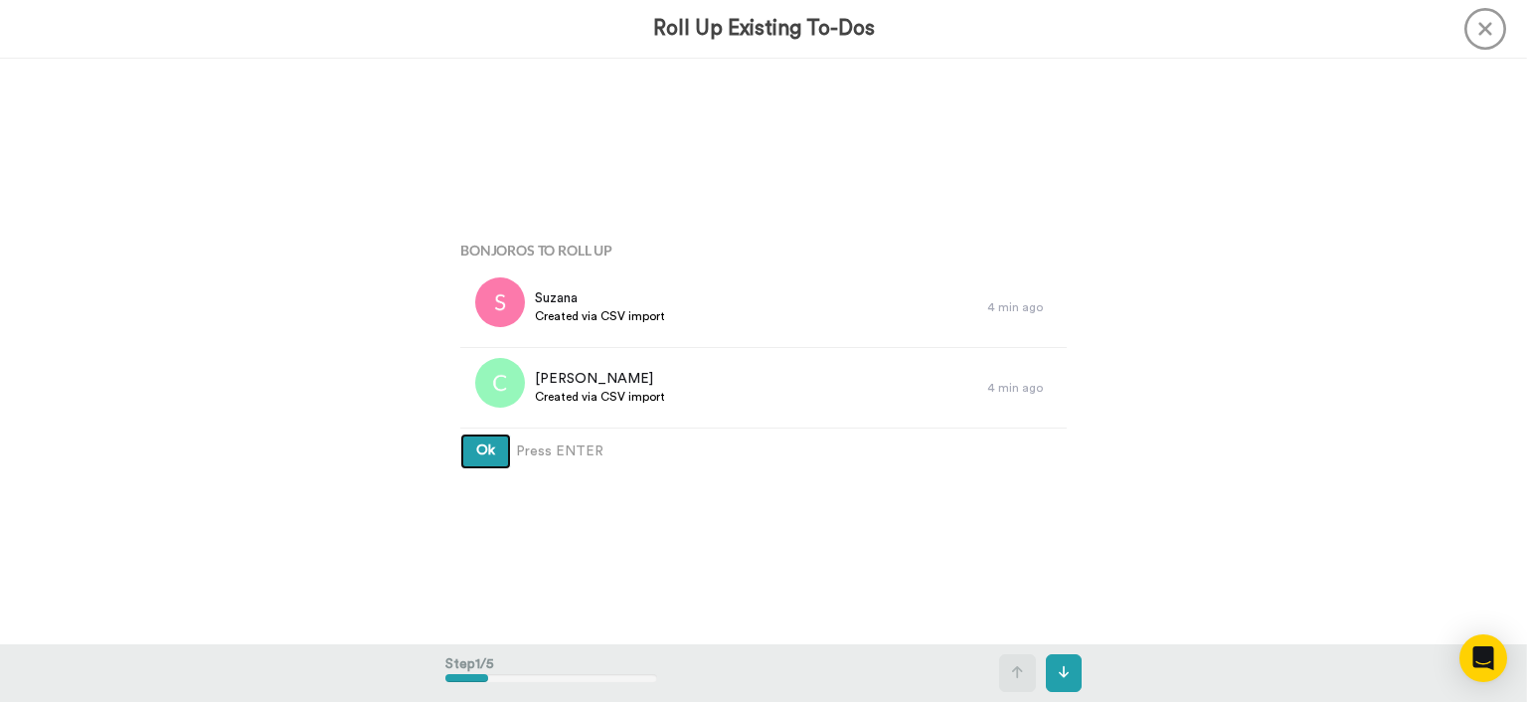
click at [505, 456] on button "Ok" at bounding box center [485, 452] width 51 height 36
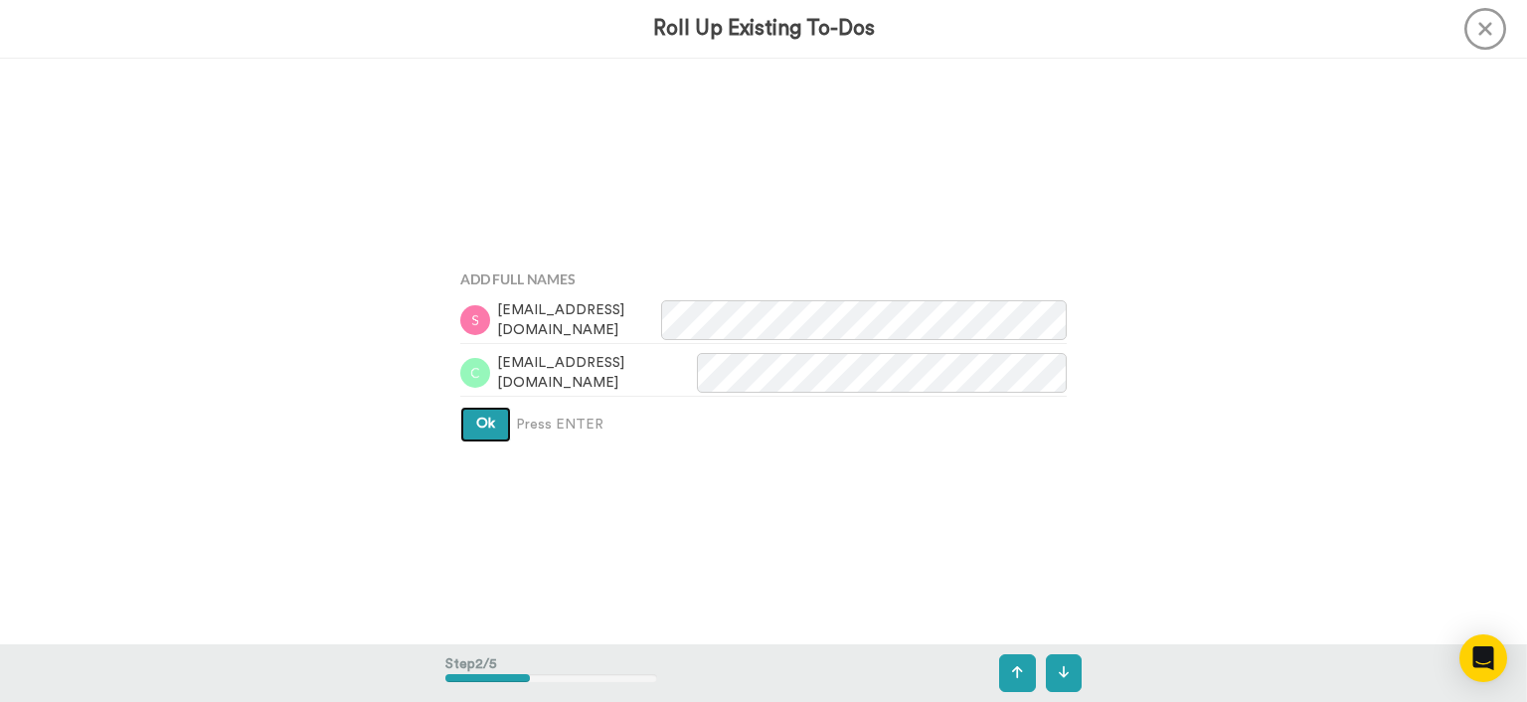
click at [502, 420] on button "Ok" at bounding box center [485, 425] width 51 height 36
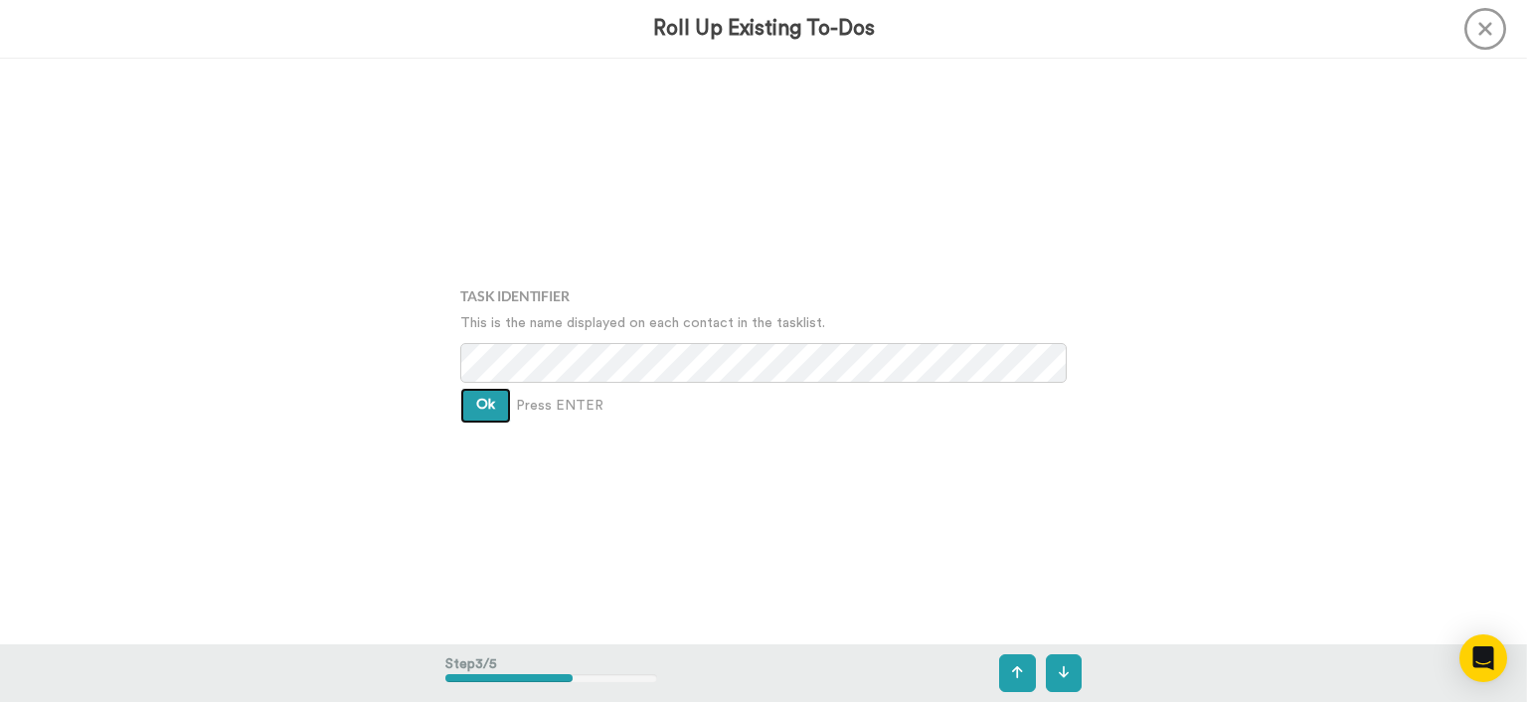
click at [501, 409] on button "Ok" at bounding box center [485, 406] width 51 height 36
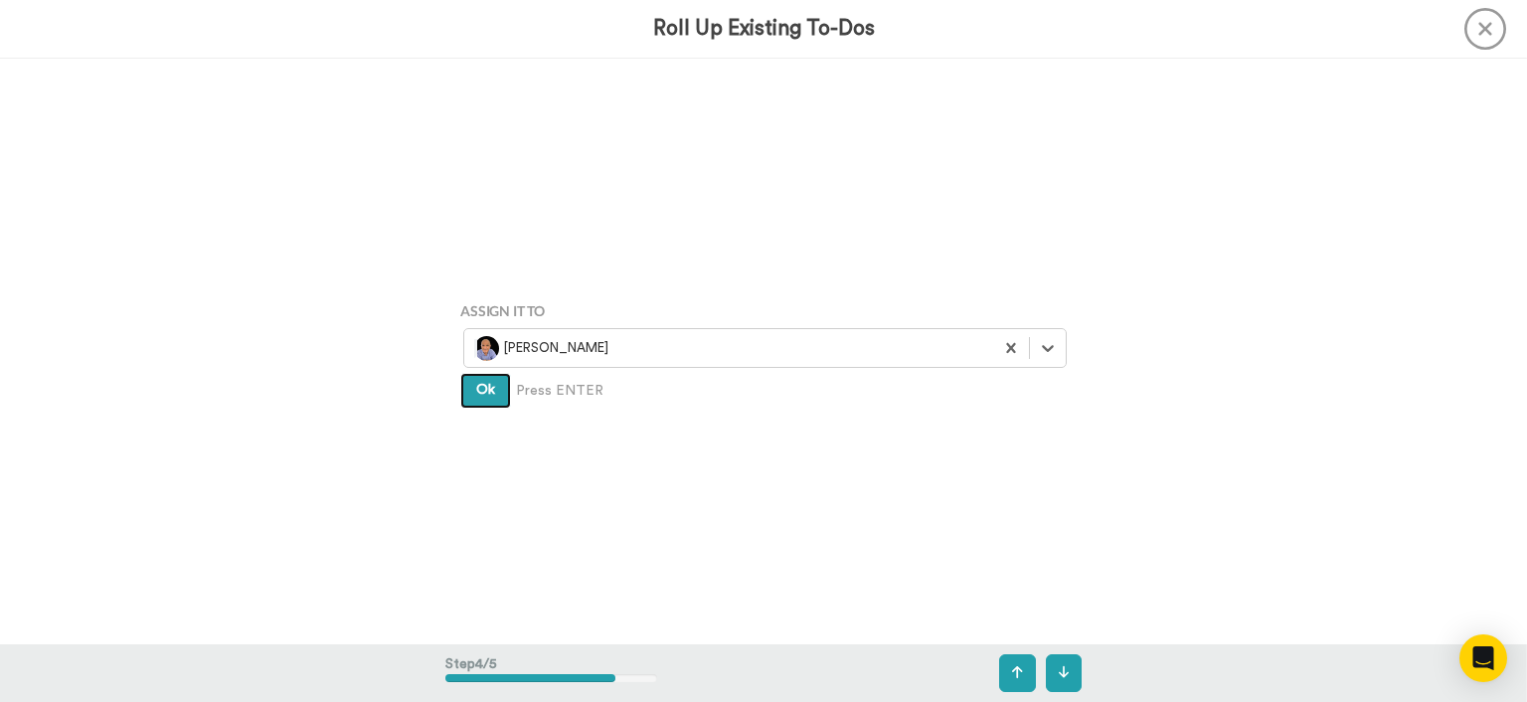
click at [490, 404] on button "Ok" at bounding box center [485, 391] width 51 height 36
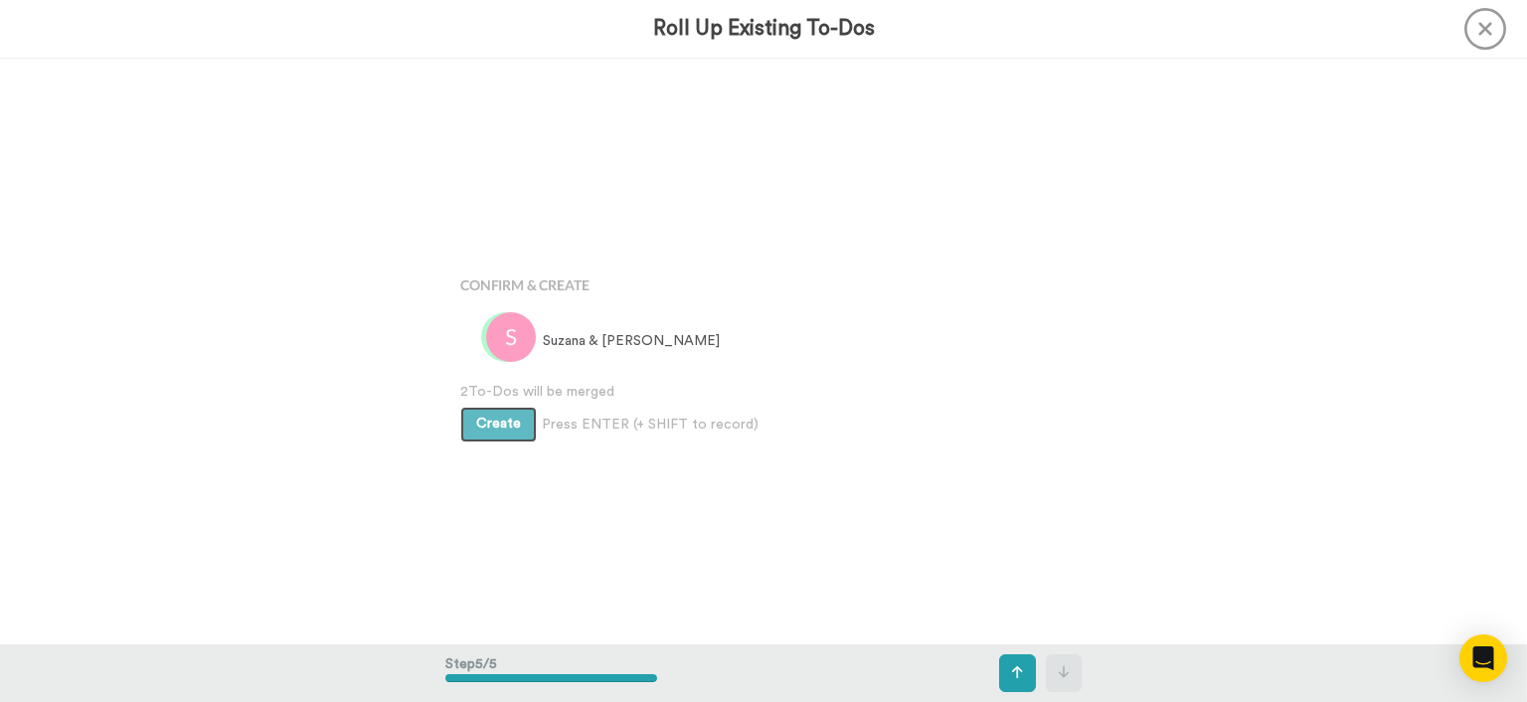
scroll to position [2341, 0]
click at [492, 421] on span "Create" at bounding box center [498, 422] width 45 height 14
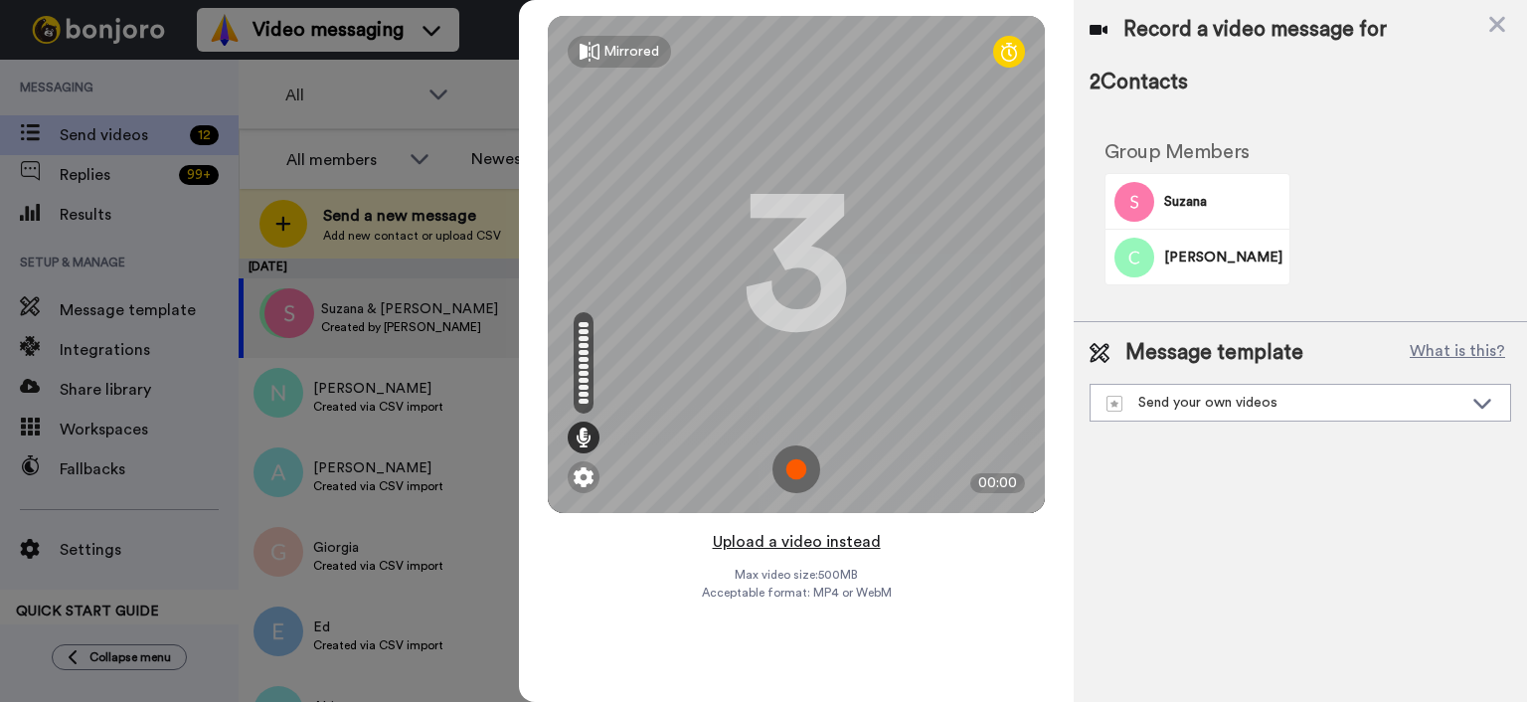
click at [846, 539] on button "Upload a video instead" at bounding box center [797, 542] width 180 height 26
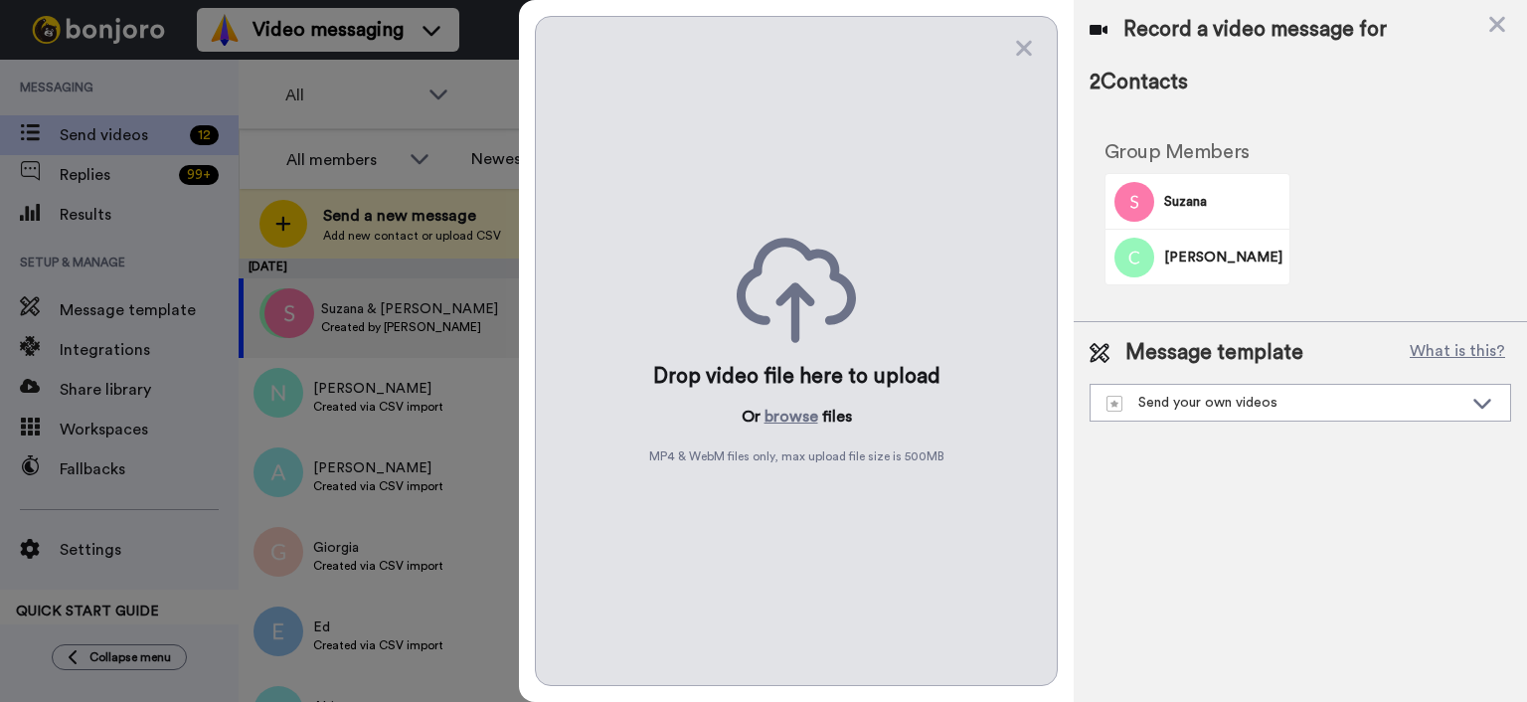
click at [776, 395] on div "Drop video file here to upload Or browse files MP4 & WebM files only, max uploa…" at bounding box center [796, 351] width 523 height 670
click at [781, 424] on button "browse" at bounding box center [792, 417] width 54 height 24
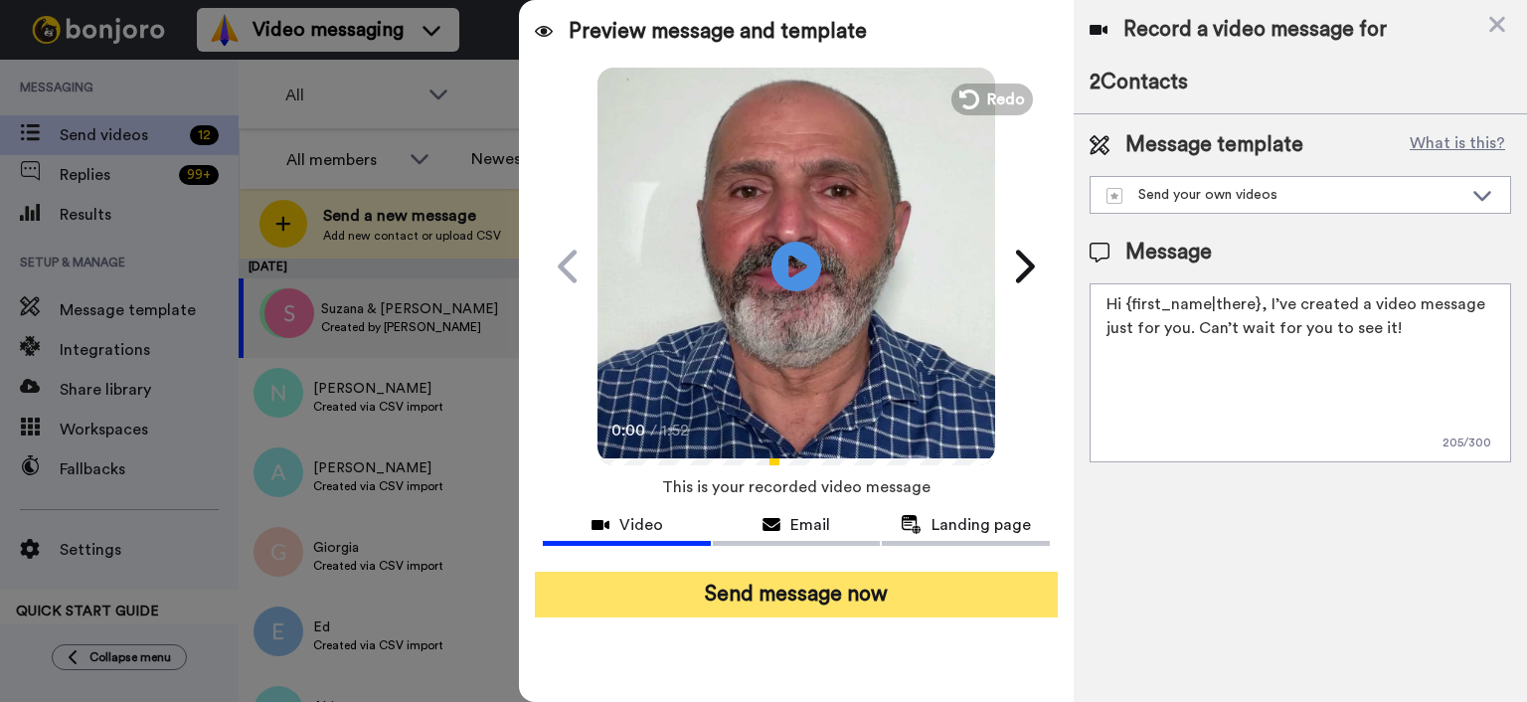
click at [917, 586] on button "Send message now" at bounding box center [796, 595] width 523 height 46
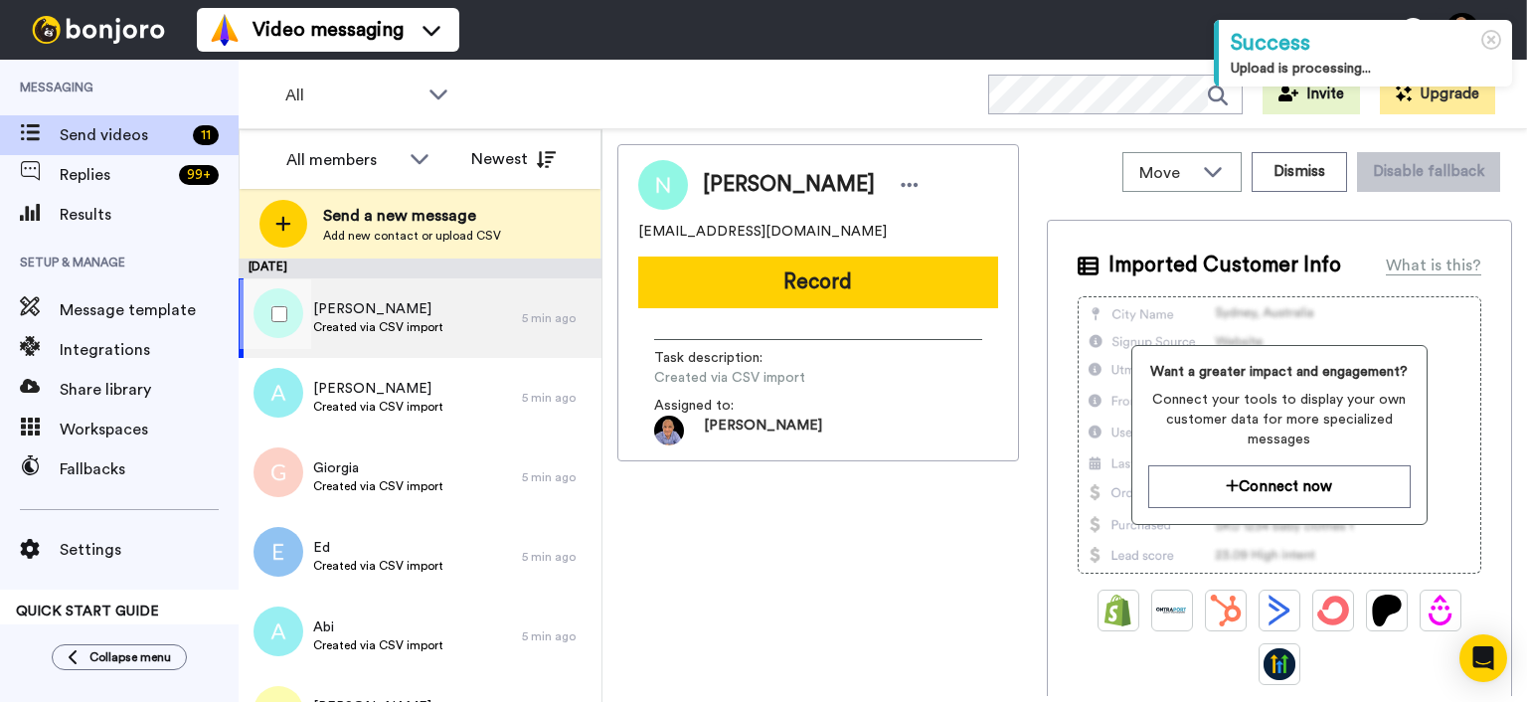
click at [270, 316] on div at bounding box center [276, 314] width 72 height 70
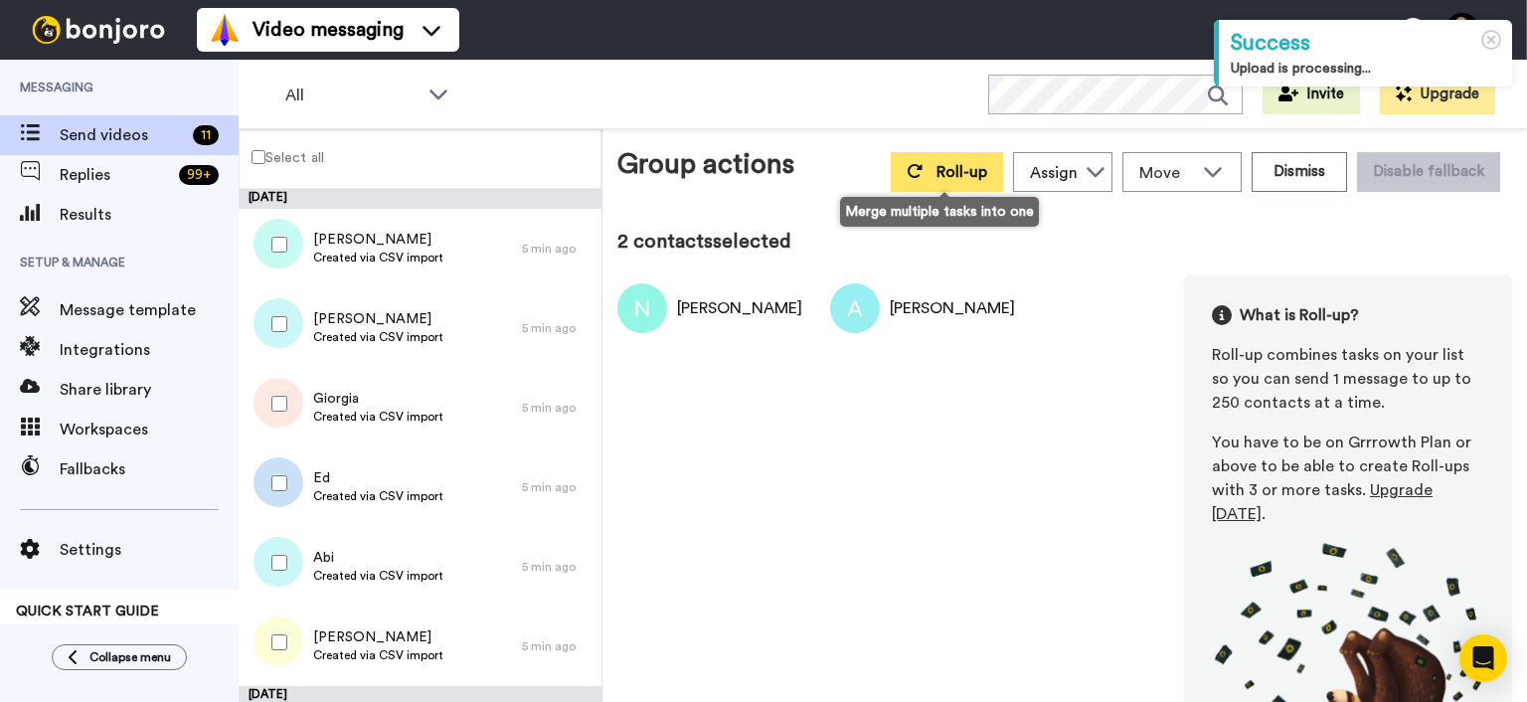
click at [926, 166] on button "Roll-up" at bounding box center [947, 172] width 112 height 40
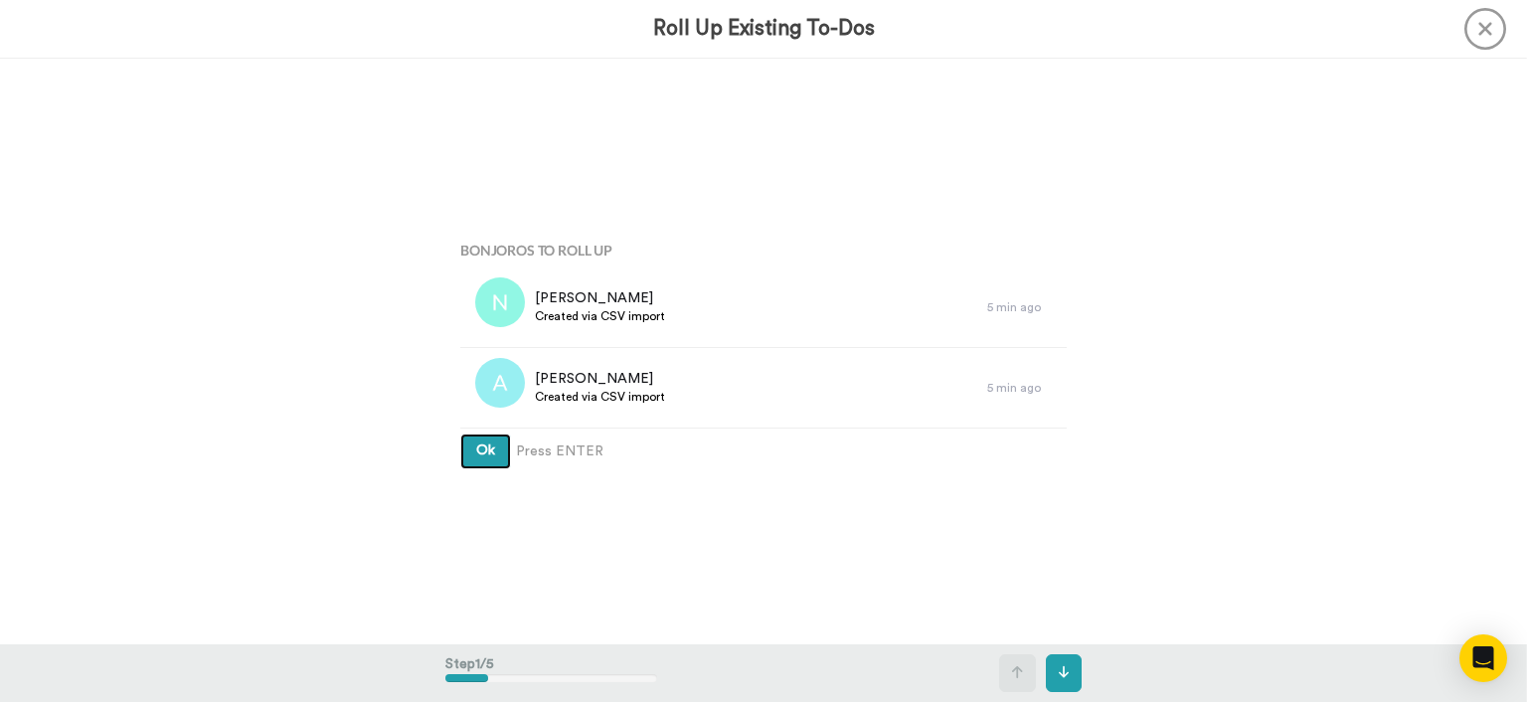
click at [465, 456] on button "Ok" at bounding box center [485, 452] width 51 height 36
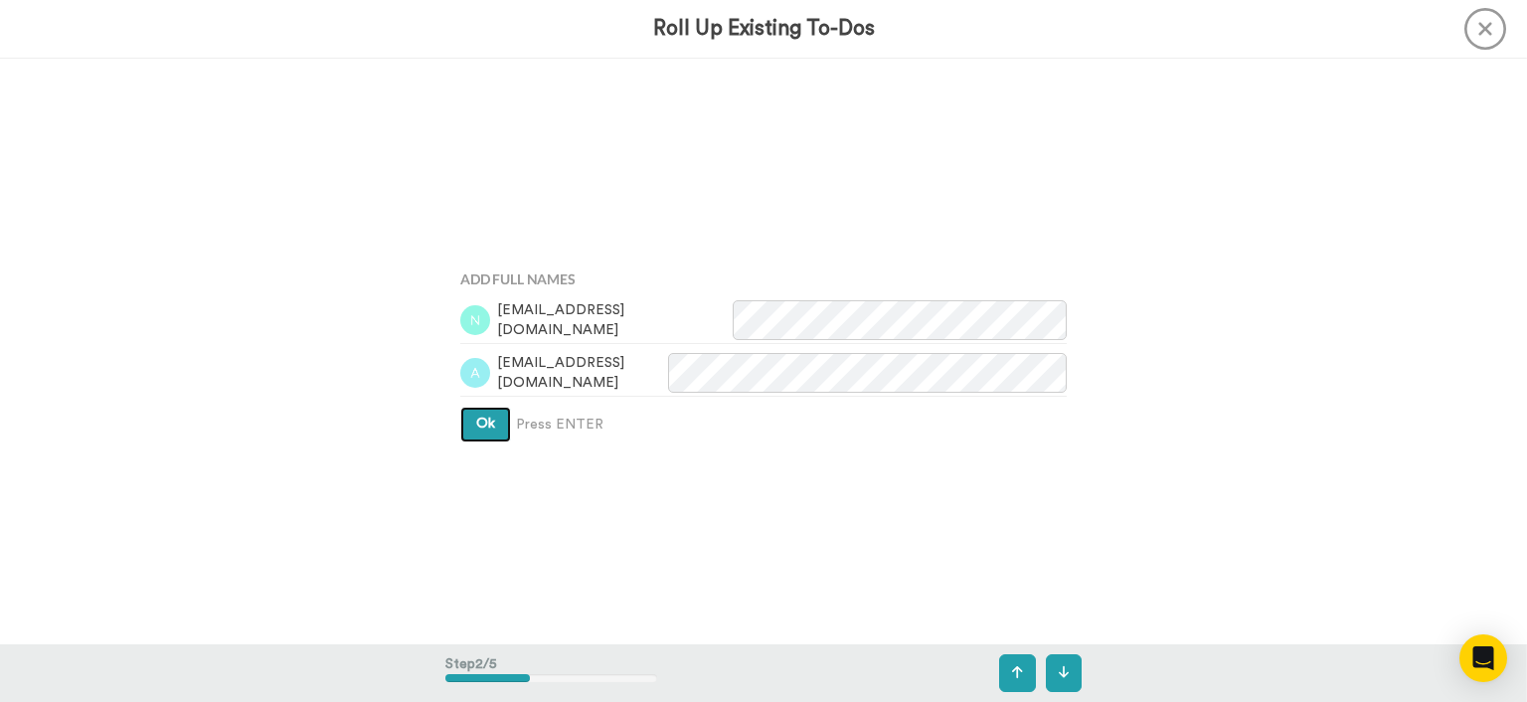
click at [479, 441] on button "Ok" at bounding box center [485, 425] width 51 height 36
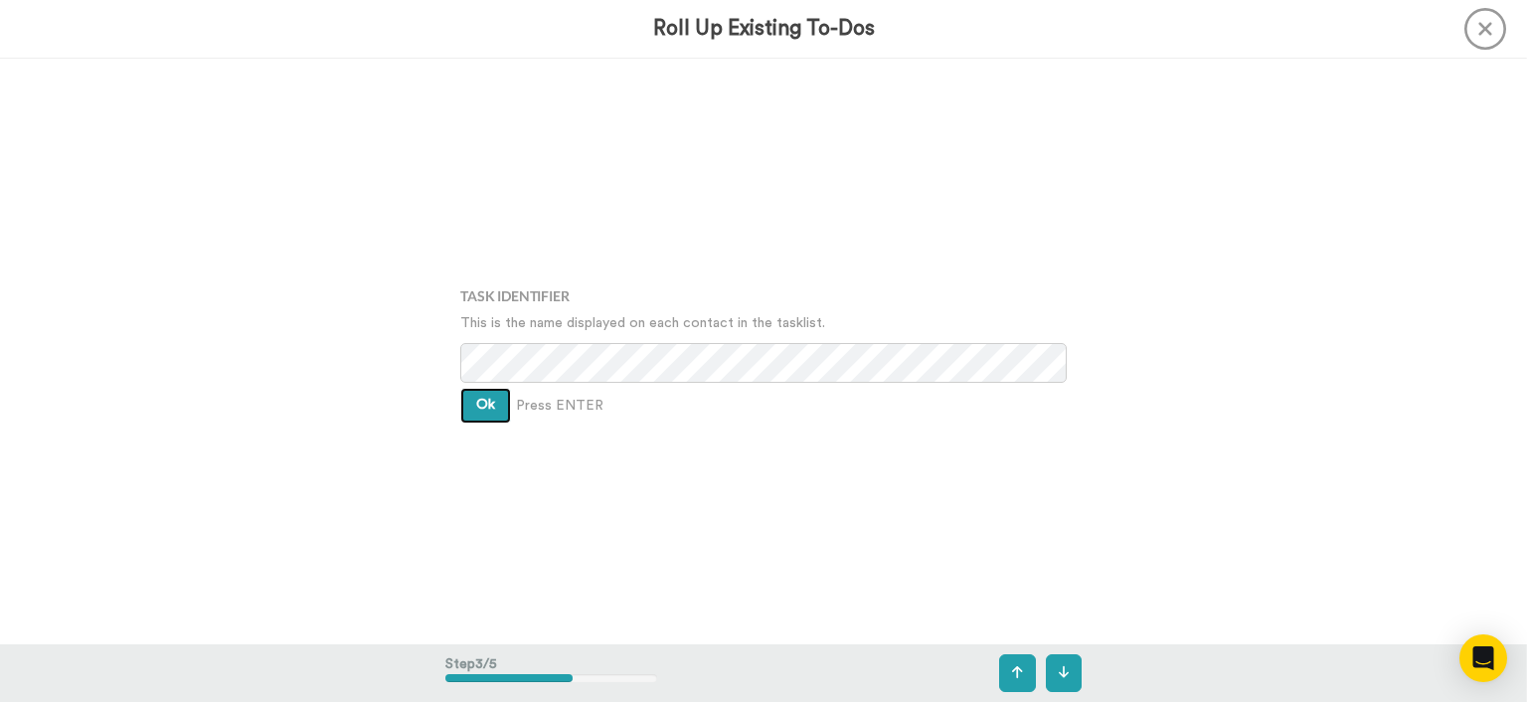
click at [487, 412] on span "Ok" at bounding box center [485, 405] width 19 height 14
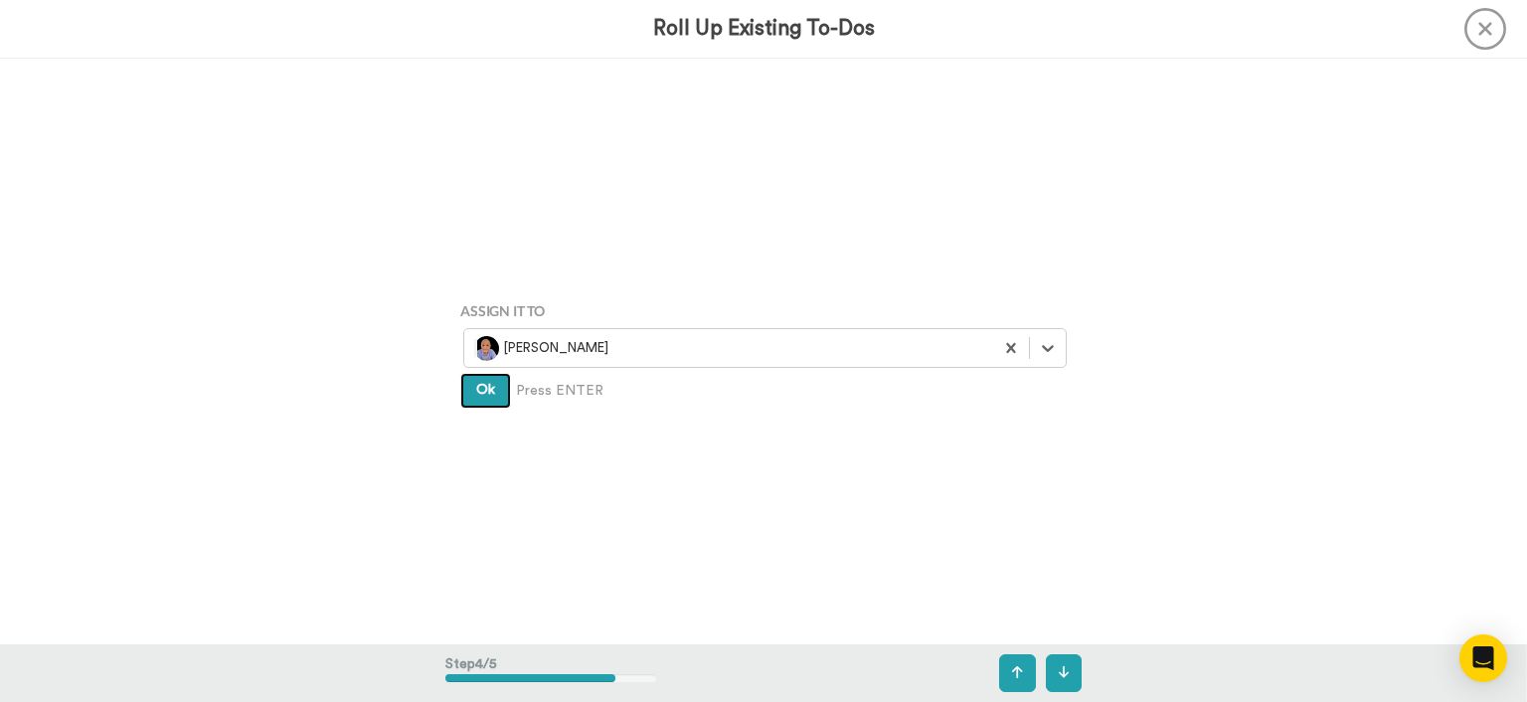
click at [486, 391] on span "Ok" at bounding box center [485, 390] width 19 height 14
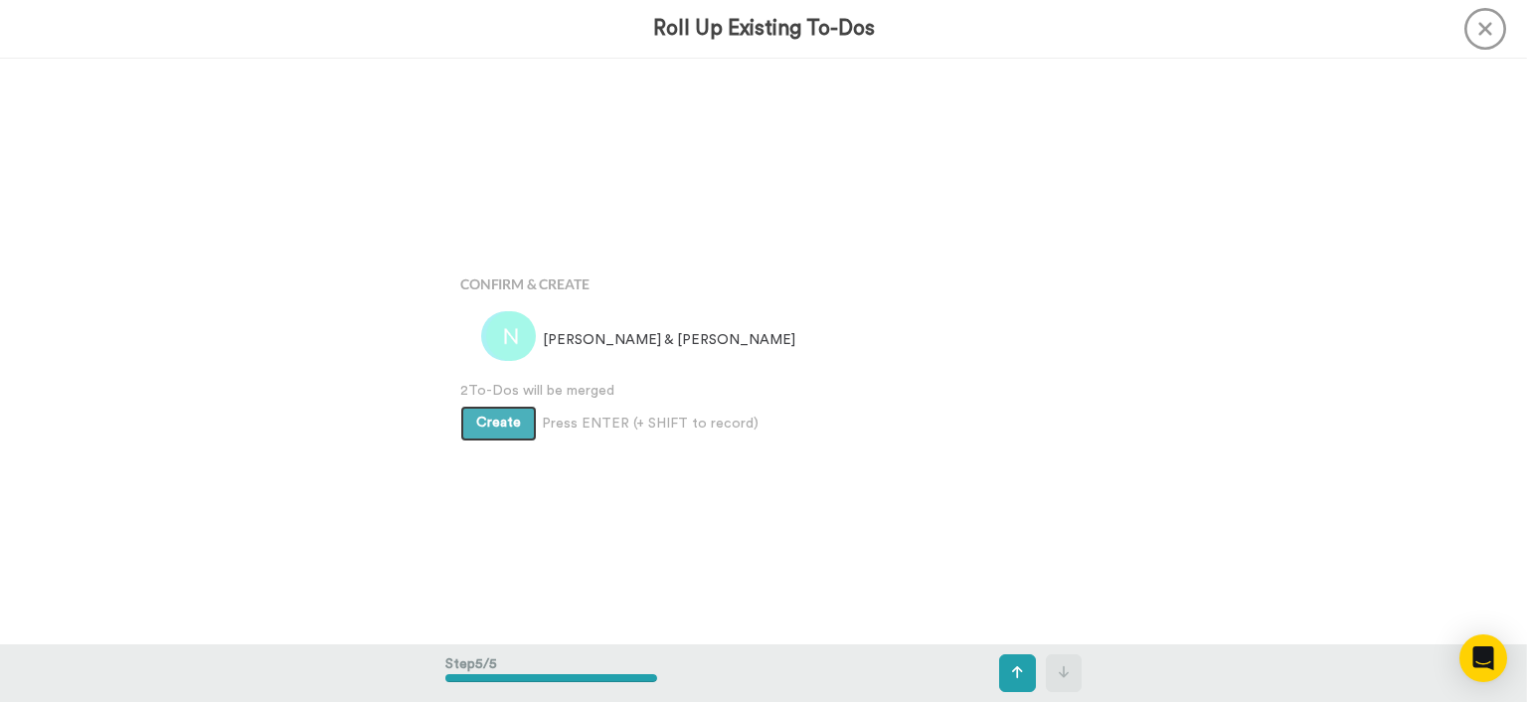
scroll to position [2341, 0]
click at [493, 409] on button "Create" at bounding box center [498, 423] width 77 height 36
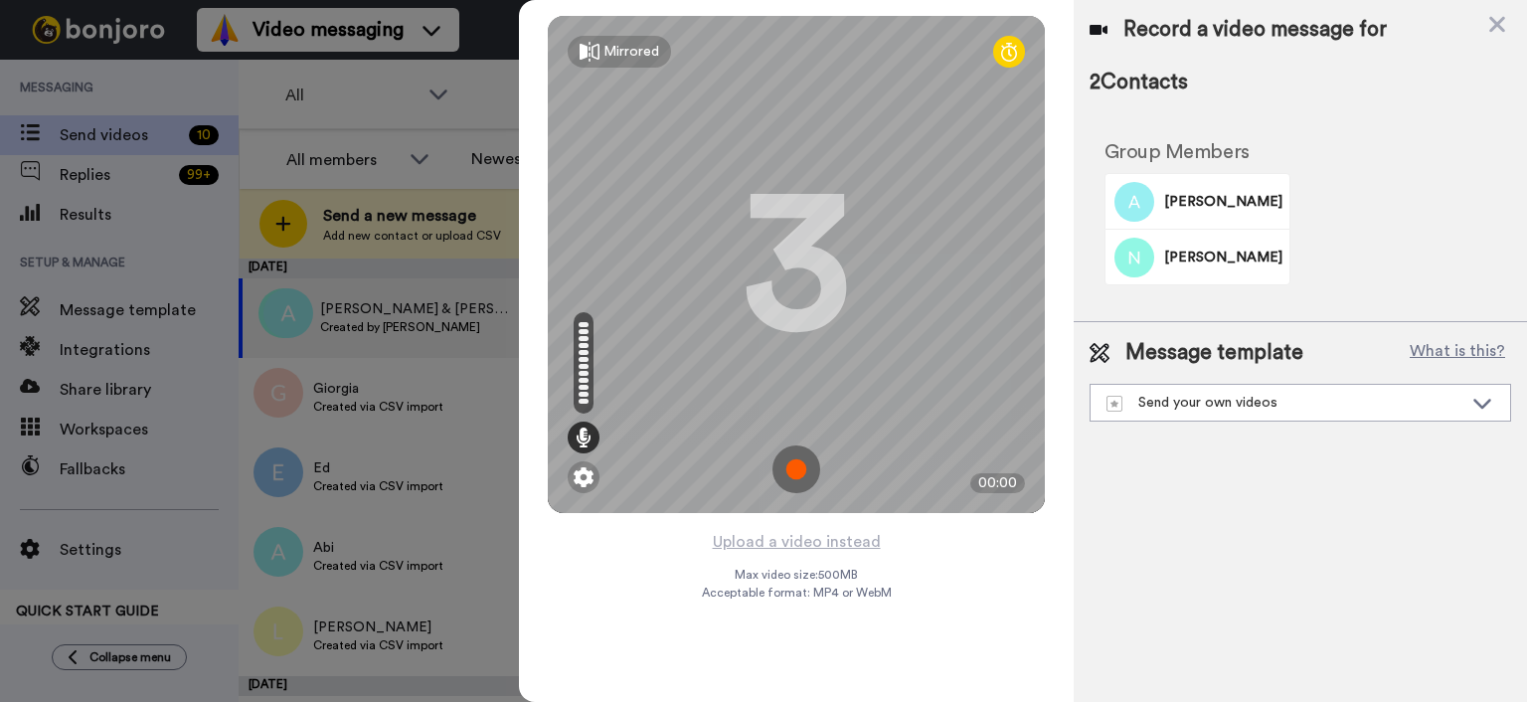
click at [739, 527] on div "Mirrored Redo 3 00:00" at bounding box center [796, 264] width 555 height 529
click at [739, 543] on button "Upload a video instead" at bounding box center [797, 542] width 180 height 26
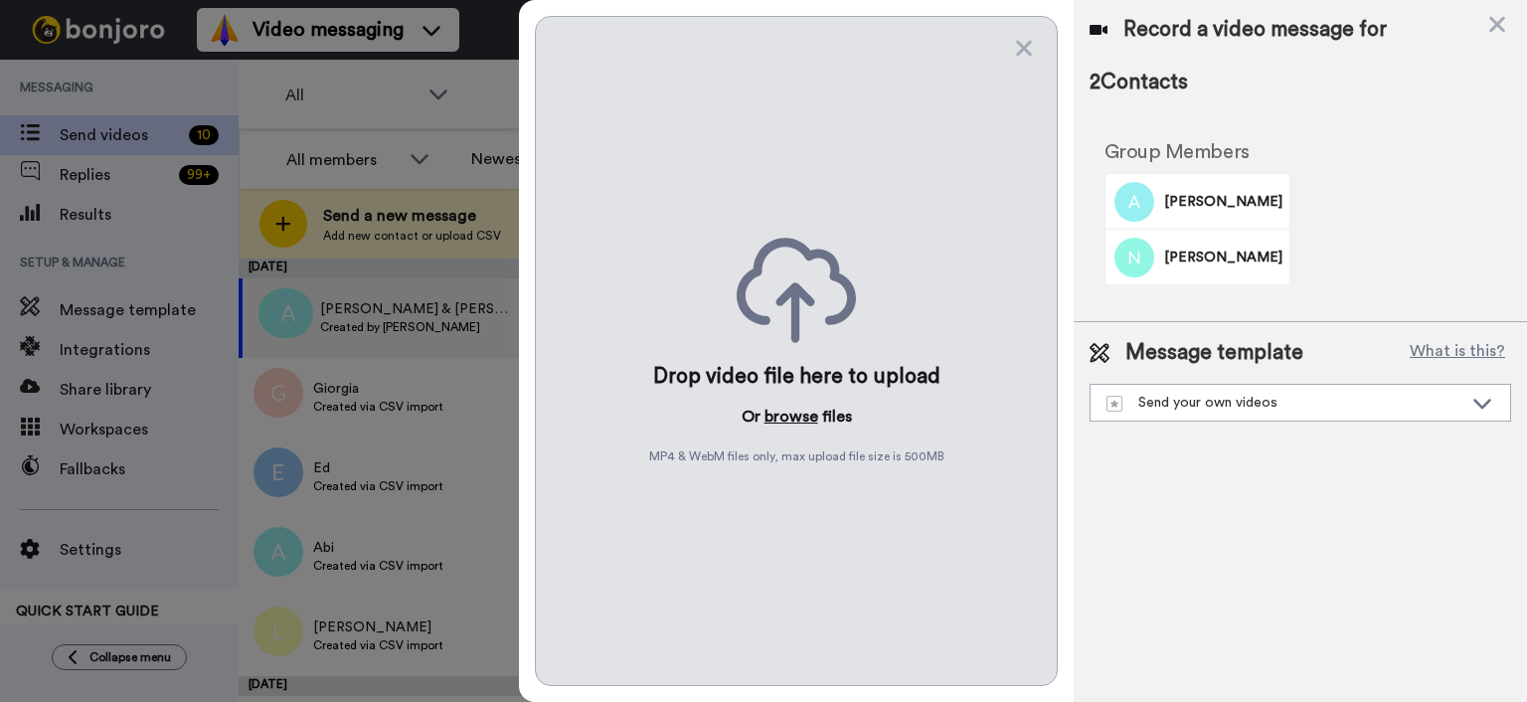
click at [771, 417] on button "browse" at bounding box center [792, 417] width 54 height 24
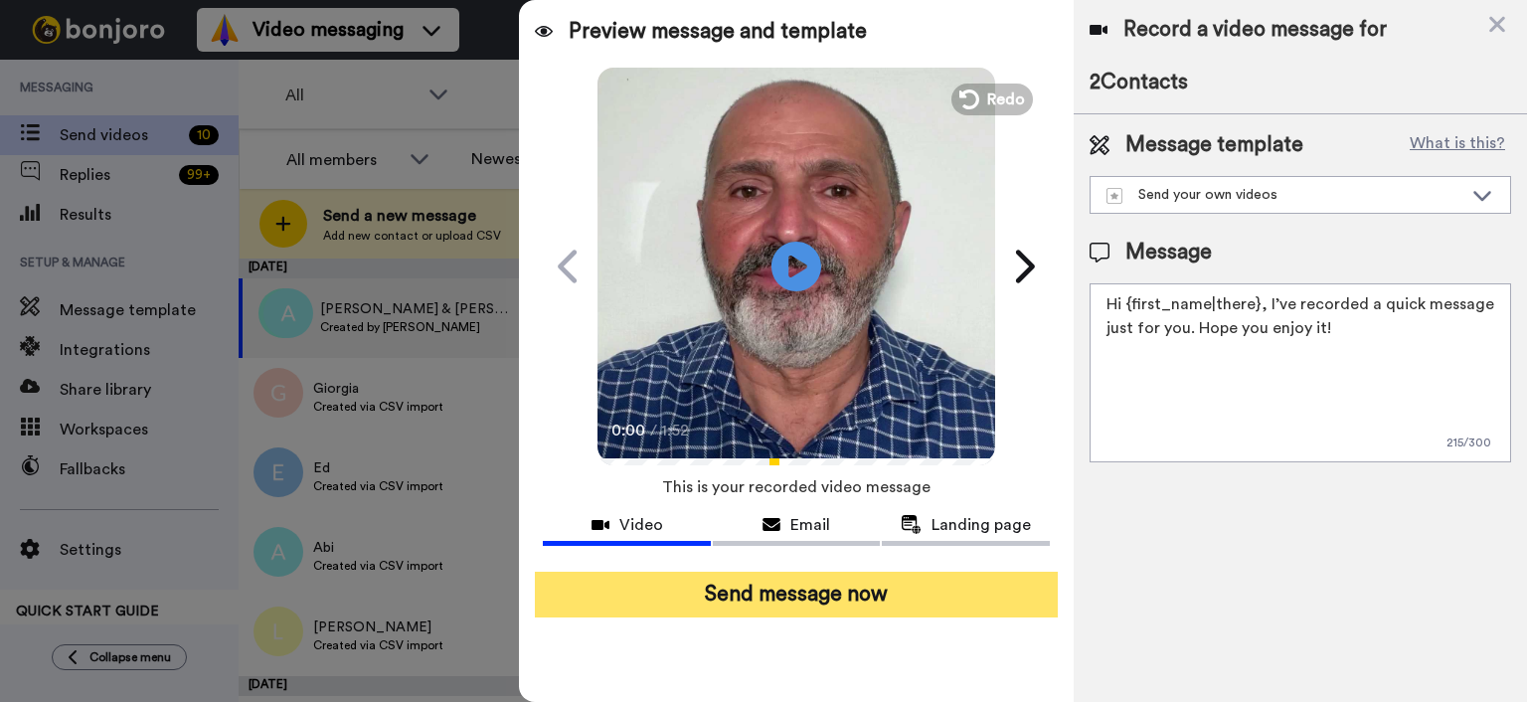
click at [962, 602] on button "Send message now" at bounding box center [796, 595] width 523 height 46
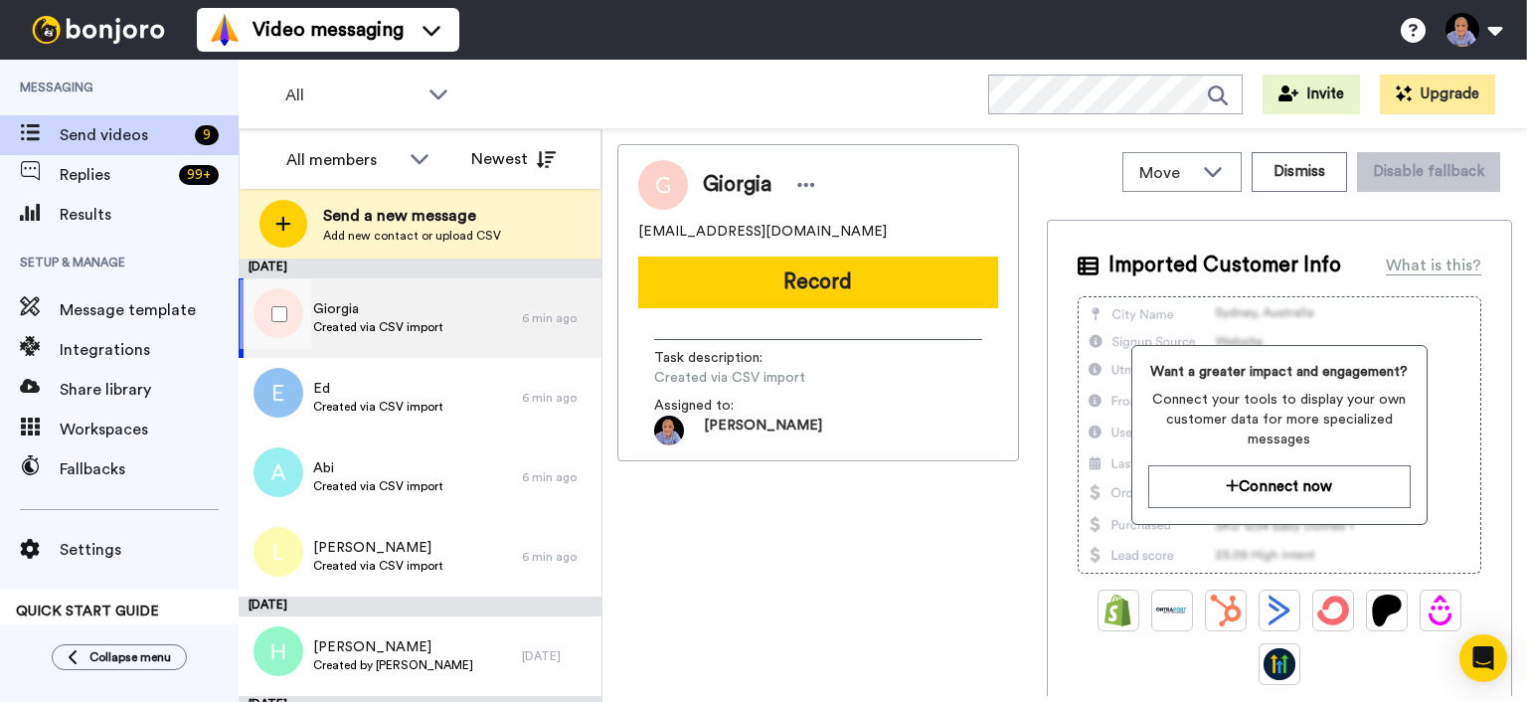
click at [255, 306] on div at bounding box center [276, 314] width 72 height 70
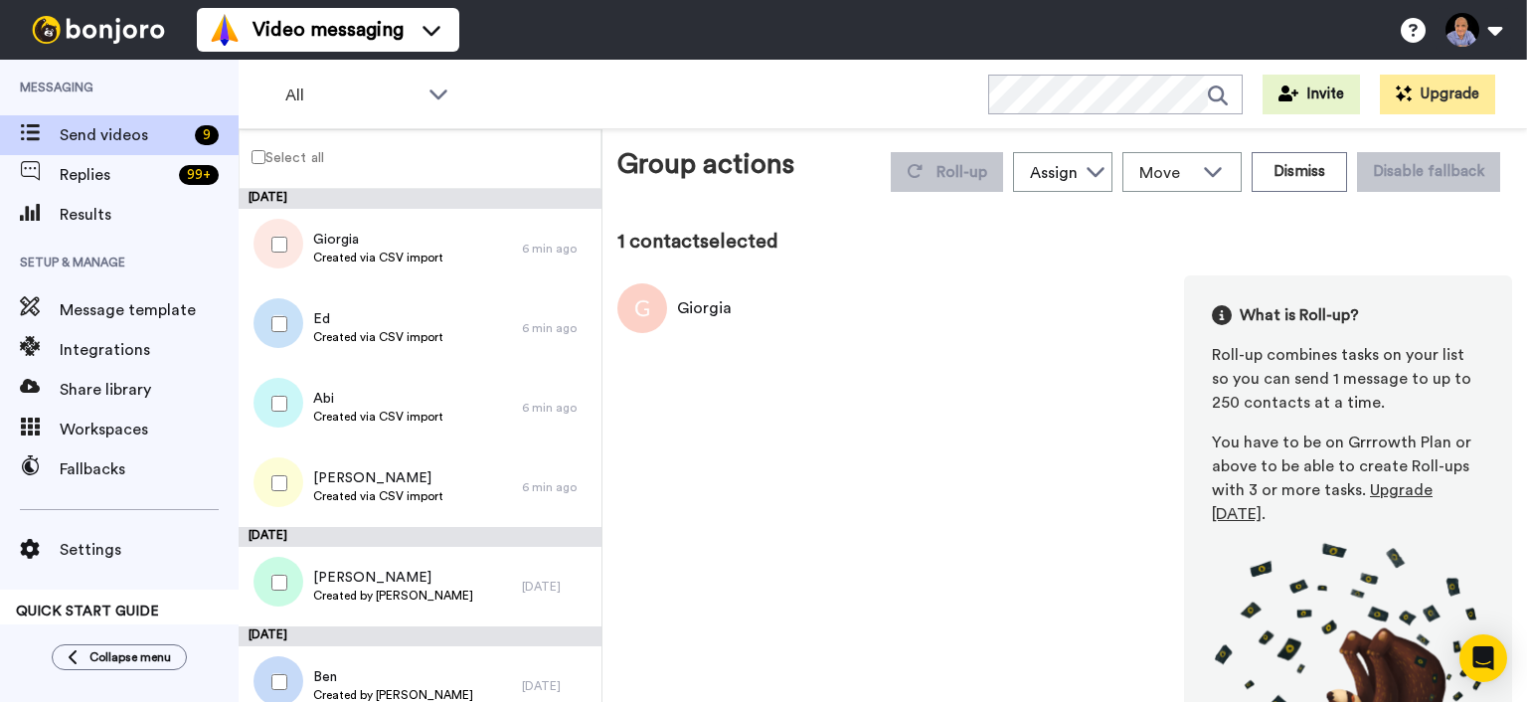
click at [279, 332] on div at bounding box center [276, 324] width 72 height 70
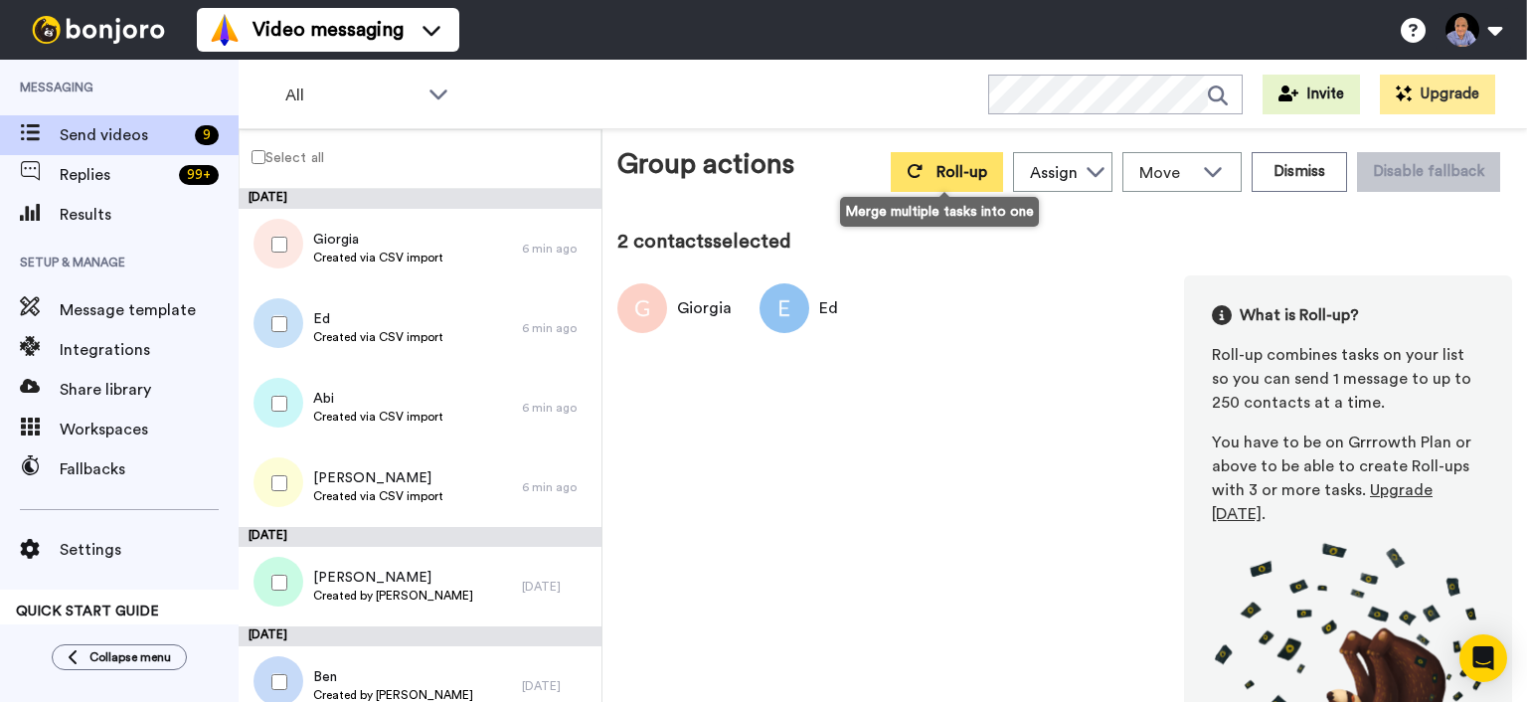
click at [926, 166] on button "Roll-up" at bounding box center [947, 172] width 112 height 40
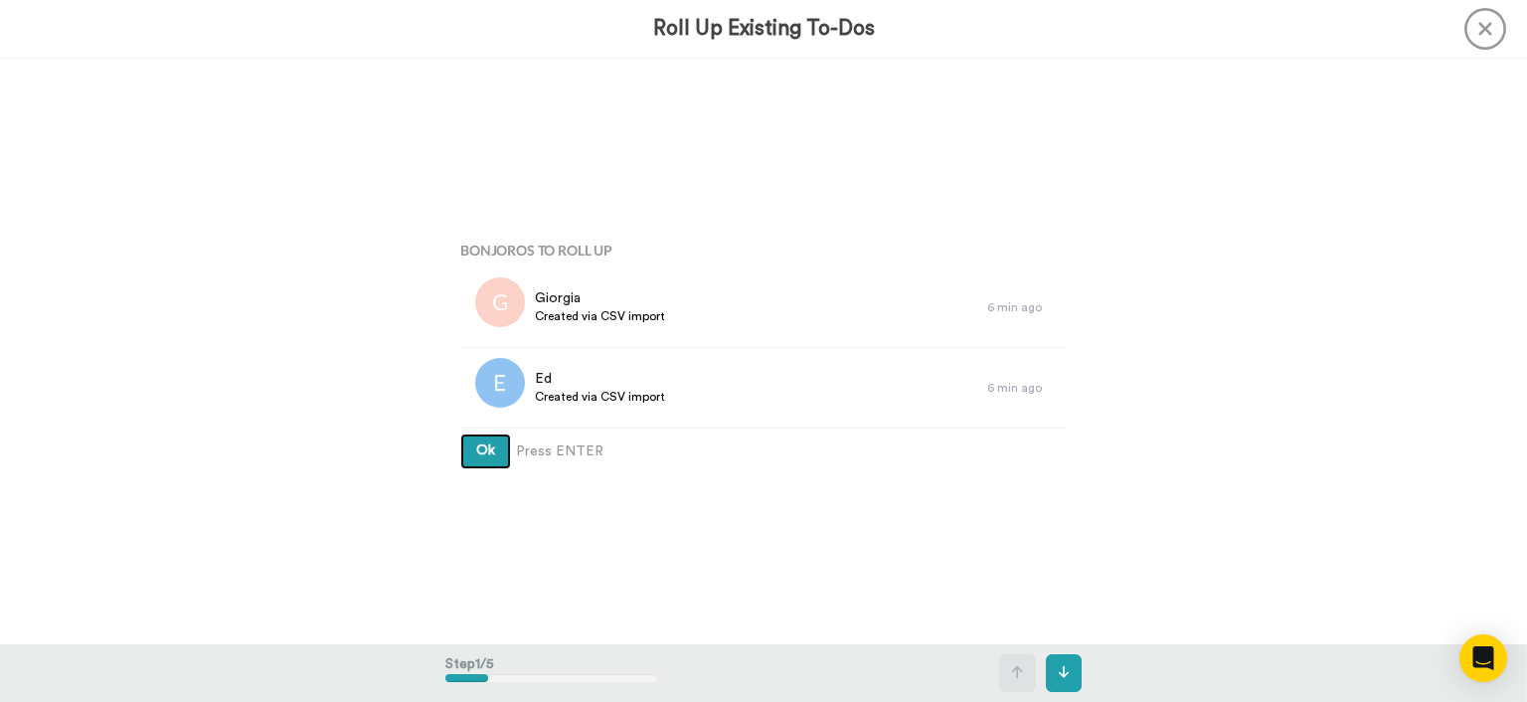
click at [483, 452] on span "Ok" at bounding box center [485, 450] width 19 height 14
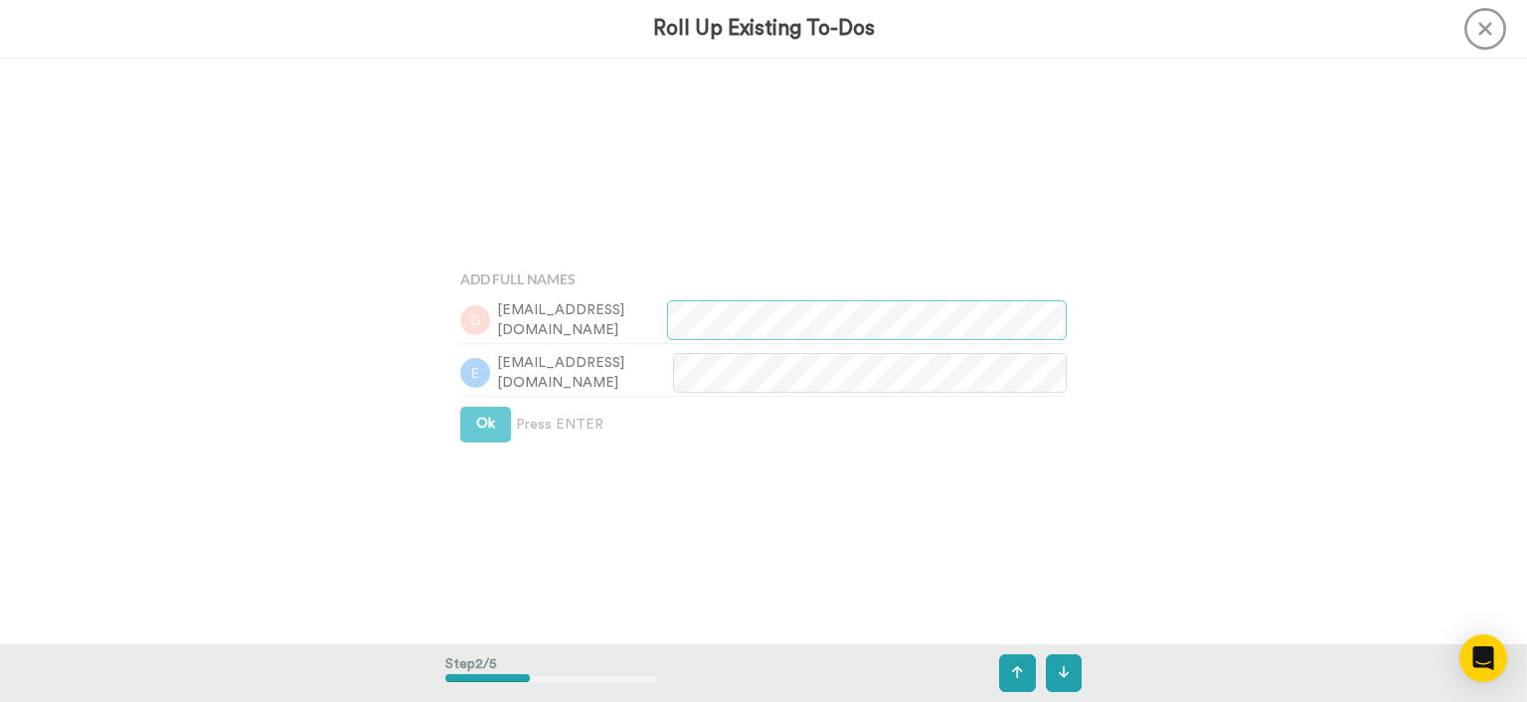
scroll to position [585, 0]
click at [492, 418] on span "Ok" at bounding box center [485, 424] width 19 height 14
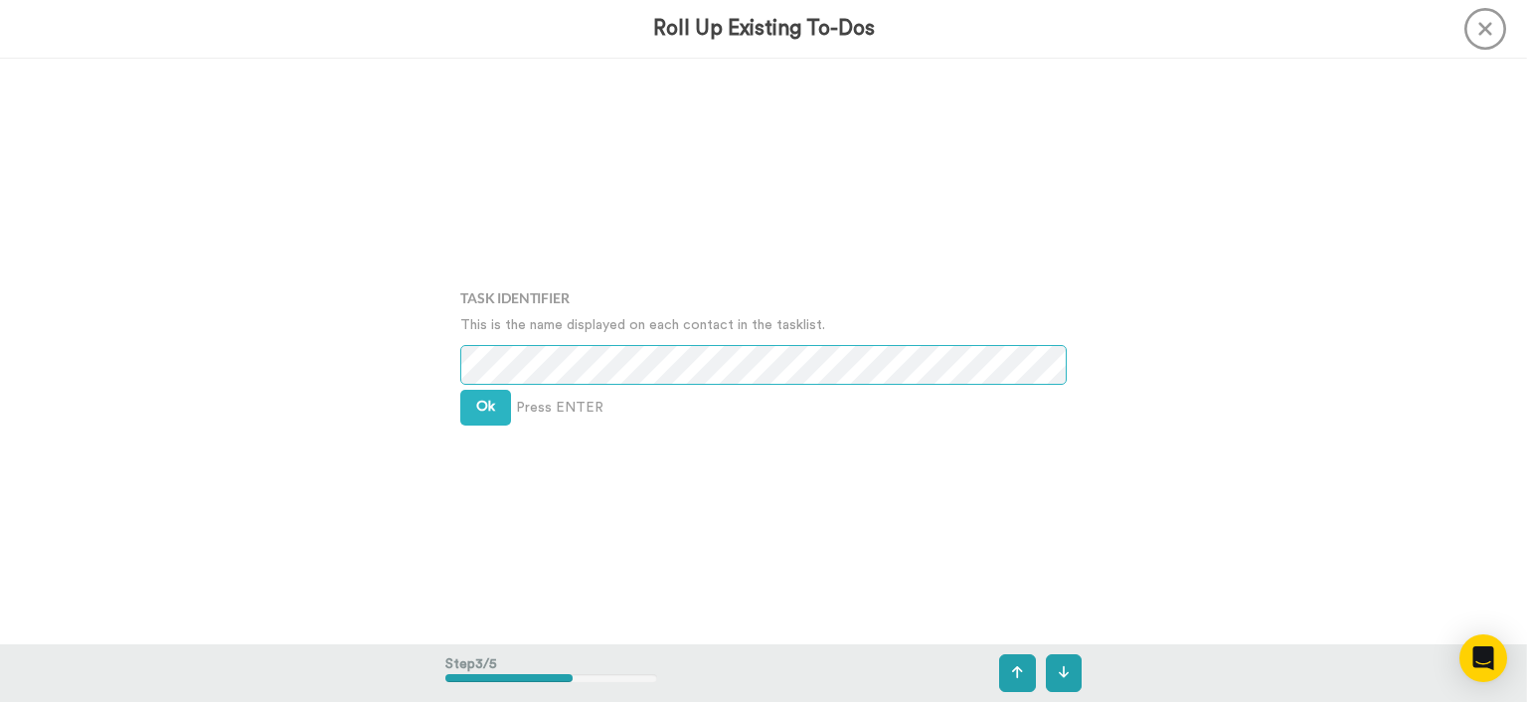
scroll to position [1171, 0]
click at [470, 402] on button "Ok" at bounding box center [485, 406] width 51 height 36
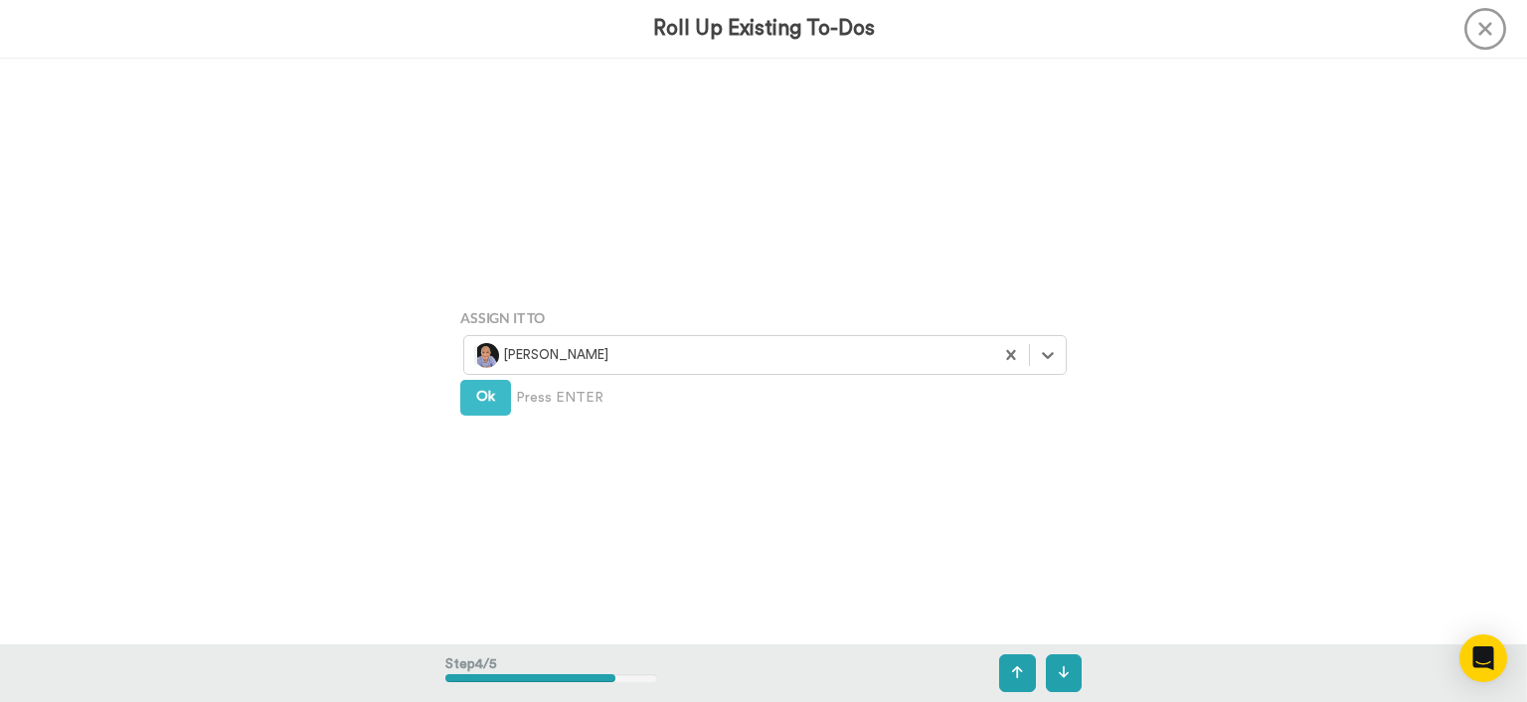
click at [479, 402] on button "Ok" at bounding box center [485, 398] width 51 height 36
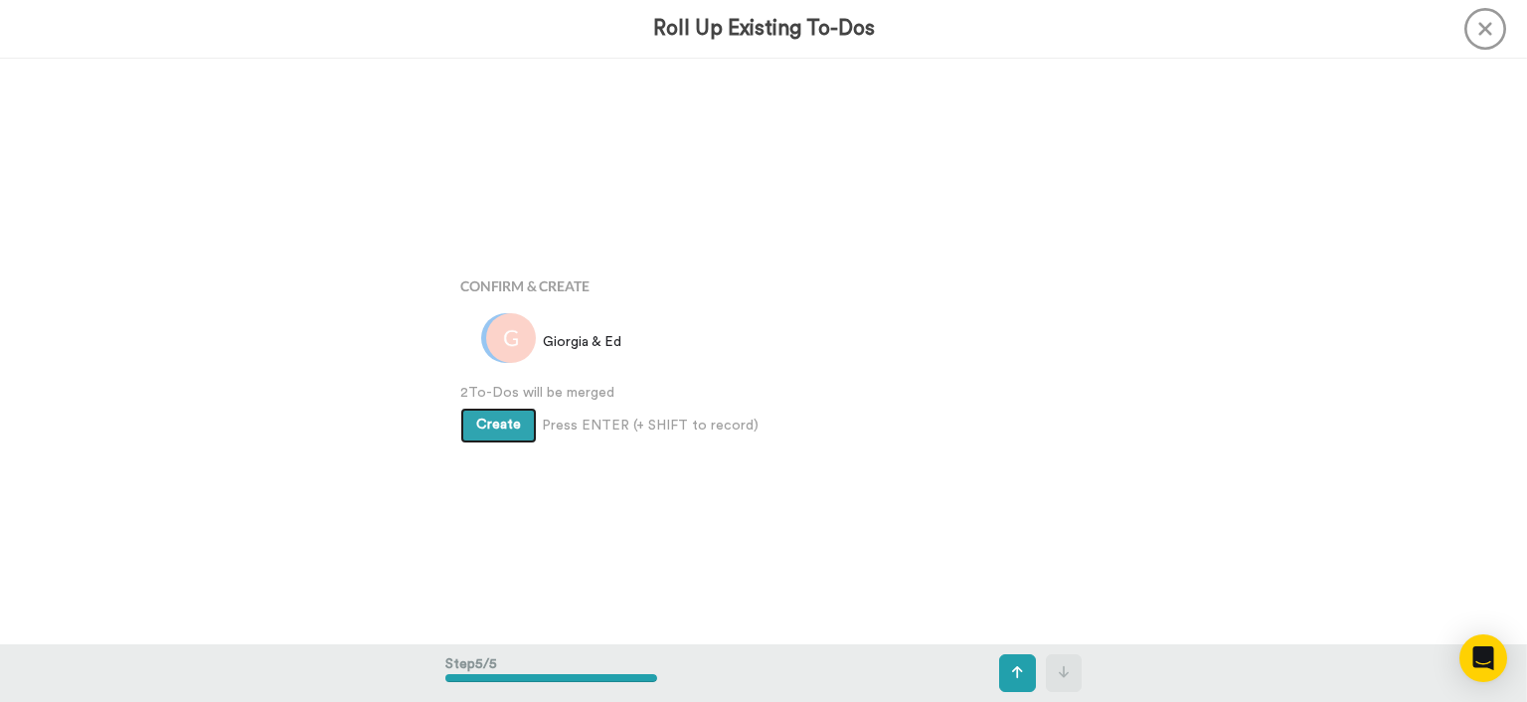
scroll to position [2341, 0]
click at [478, 425] on span "Create" at bounding box center [498, 422] width 45 height 14
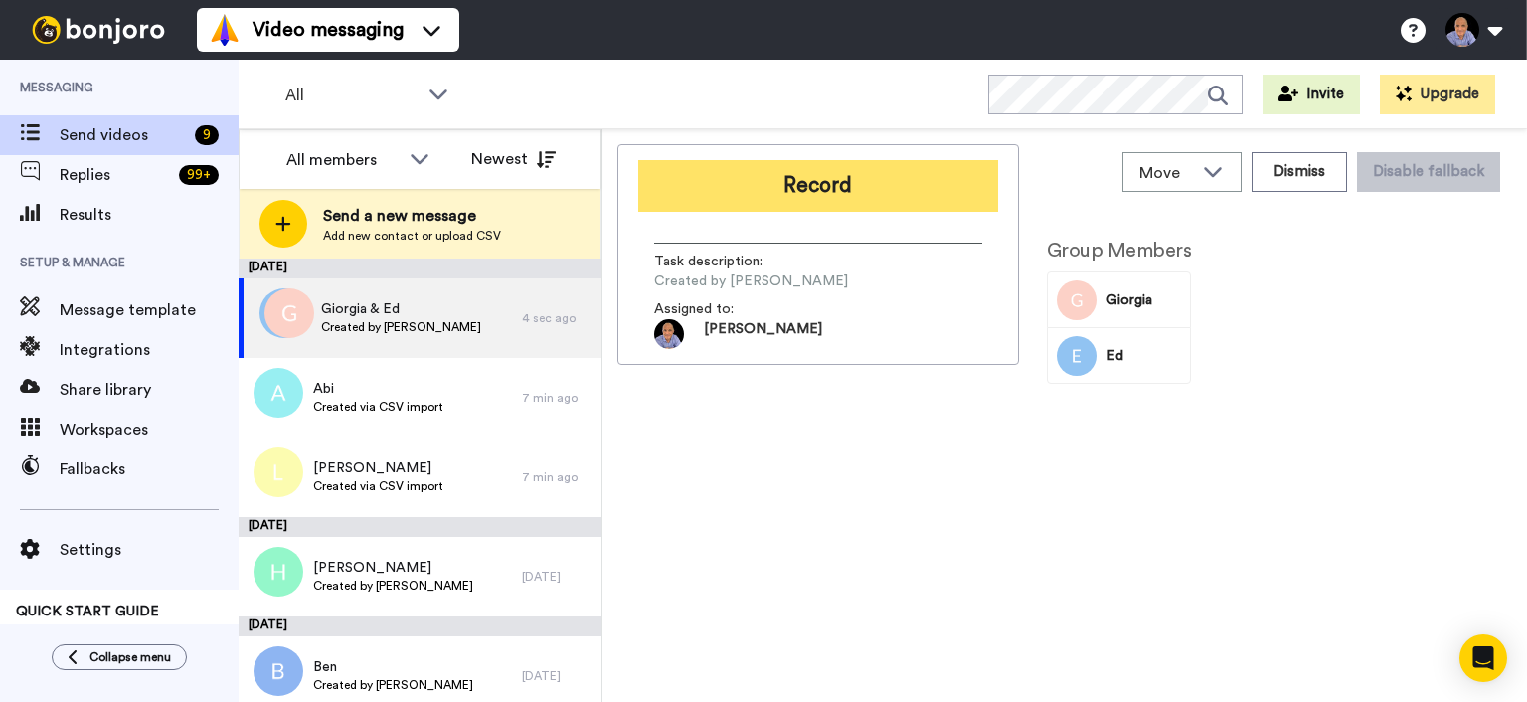
click at [782, 197] on button "Record" at bounding box center [818, 186] width 360 height 52
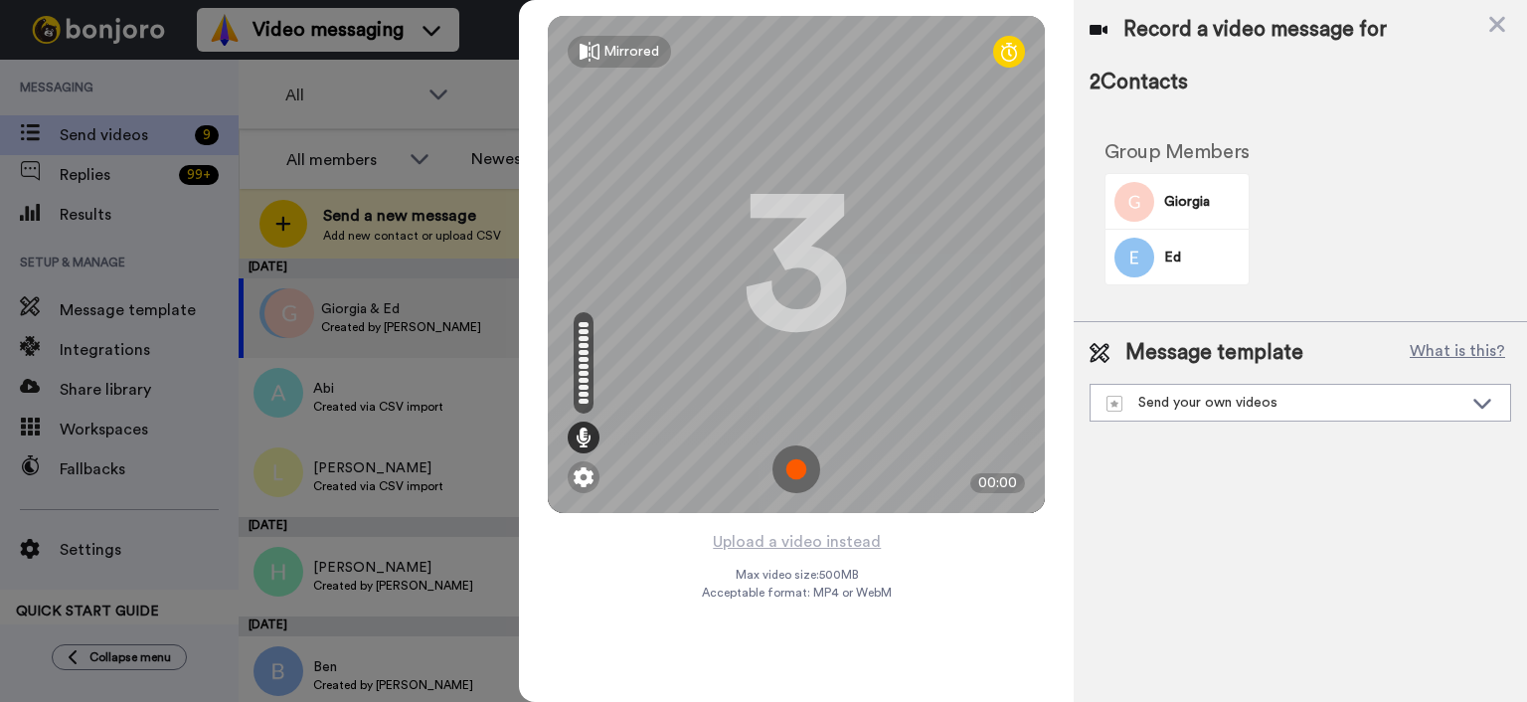
click at [778, 517] on div "Mirrored Redo 3 00:00" at bounding box center [796, 264] width 555 height 529
click at [777, 539] on button "Upload a video instead" at bounding box center [797, 542] width 180 height 26
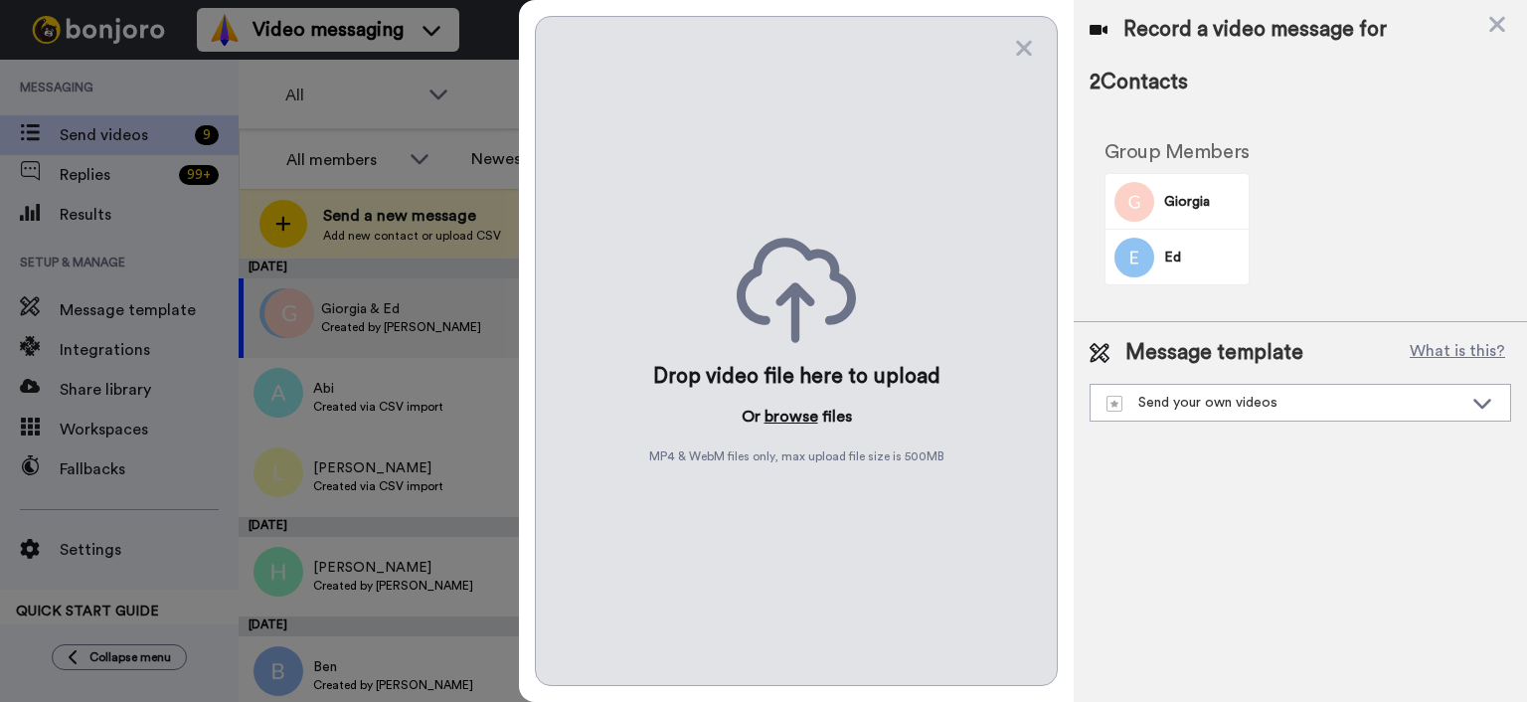
click at [800, 425] on button "browse" at bounding box center [792, 417] width 54 height 24
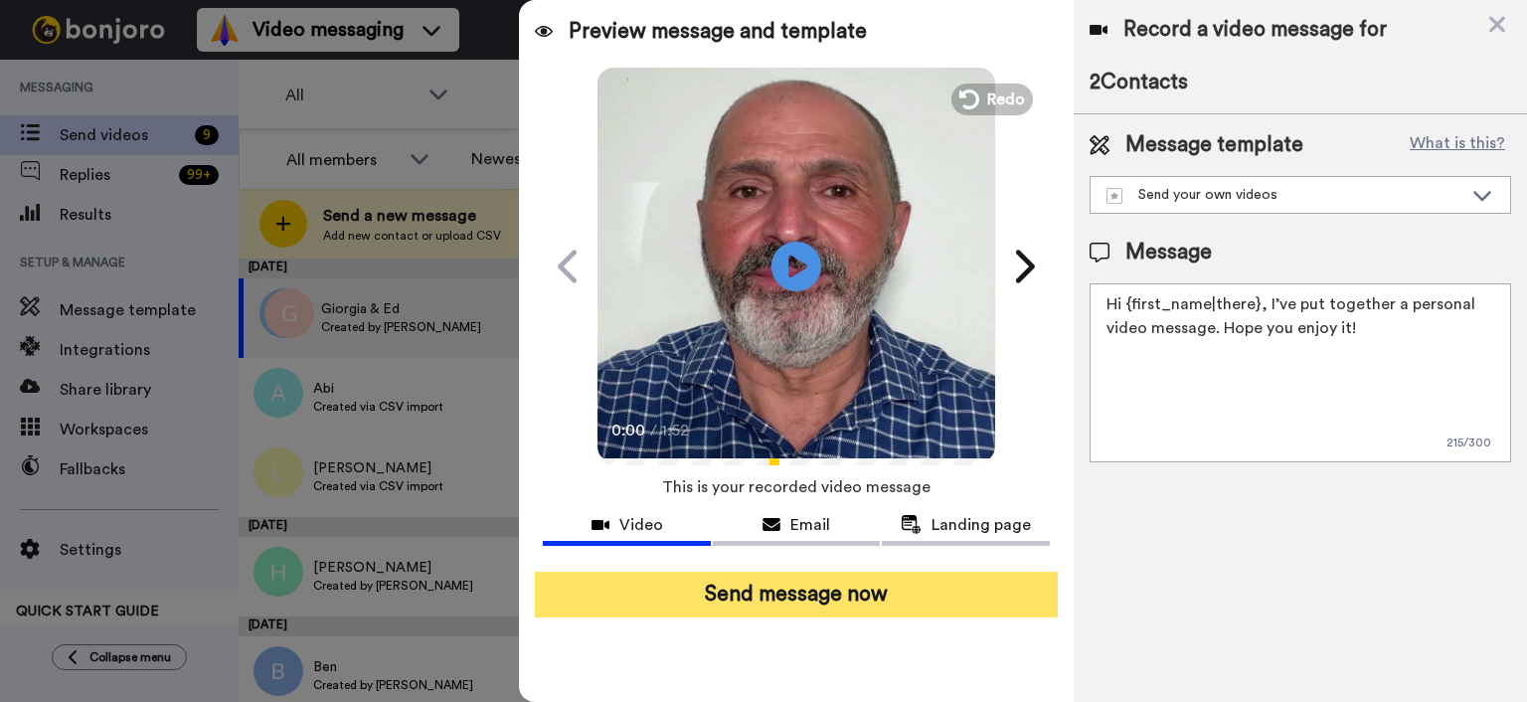
click at [929, 599] on button "Send message now" at bounding box center [796, 595] width 523 height 46
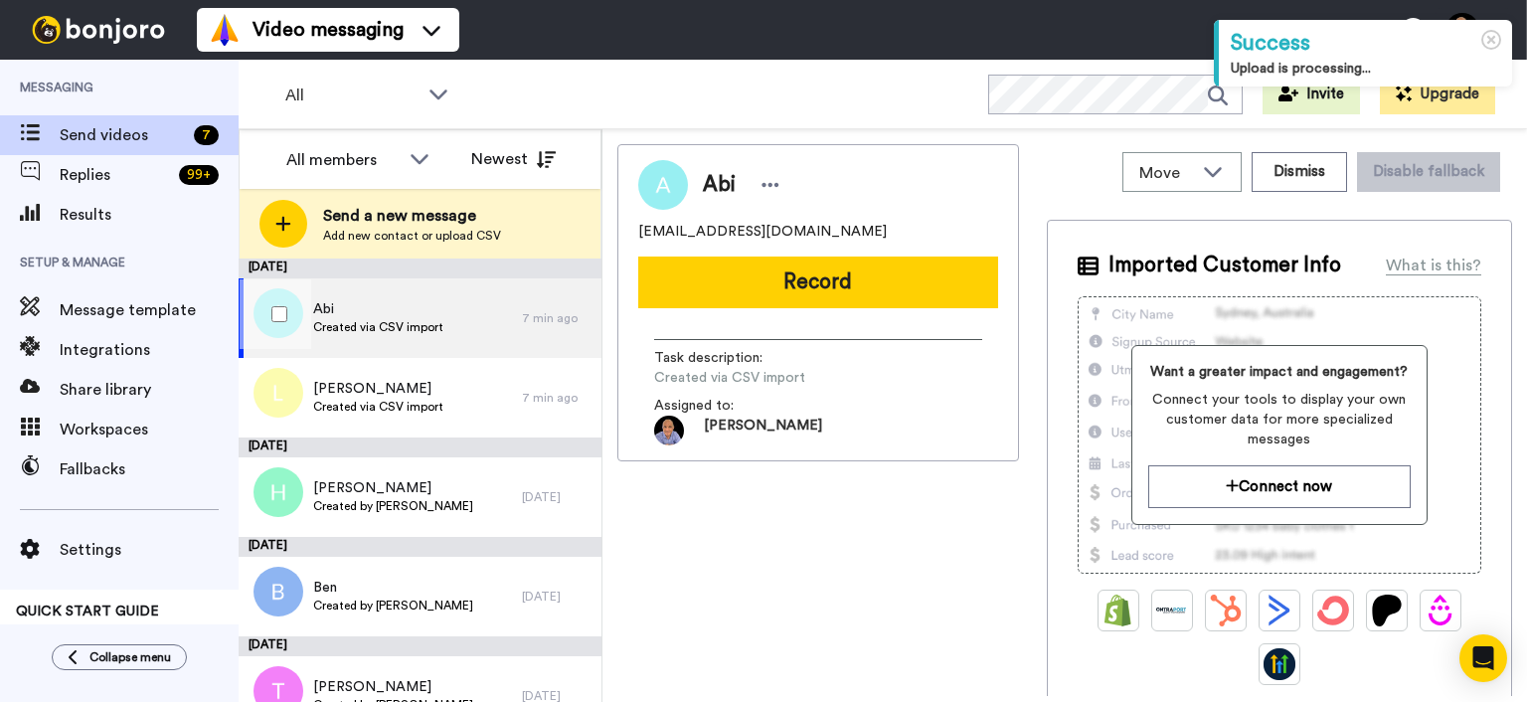
click at [272, 328] on div at bounding box center [276, 314] width 72 height 70
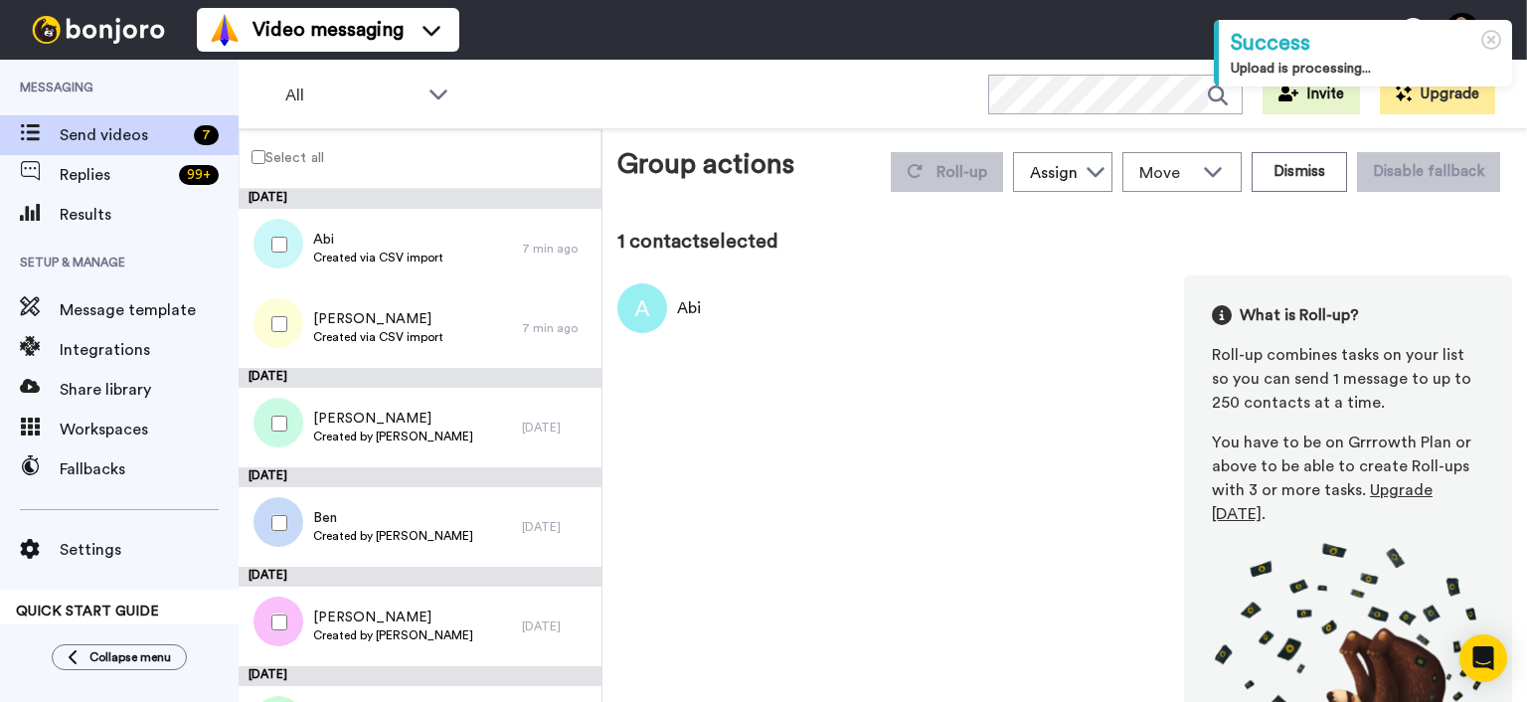
click at [288, 324] on div at bounding box center [276, 324] width 72 height 70
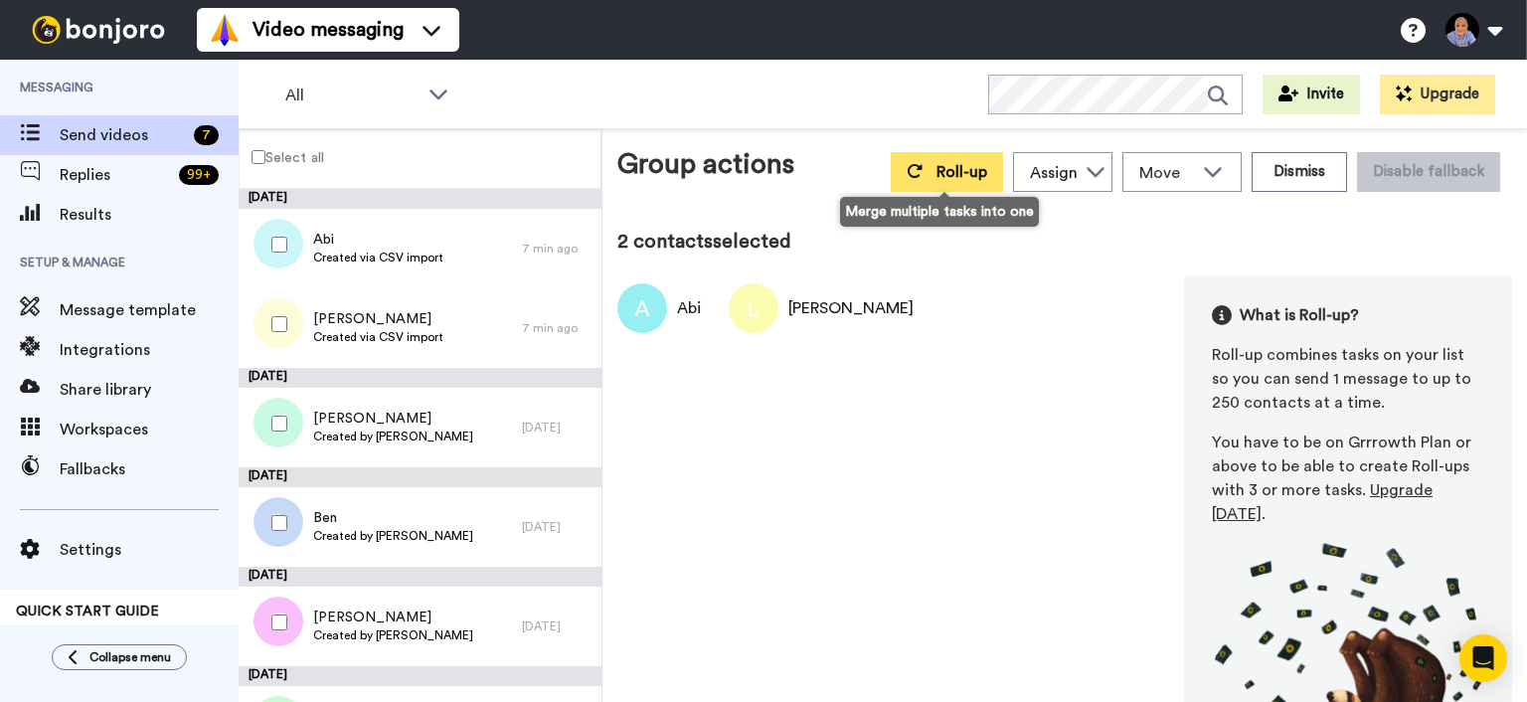
click at [911, 169] on icon at bounding box center [915, 171] width 16 height 16
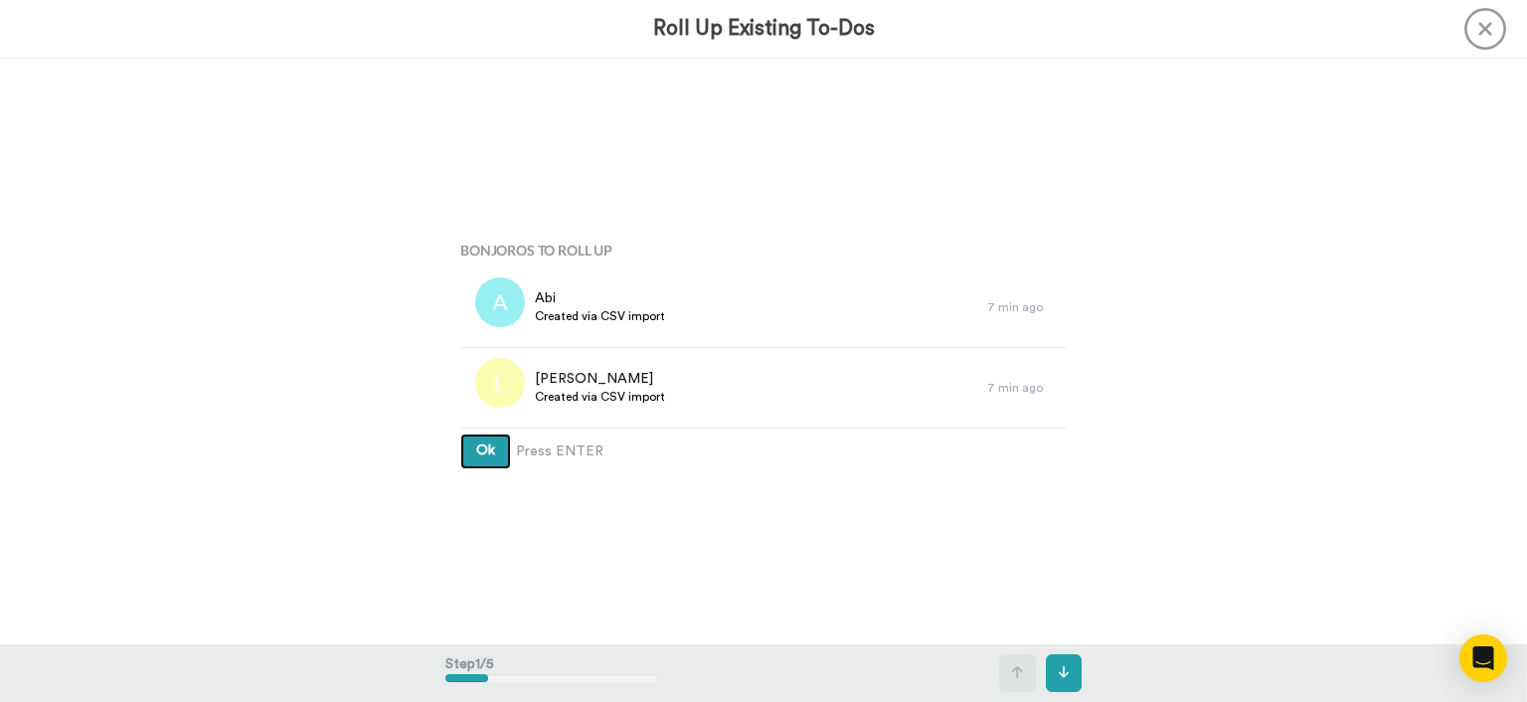
click at [496, 444] on button "Ok" at bounding box center [485, 452] width 51 height 36
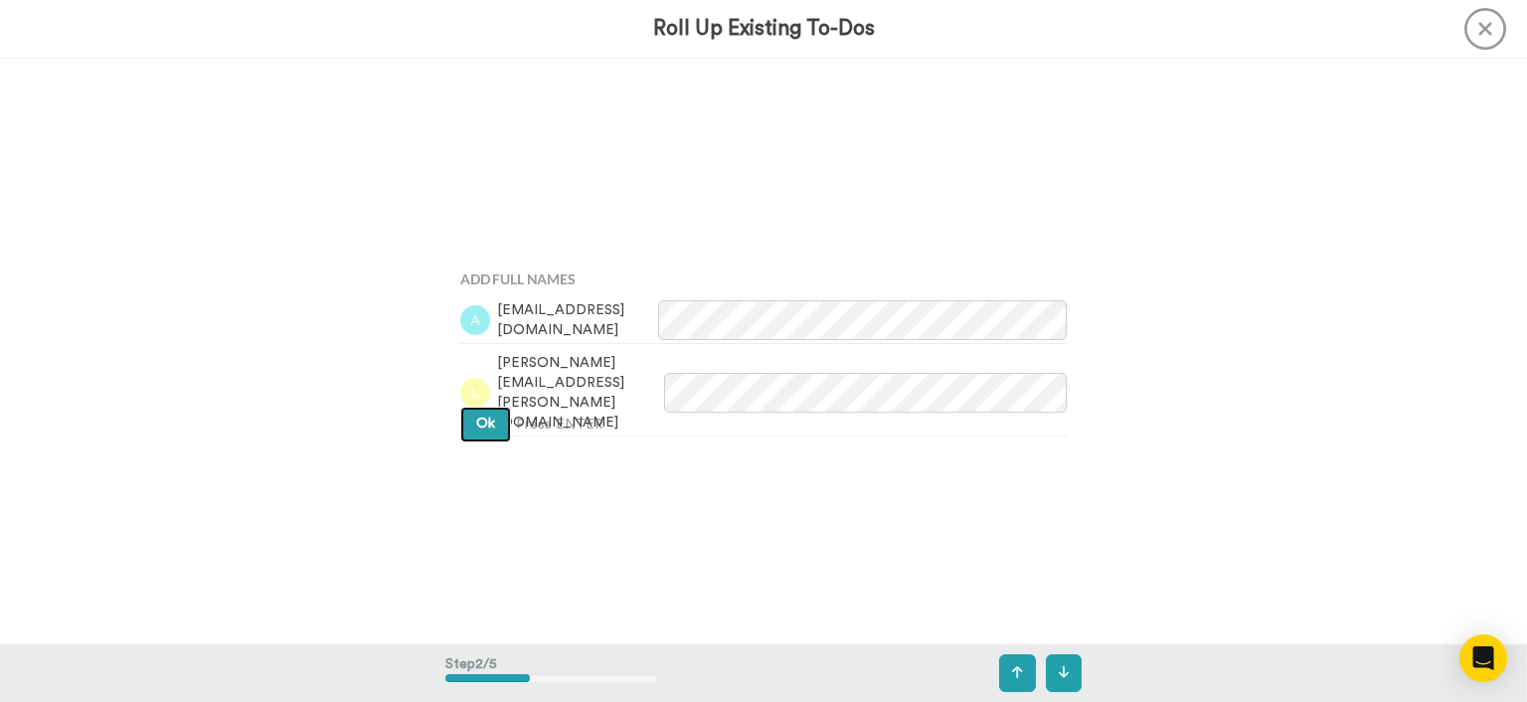
click at [476, 408] on button "Ok" at bounding box center [485, 425] width 51 height 36
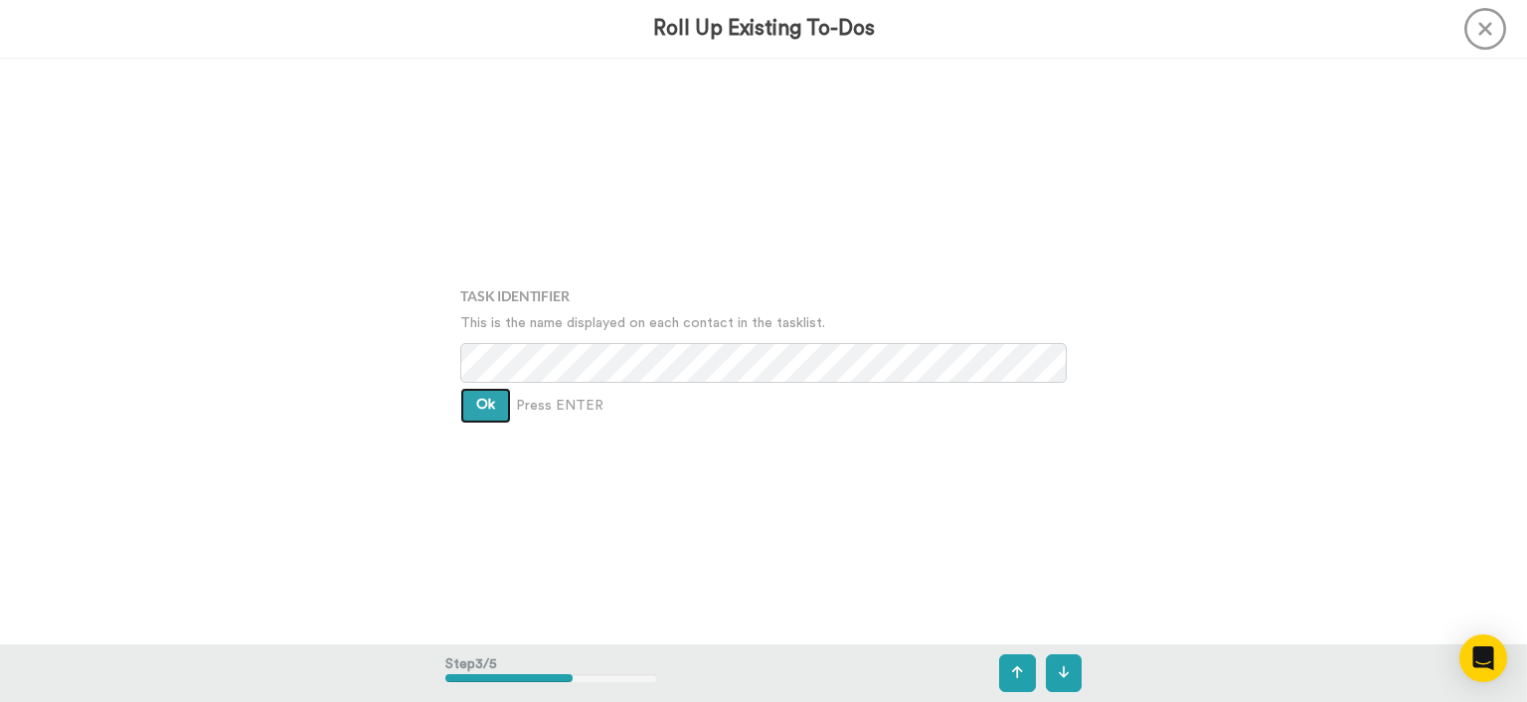
click at [476, 408] on span "Ok" at bounding box center [485, 405] width 19 height 14
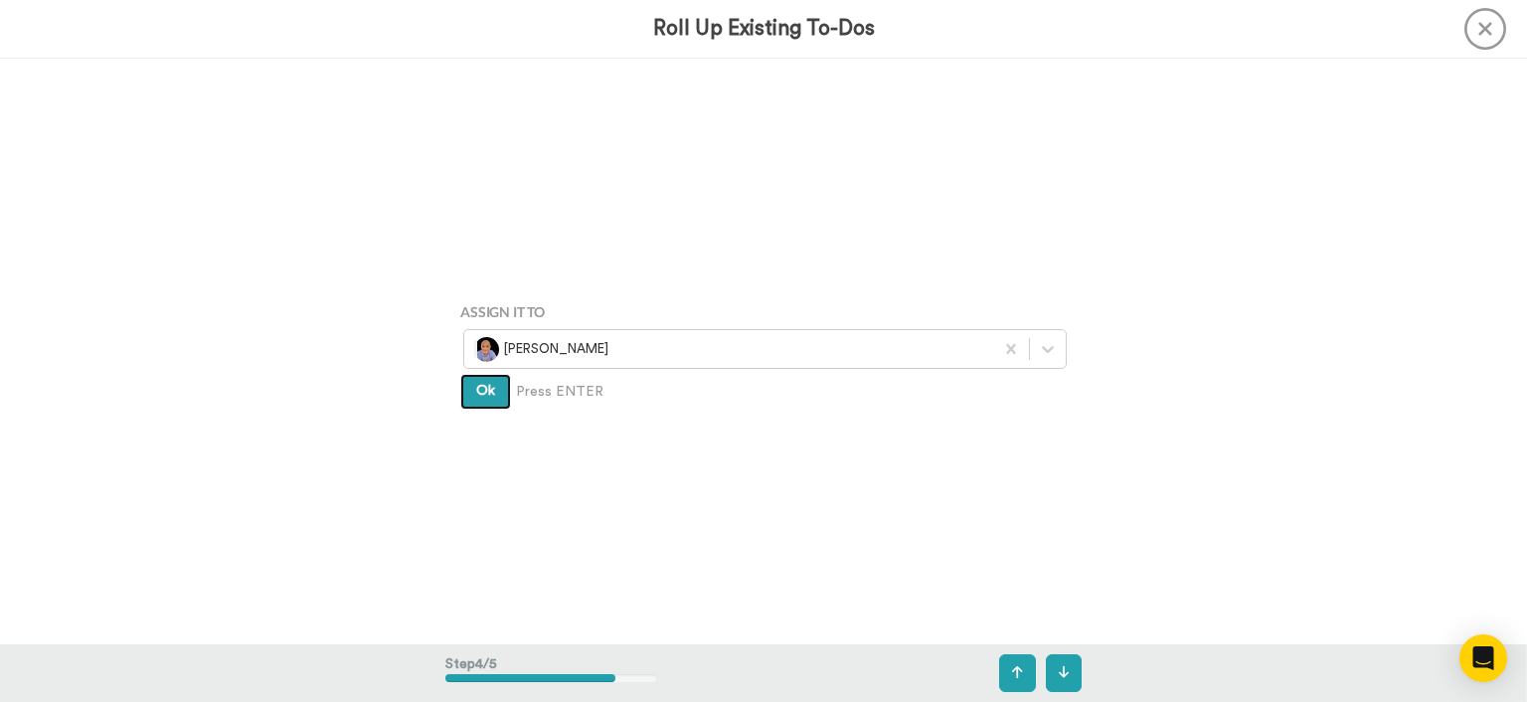
click at [476, 408] on button "Ok" at bounding box center [485, 392] width 51 height 36
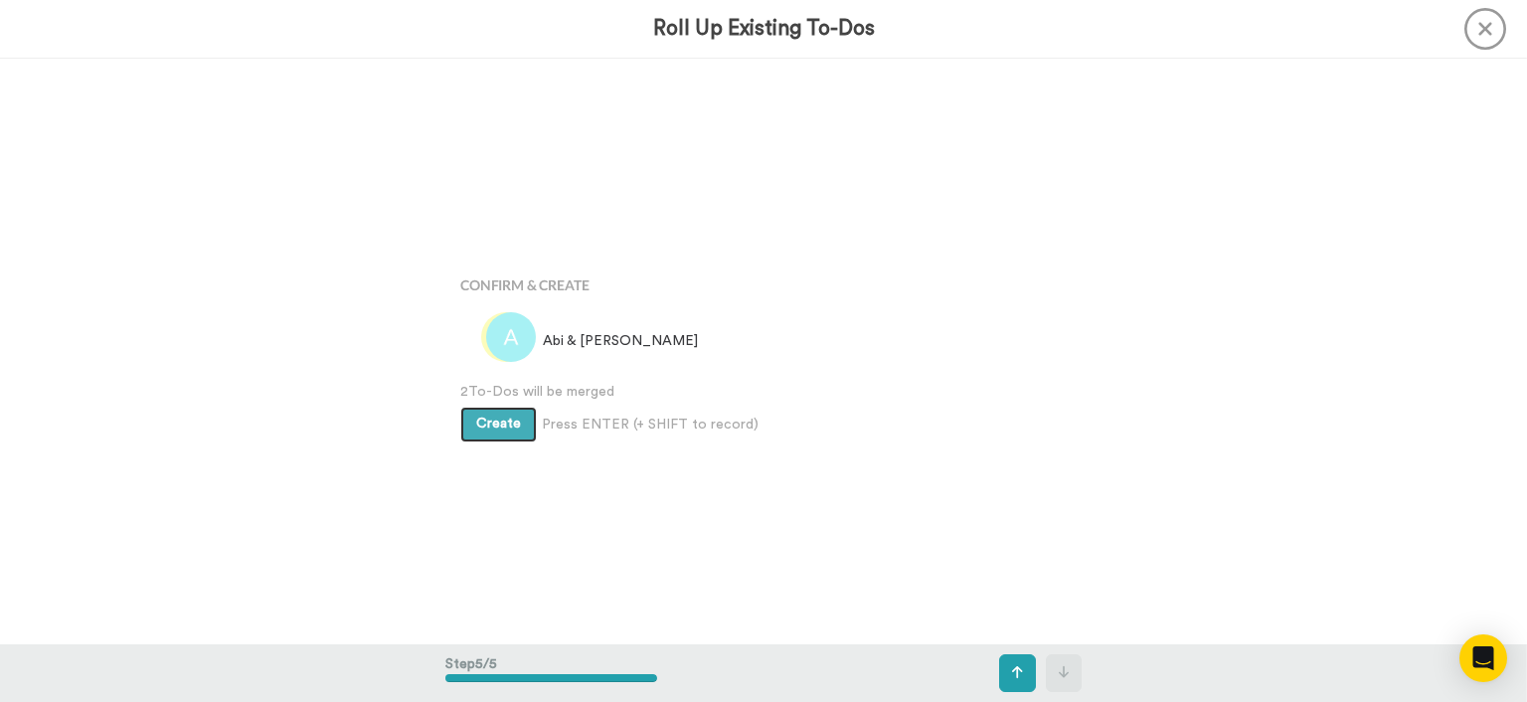
scroll to position [2341, 0]
click at [478, 420] on span "Create" at bounding box center [498, 422] width 45 height 14
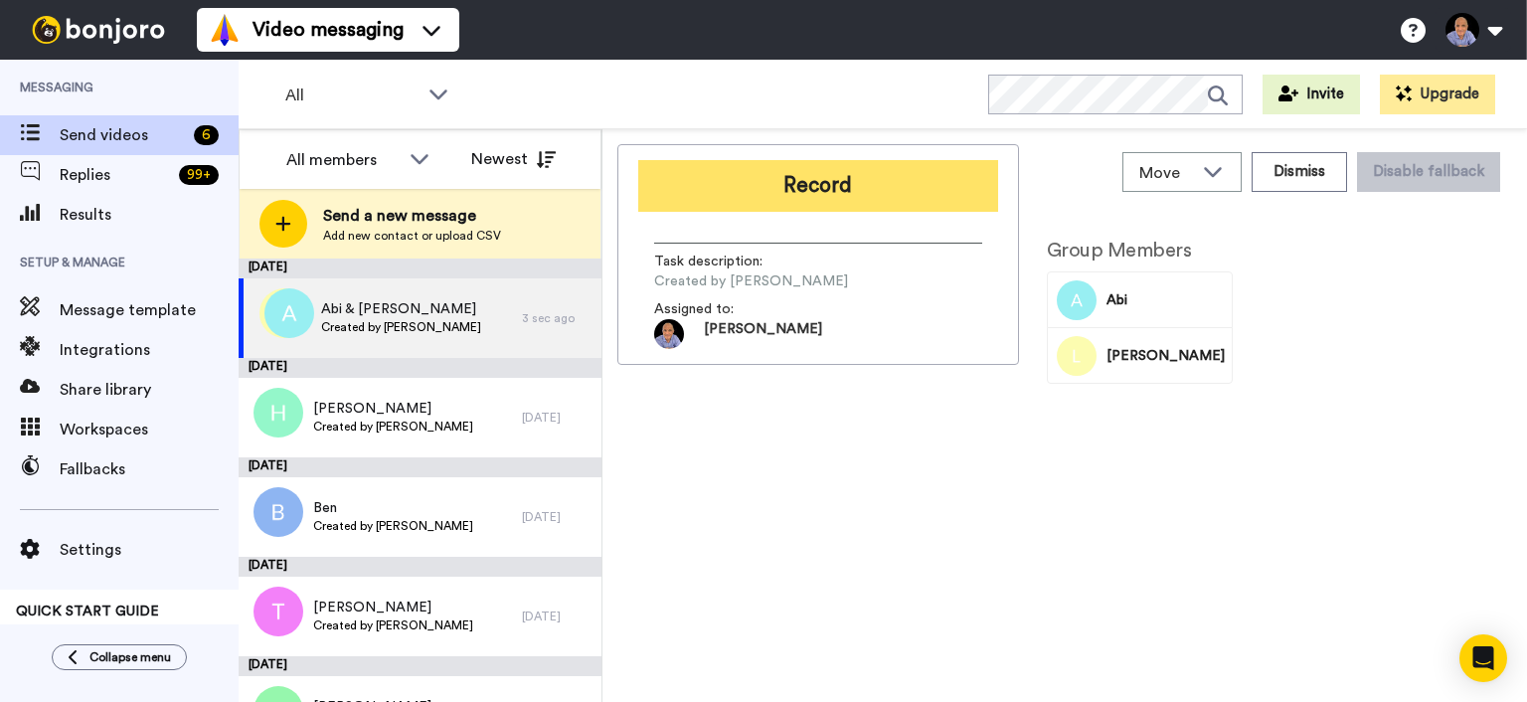
click at [817, 202] on button "Record" at bounding box center [818, 186] width 360 height 52
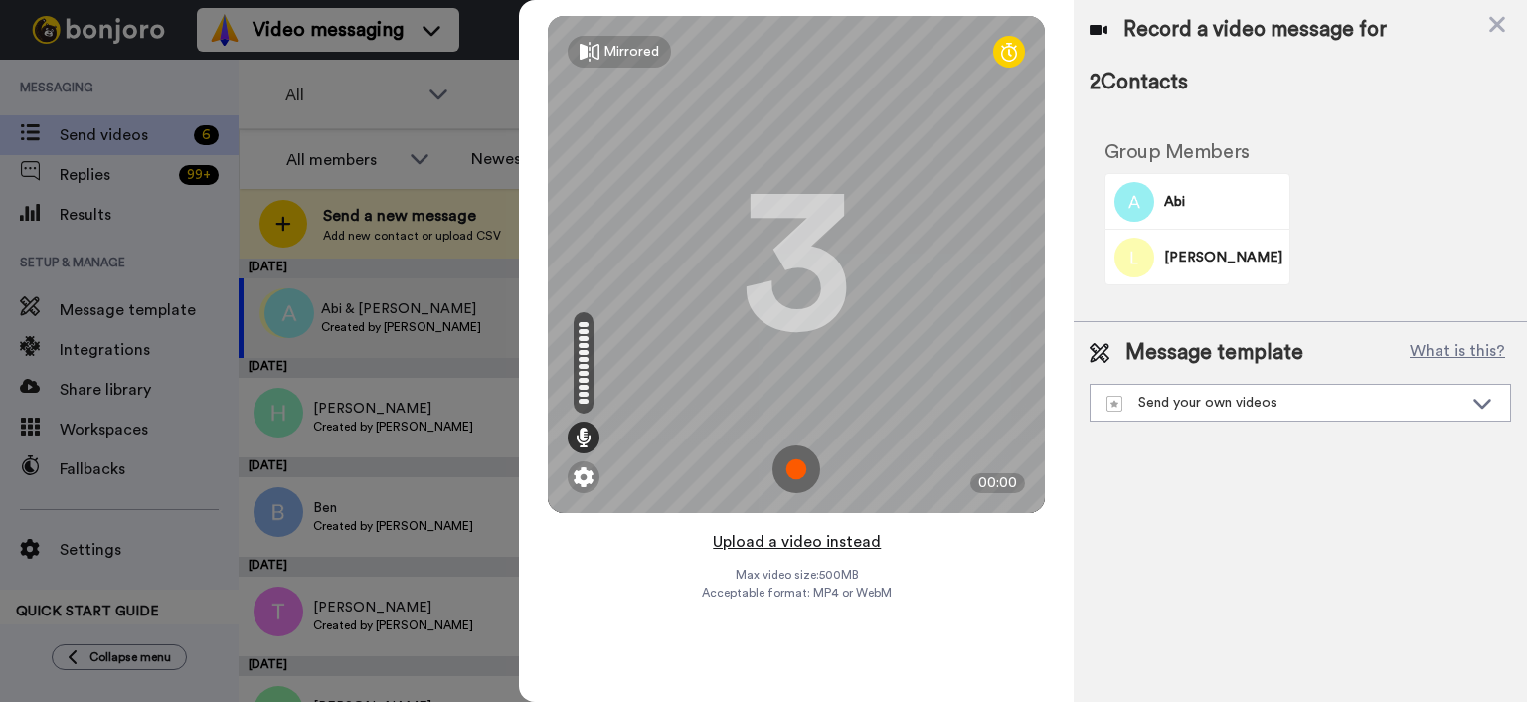
click at [821, 550] on button "Upload a video instead" at bounding box center [797, 542] width 180 height 26
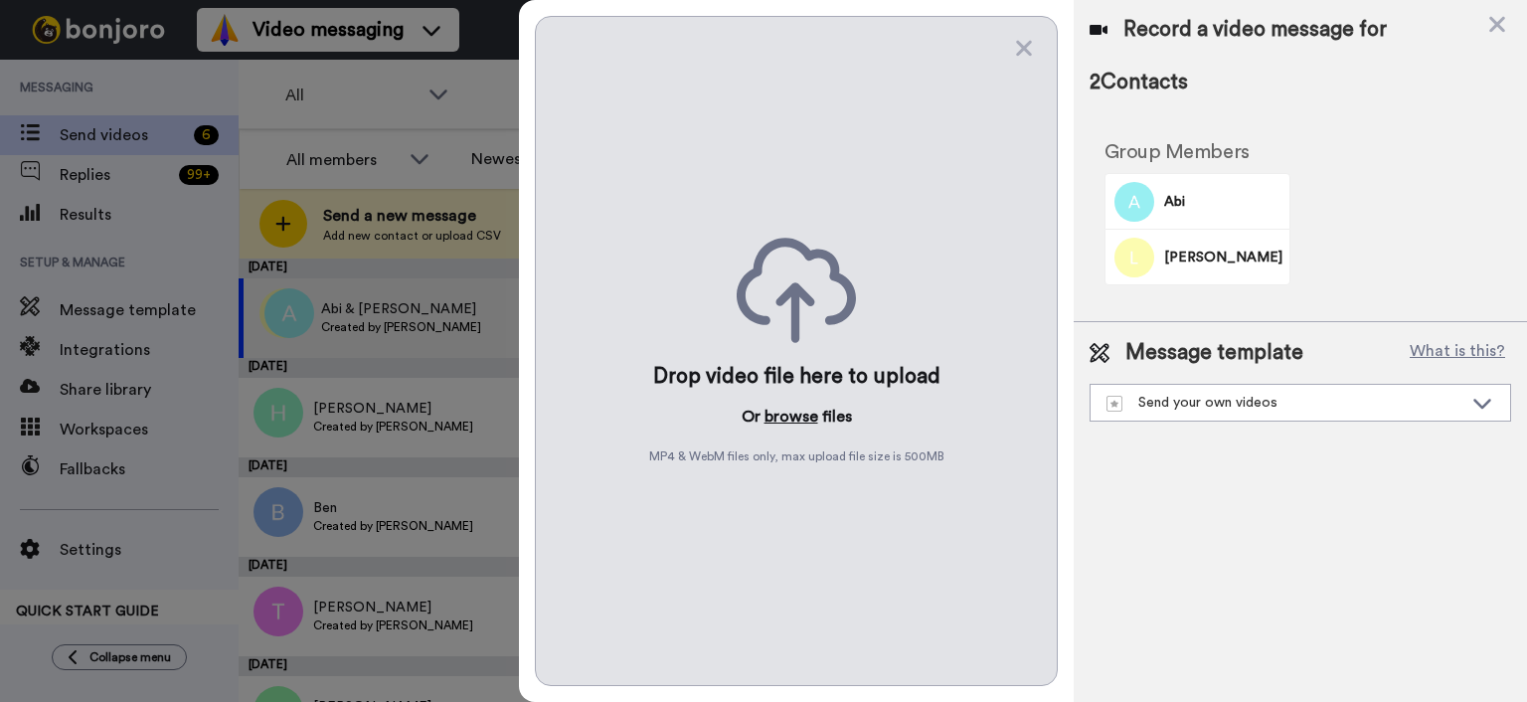
click at [789, 416] on button "browse" at bounding box center [792, 417] width 54 height 24
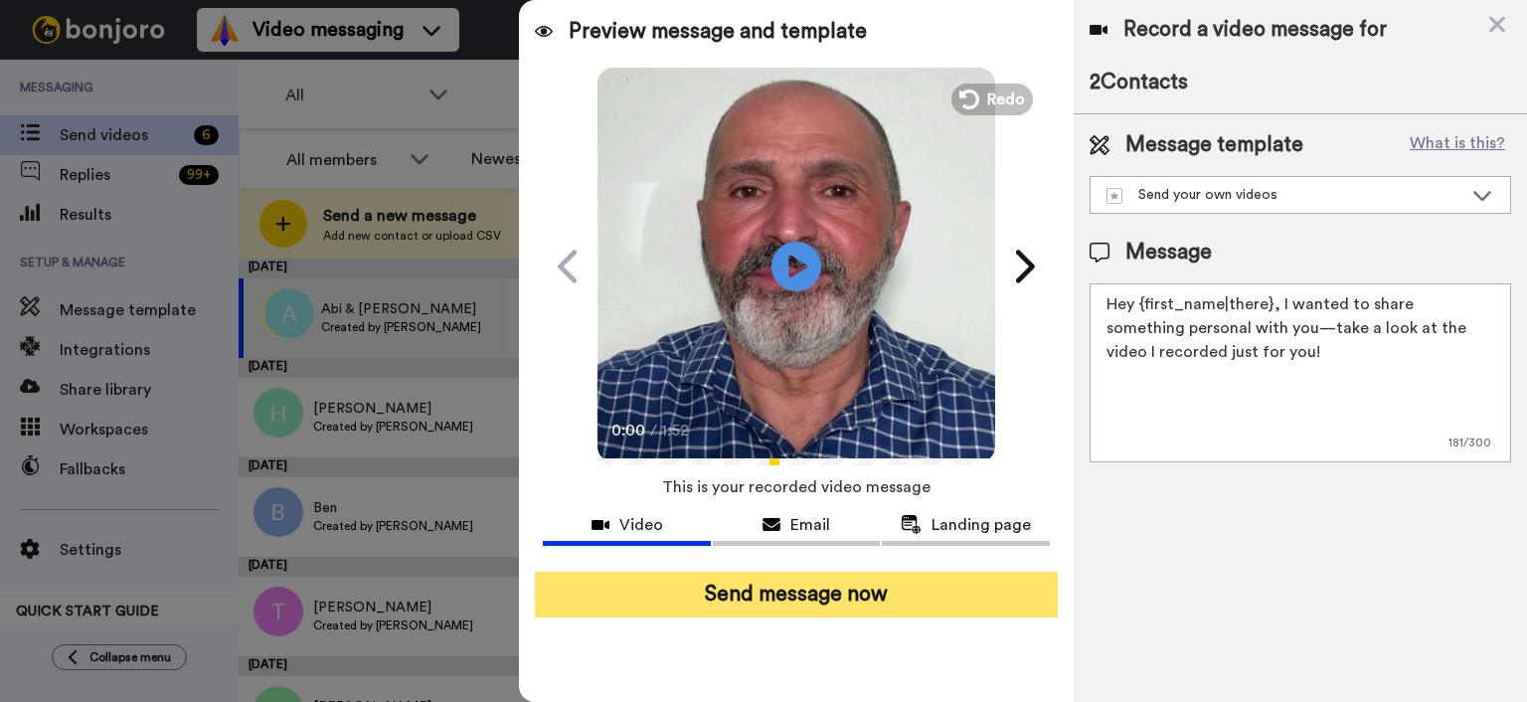
click at [897, 580] on button "Send message now" at bounding box center [796, 595] width 523 height 46
